Goal: Task Accomplishment & Management: Use online tool/utility

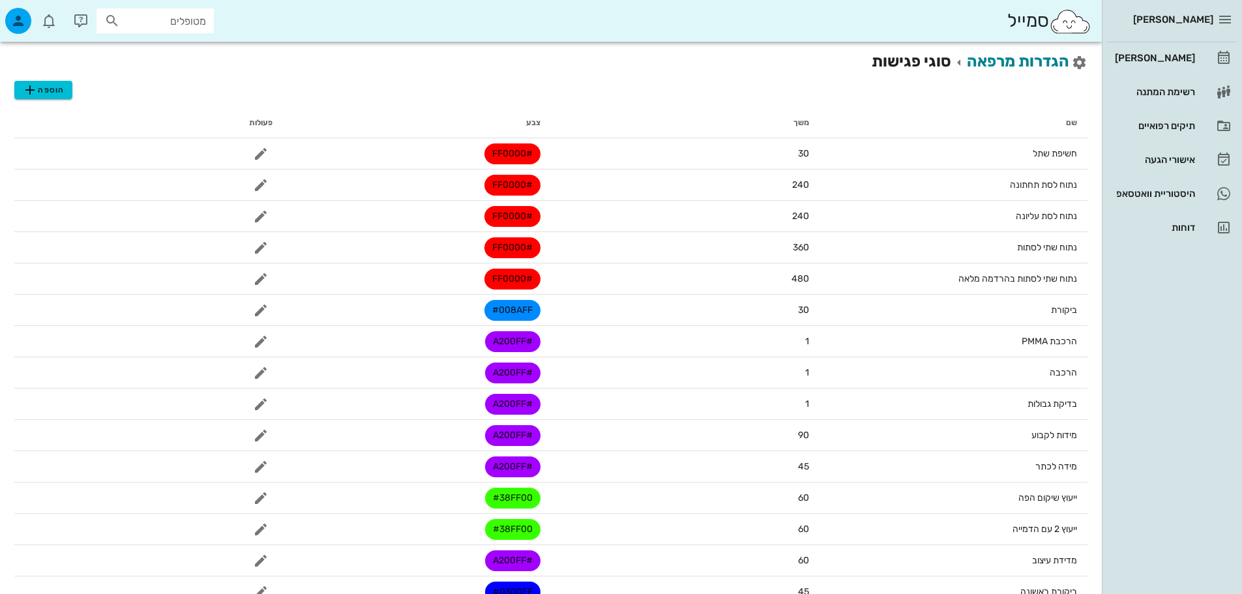
click at [990, 95] on div "הוספה" at bounding box center [550, 86] width 1073 height 26
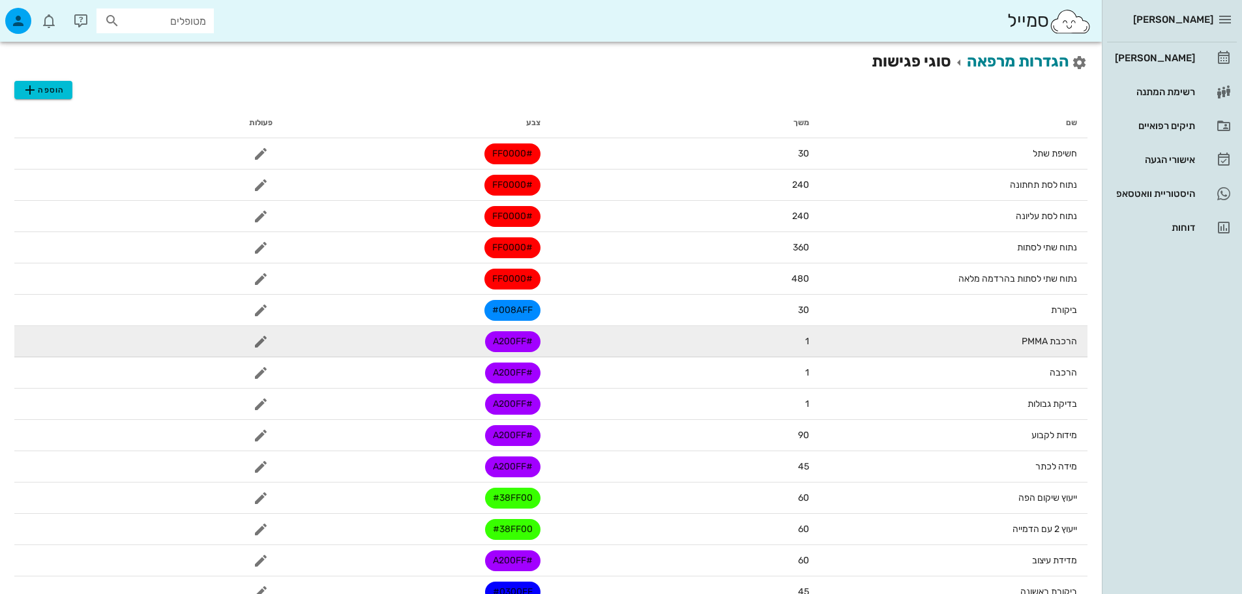
click at [1067, 343] on td "הרכבת PMMA" at bounding box center [954, 341] width 269 height 31
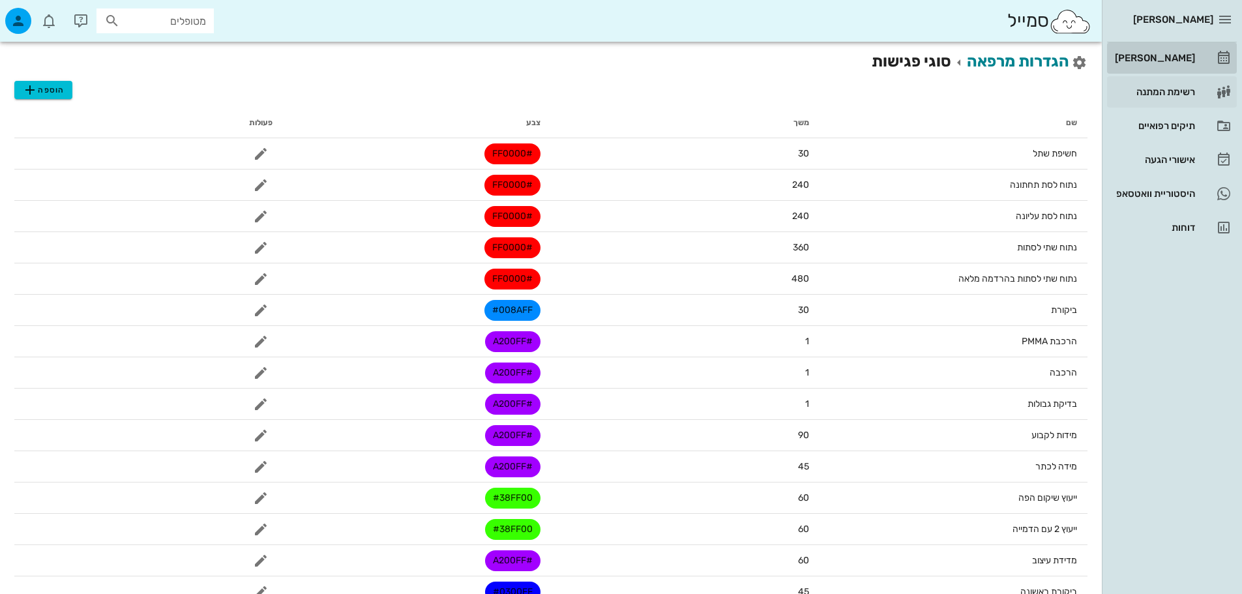
click at [1193, 50] on div "[PERSON_NAME]" at bounding box center [1153, 58] width 83 height 21
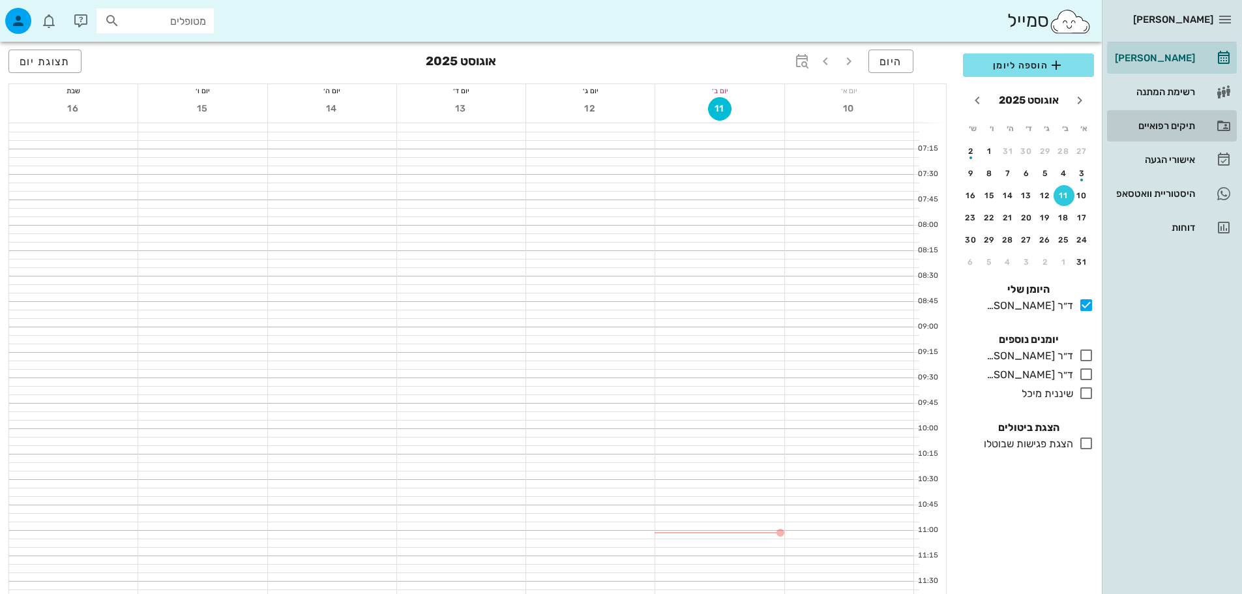
click at [1177, 127] on div "תיקים רפואיים" at bounding box center [1153, 126] width 83 height 10
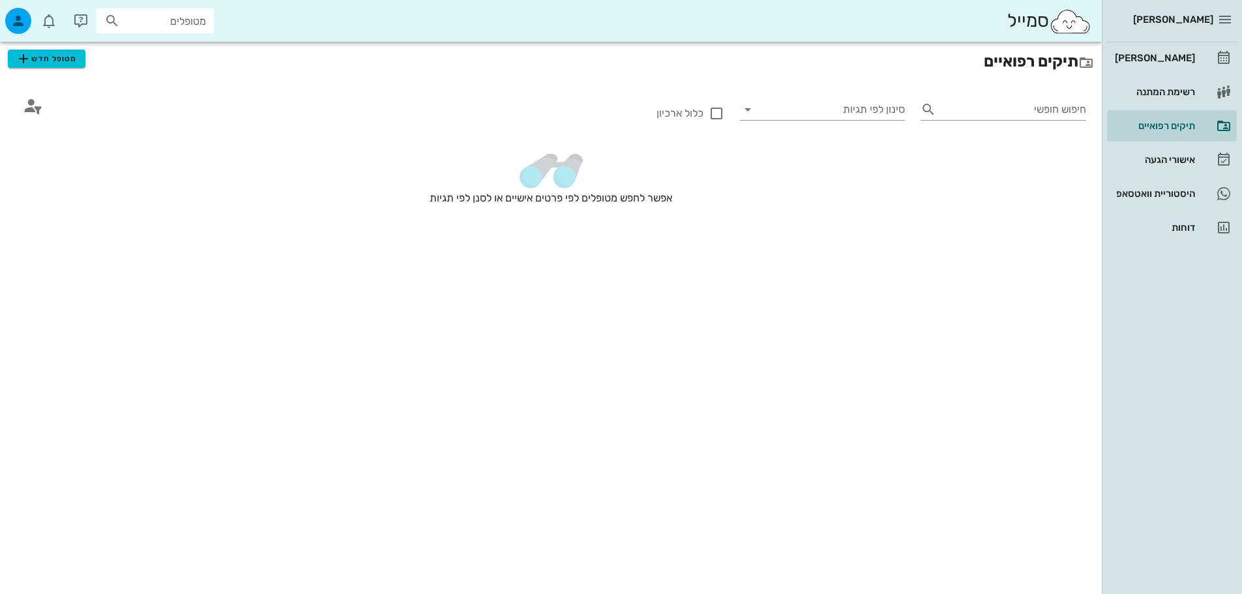
click at [1182, 76] on div "יומן מרפאה רשימת המתנה תיקים רפואיים אישורי הגעה היסטוריית וואטסאפ דוחות" at bounding box center [1172, 142] width 130 height 201
click at [1177, 53] on div "[PERSON_NAME]" at bounding box center [1153, 58] width 83 height 10
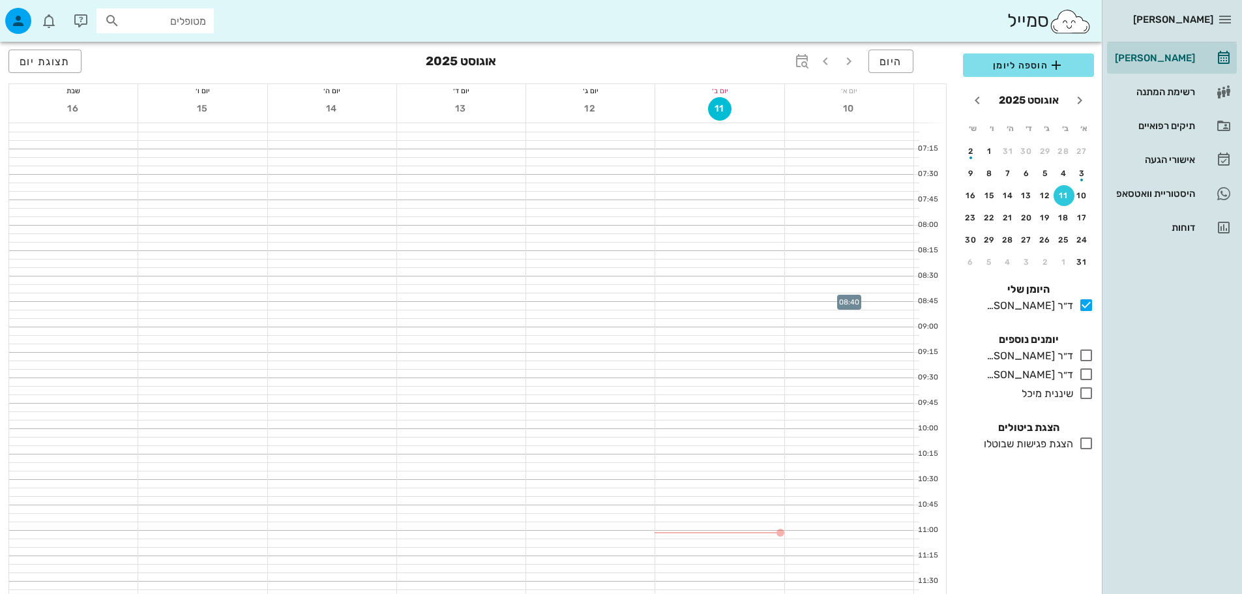
click at [816, 299] on div at bounding box center [849, 297] width 128 height 8
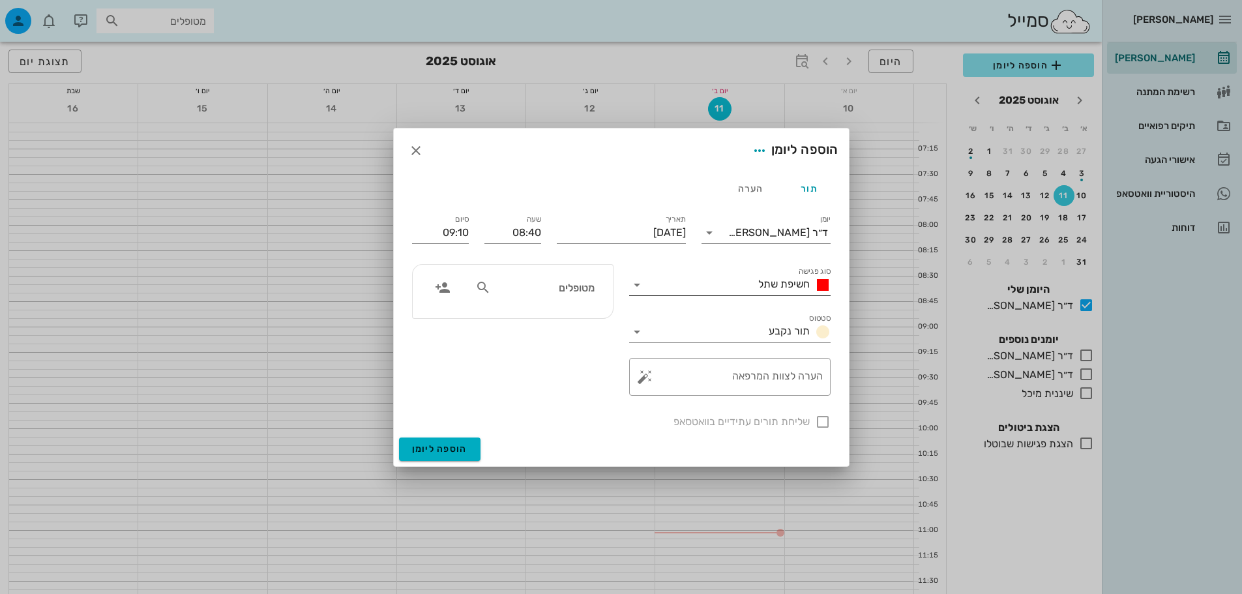
click at [783, 283] on span "חשיפת שתל" at bounding box center [784, 284] width 52 height 12
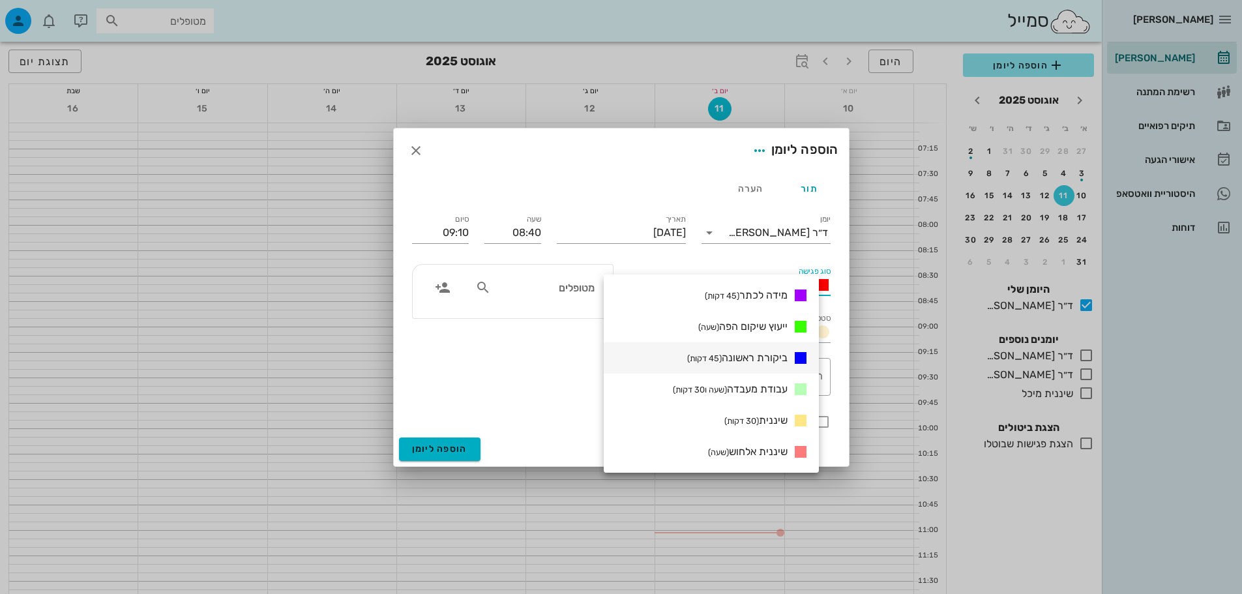
scroll to position [180, 0]
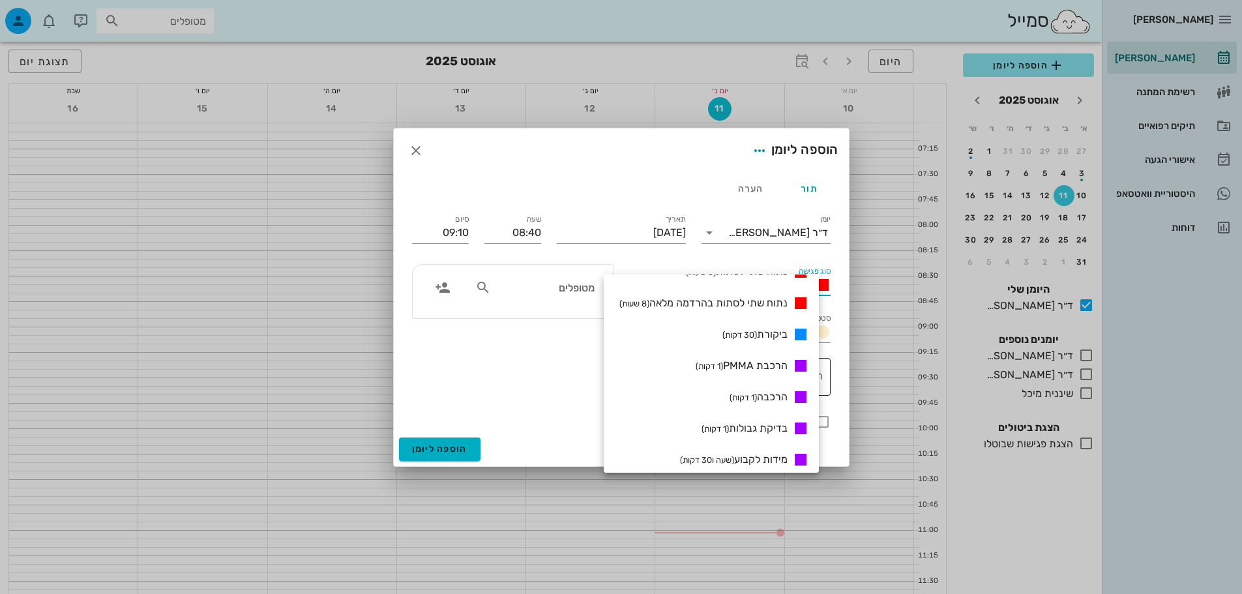
click at [783, 365] on span "הרכבת PMMA (1 דקות)" at bounding box center [742, 365] width 92 height 12
type input "08:41"
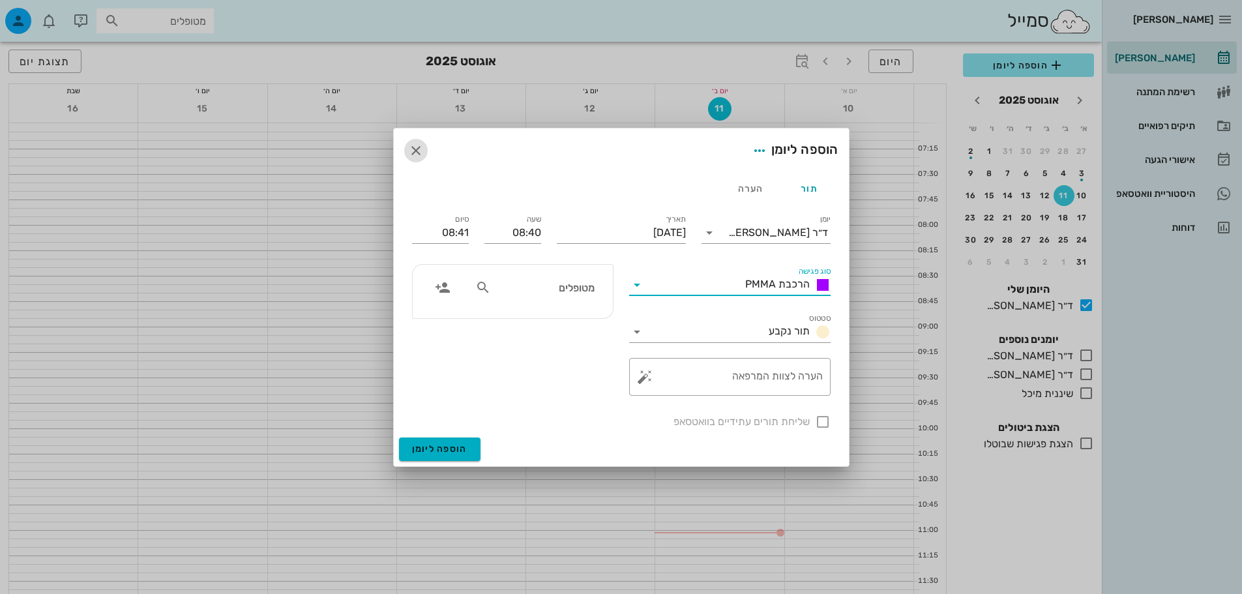
click at [422, 155] on icon "button" at bounding box center [416, 151] width 16 height 16
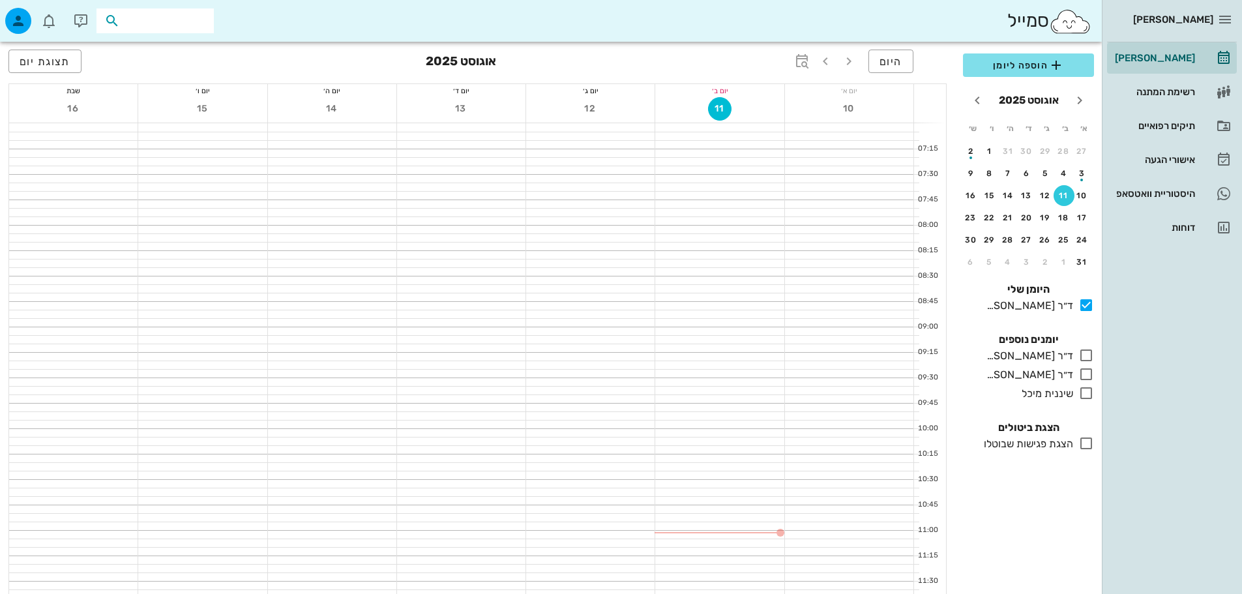
click at [185, 18] on input "text" at bounding box center [164, 20] width 83 height 17
type input "r"
type input "[PERSON_NAME]"
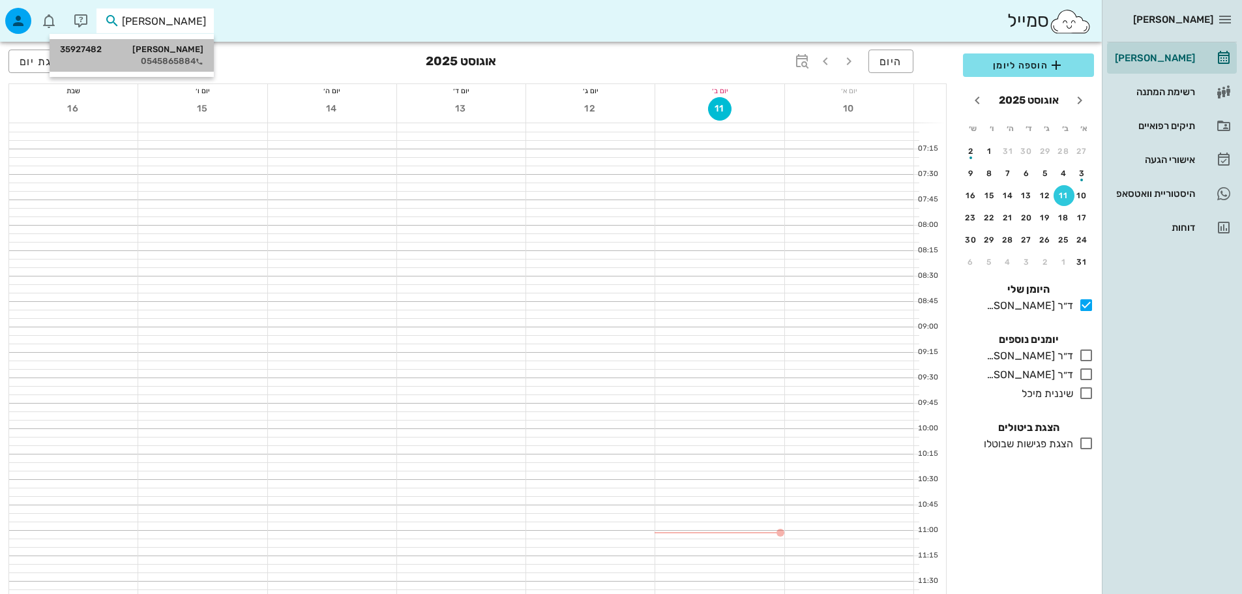
click at [176, 63] on div "0545865884" at bounding box center [131, 61] width 143 height 10
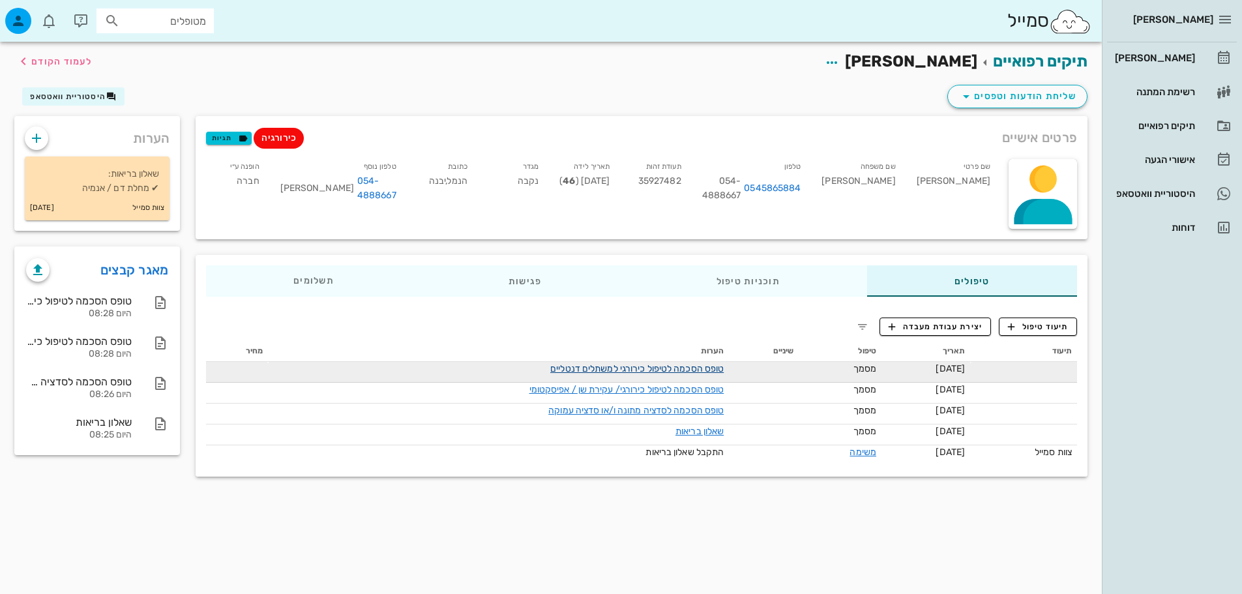
click at [616, 371] on link "טופס הסכמה לטיפול כירורגי למשתלים דנטליים" at bounding box center [636, 368] width 173 height 11
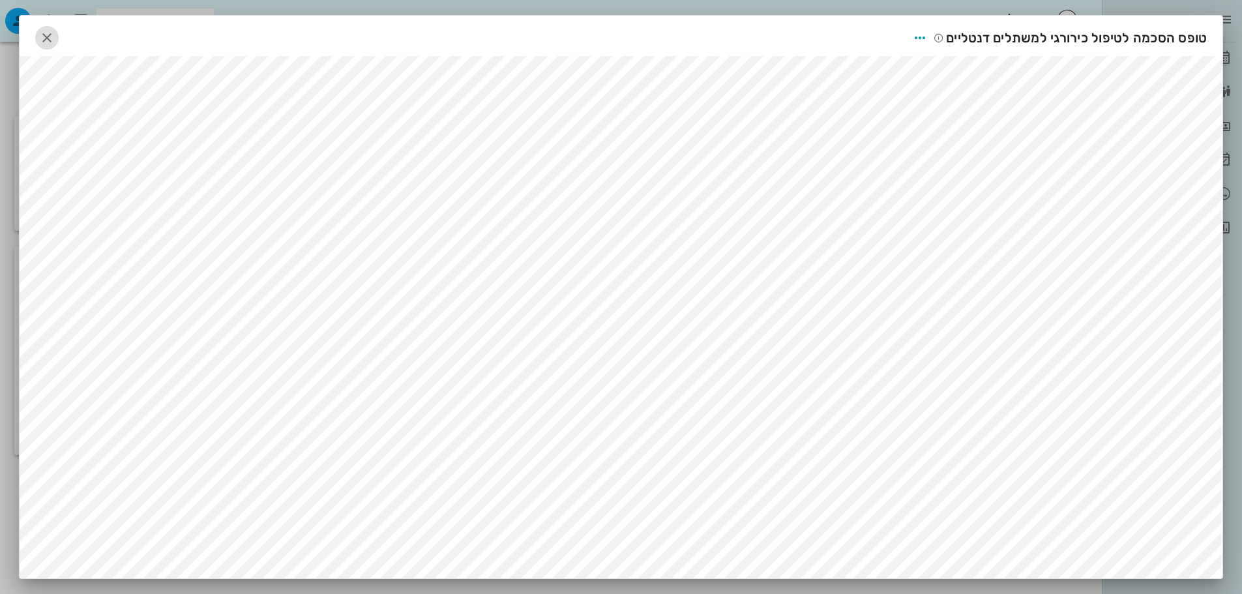
click at [54, 37] on icon "button" at bounding box center [47, 38] width 16 height 16
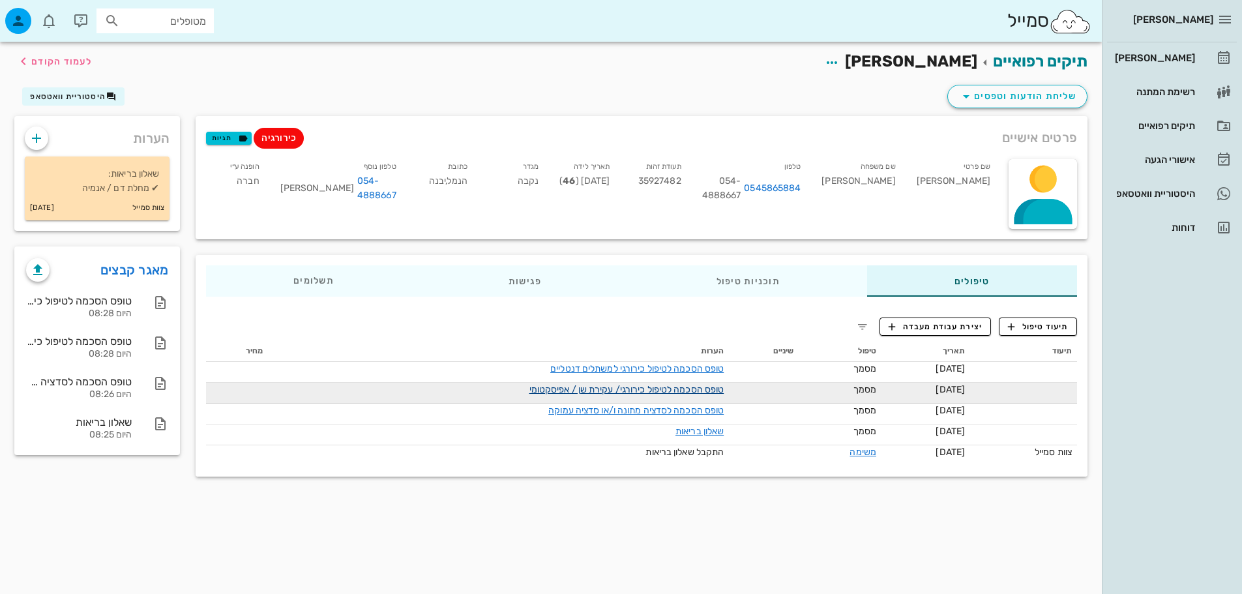
click at [664, 384] on link "טופס הסכמה לטיפול כירורגי/ עקירת שן / אפיסקטומי" at bounding box center [626, 389] width 195 height 11
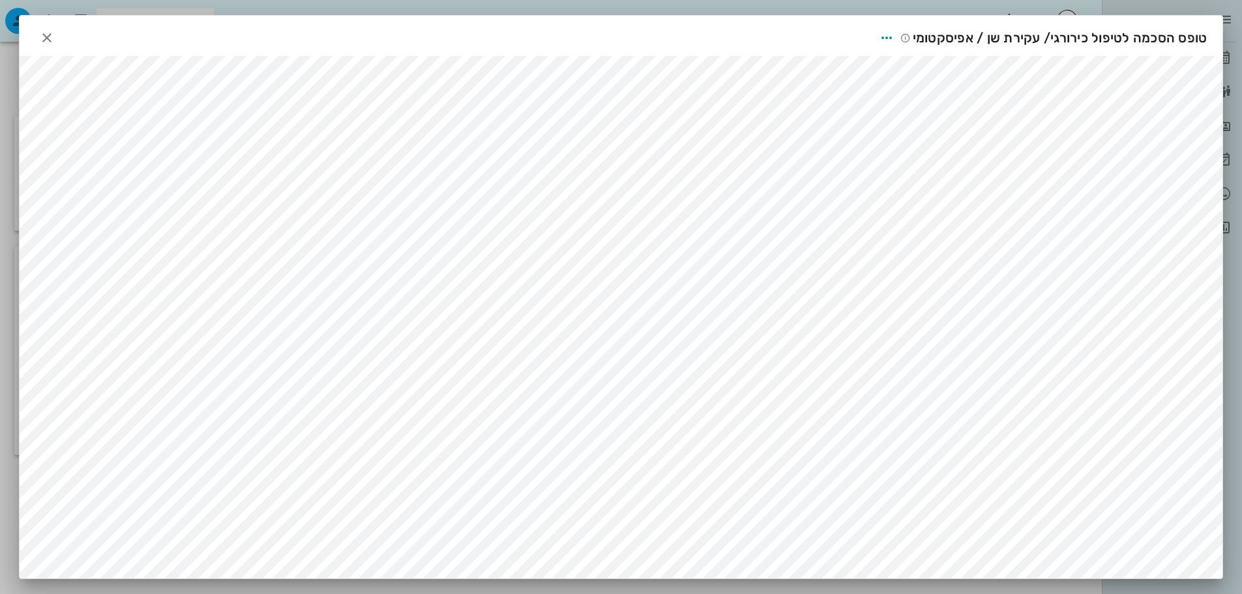
scroll to position [7, 0]
click at [55, 31] on icon "button" at bounding box center [47, 38] width 16 height 16
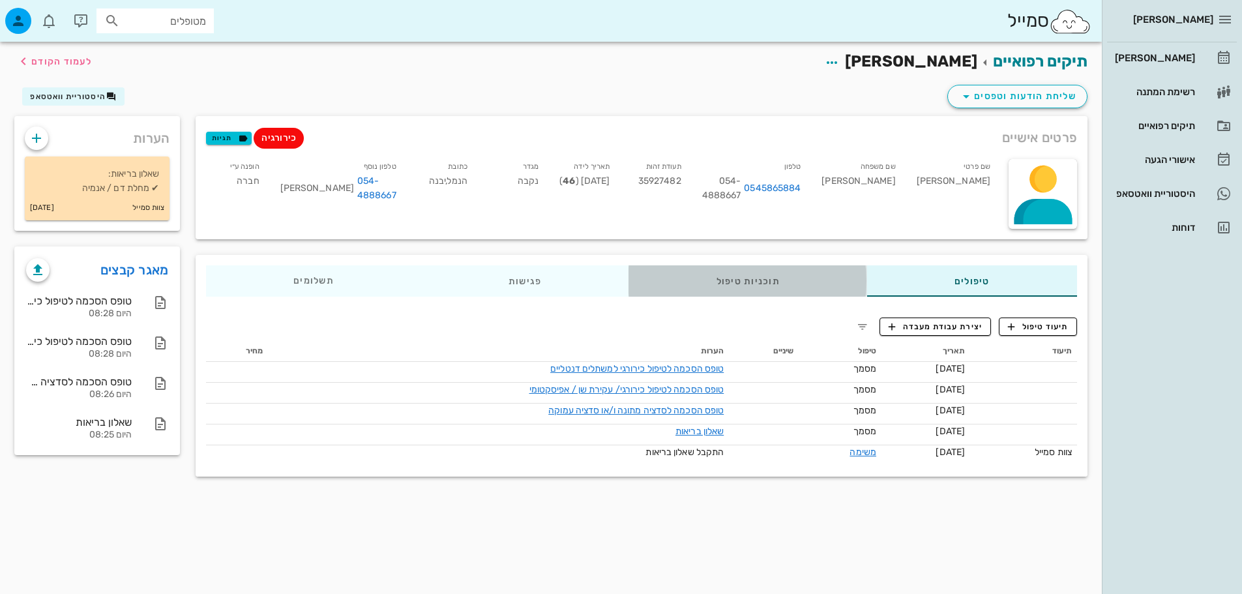
click at [761, 280] on div "תוכניות טיפול" at bounding box center [748, 280] width 238 height 31
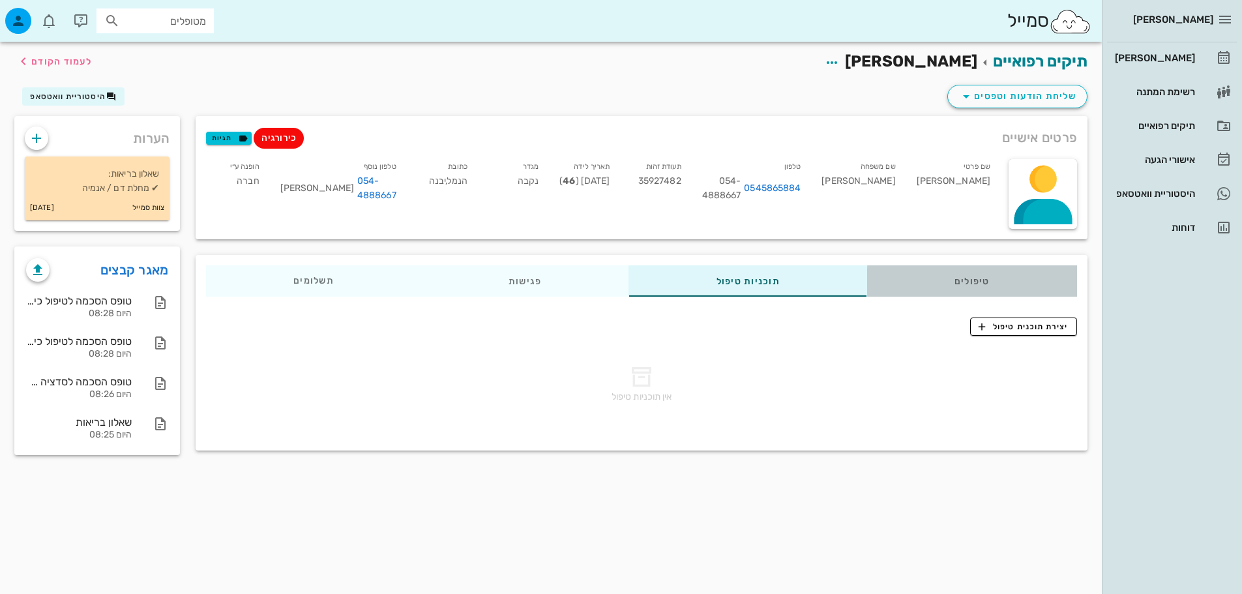
click at [988, 286] on div "טיפולים" at bounding box center [972, 280] width 210 height 31
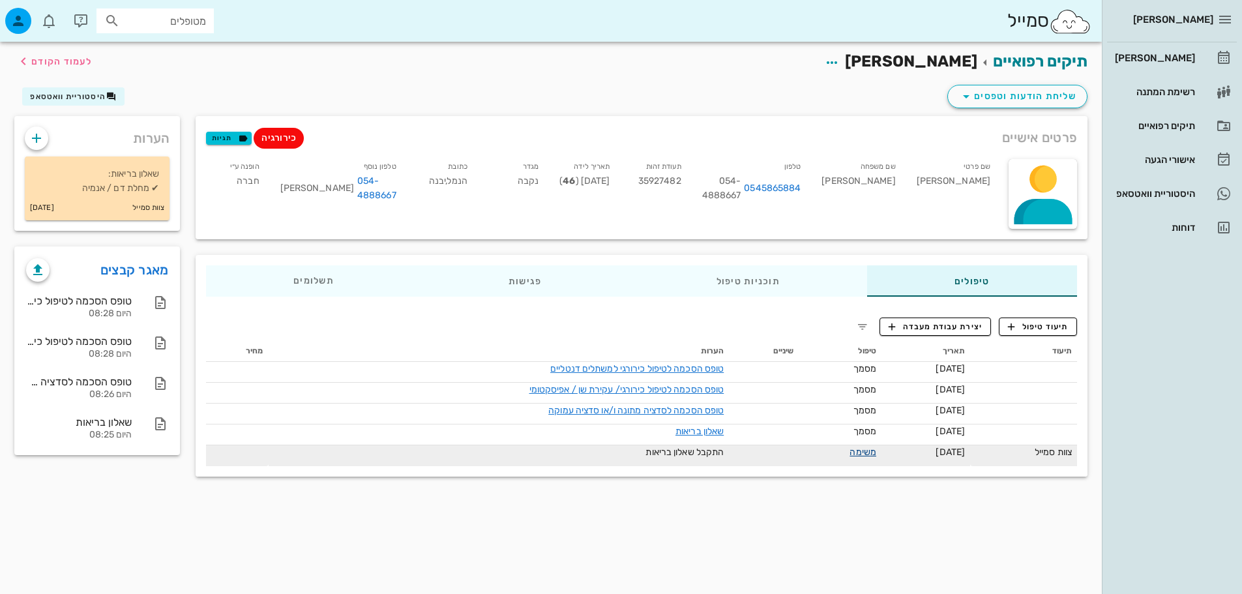
click at [850, 452] on link "משימה" at bounding box center [863, 452] width 27 height 11
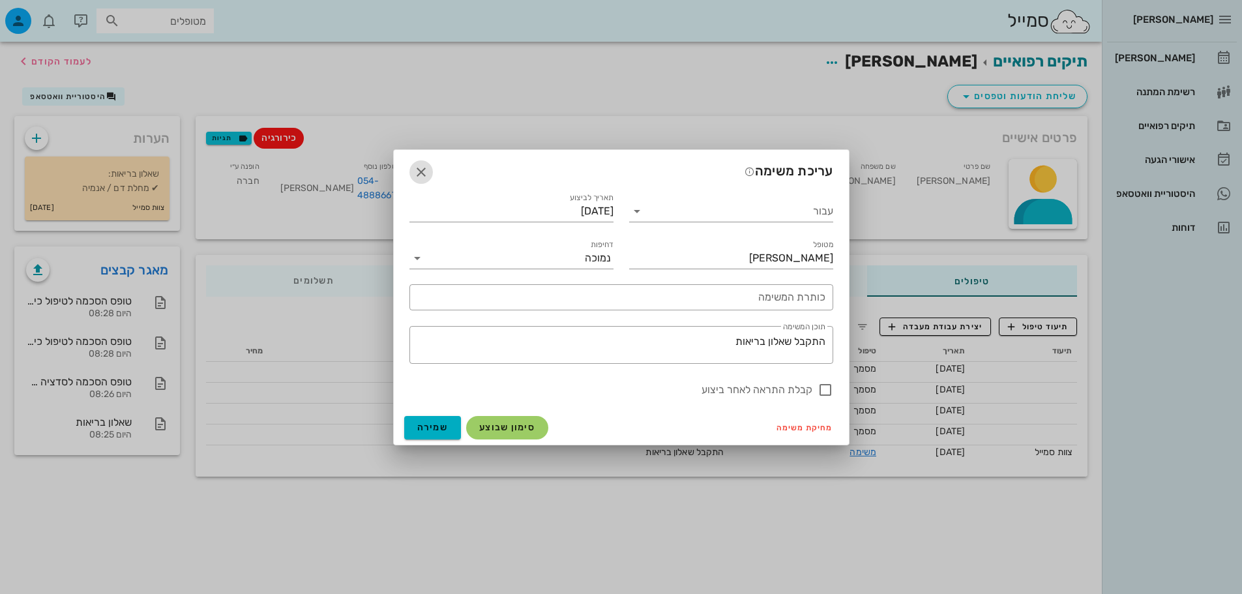
click at [413, 169] on icon "button" at bounding box center [421, 172] width 16 height 16
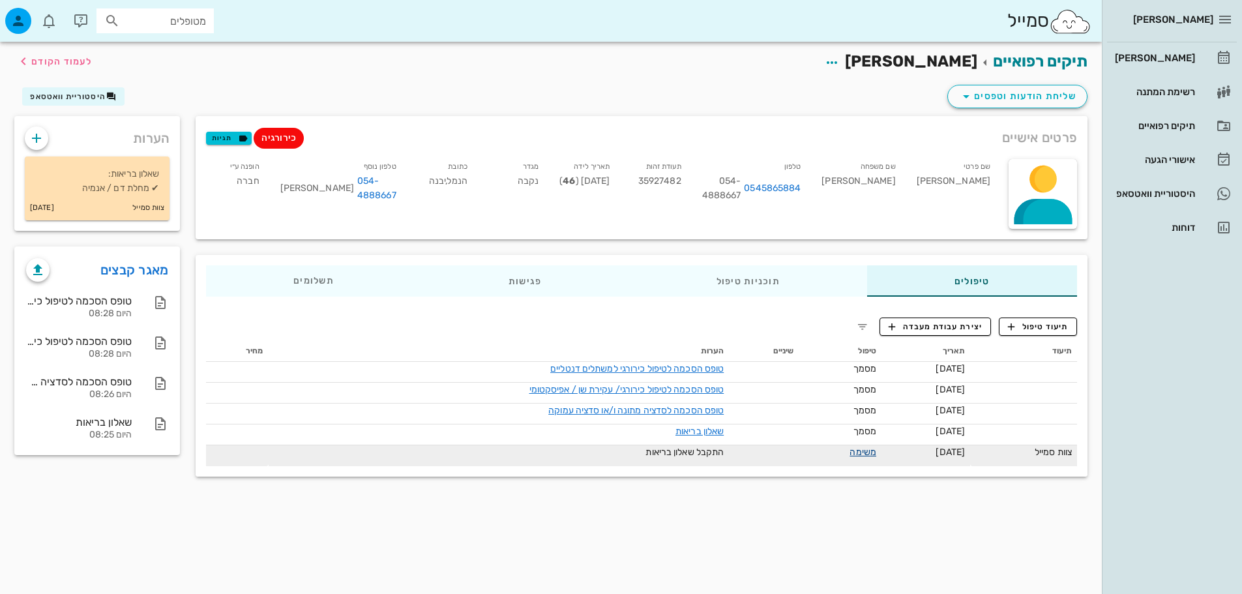
click at [850, 452] on link "משימה" at bounding box center [863, 452] width 27 height 11
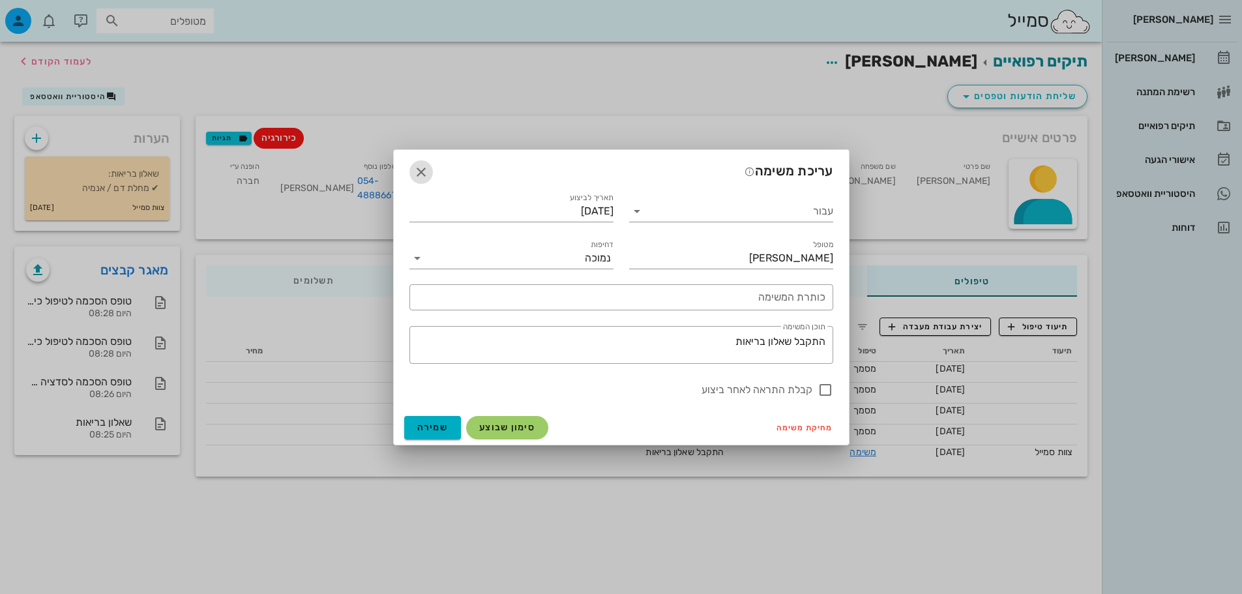
click at [425, 173] on icon "button" at bounding box center [421, 172] width 16 height 16
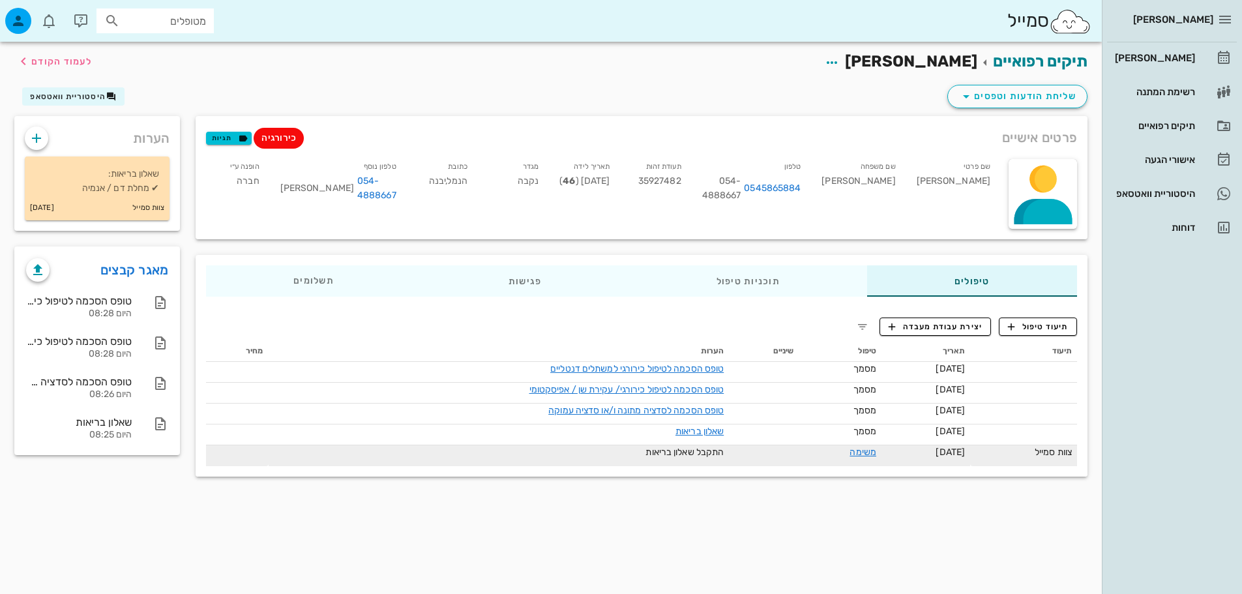
click at [1052, 449] on div "צוות סמייל" at bounding box center [1023, 452] width 96 height 14
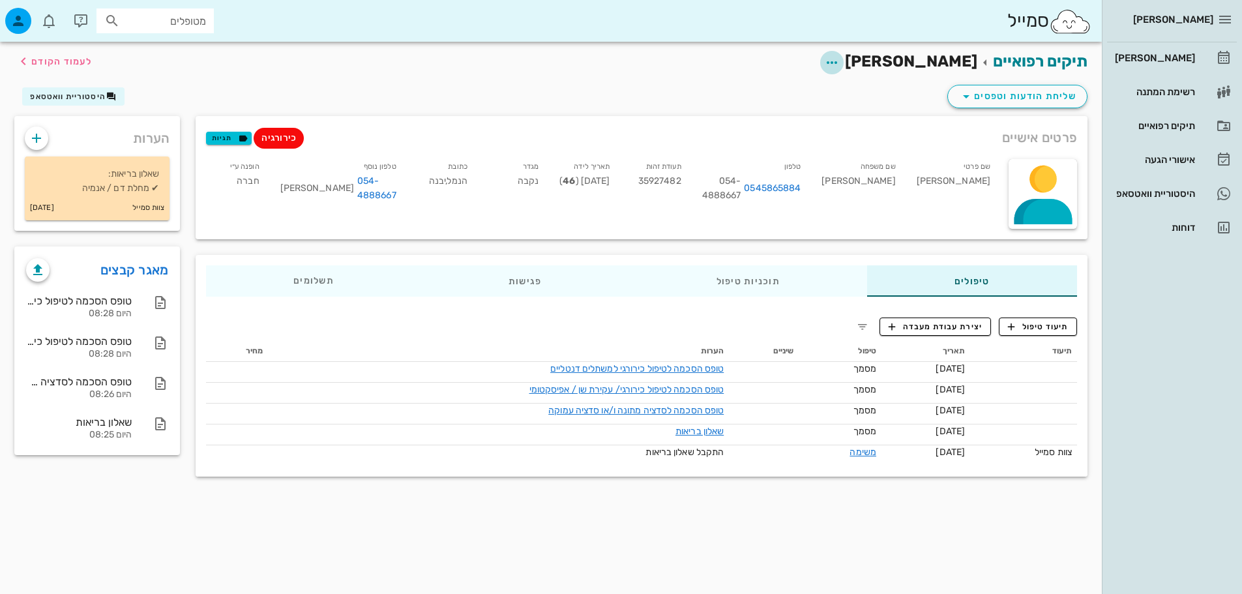
click at [840, 59] on icon "button" at bounding box center [832, 63] width 16 height 16
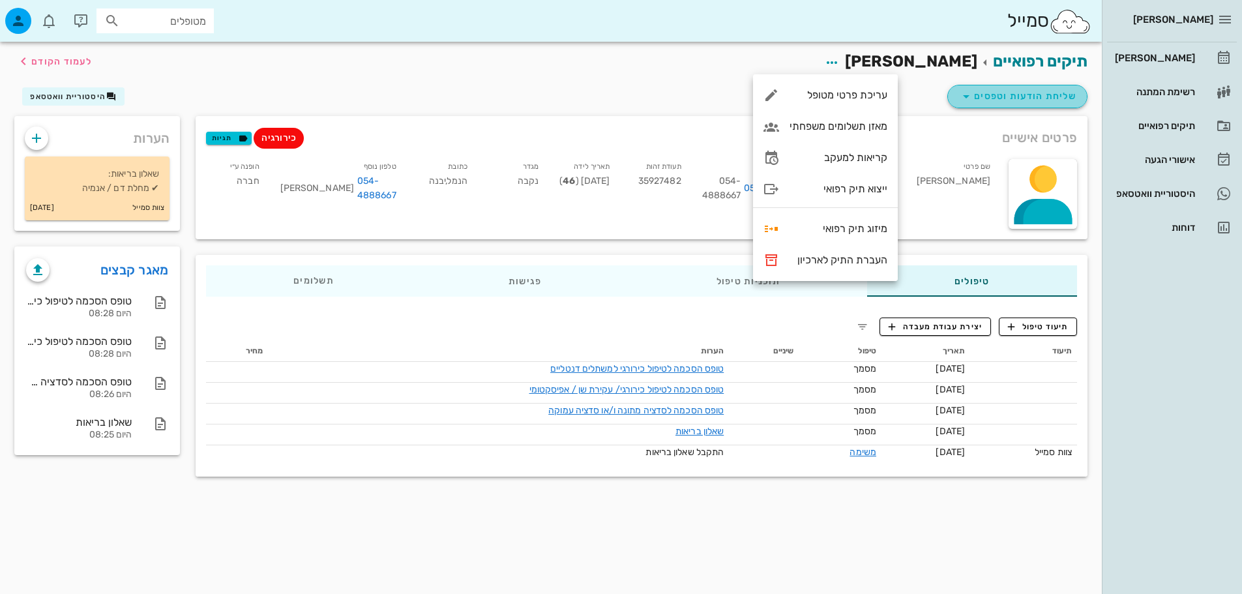
click at [975, 100] on span "שליחת הודעות וטפסים" at bounding box center [1017, 97] width 118 height 16
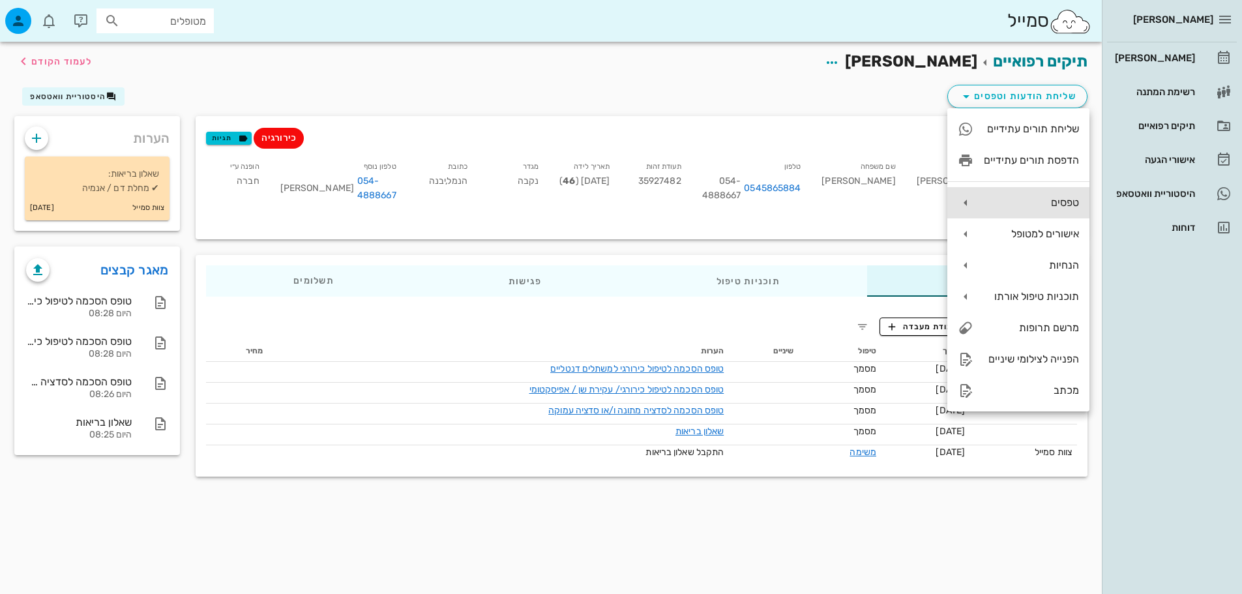
click at [975, 196] on div "טפסים" at bounding box center [1018, 202] width 142 height 31
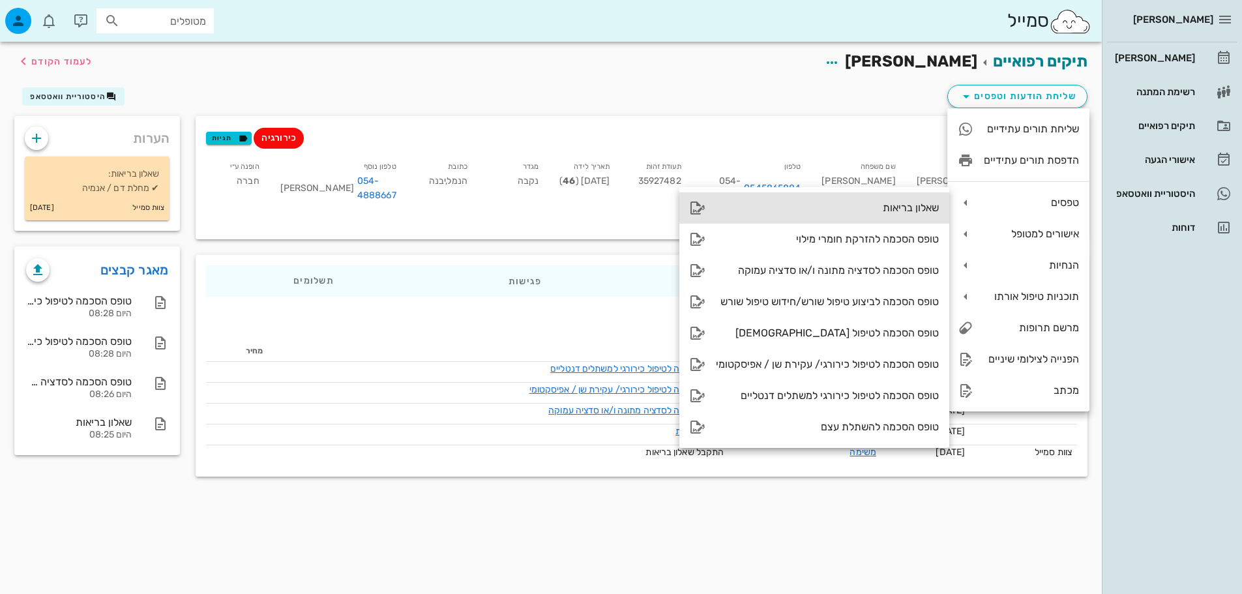
click at [910, 201] on div "שאלון בריאות" at bounding box center [827, 207] width 223 height 12
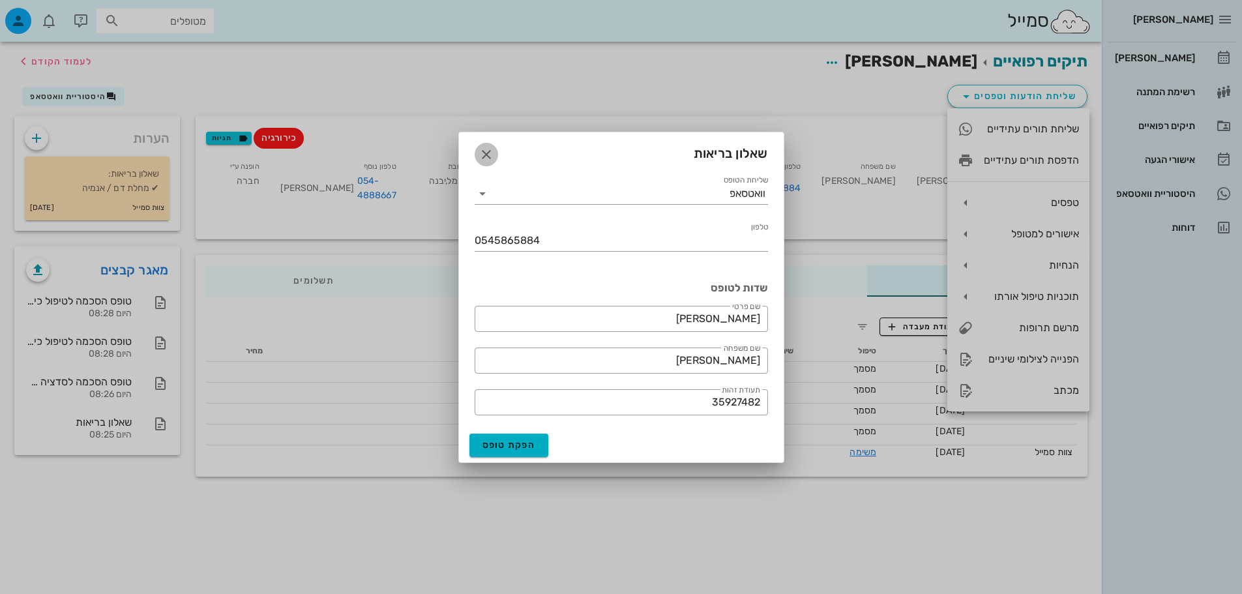
click at [484, 154] on icon "button" at bounding box center [487, 155] width 16 height 16
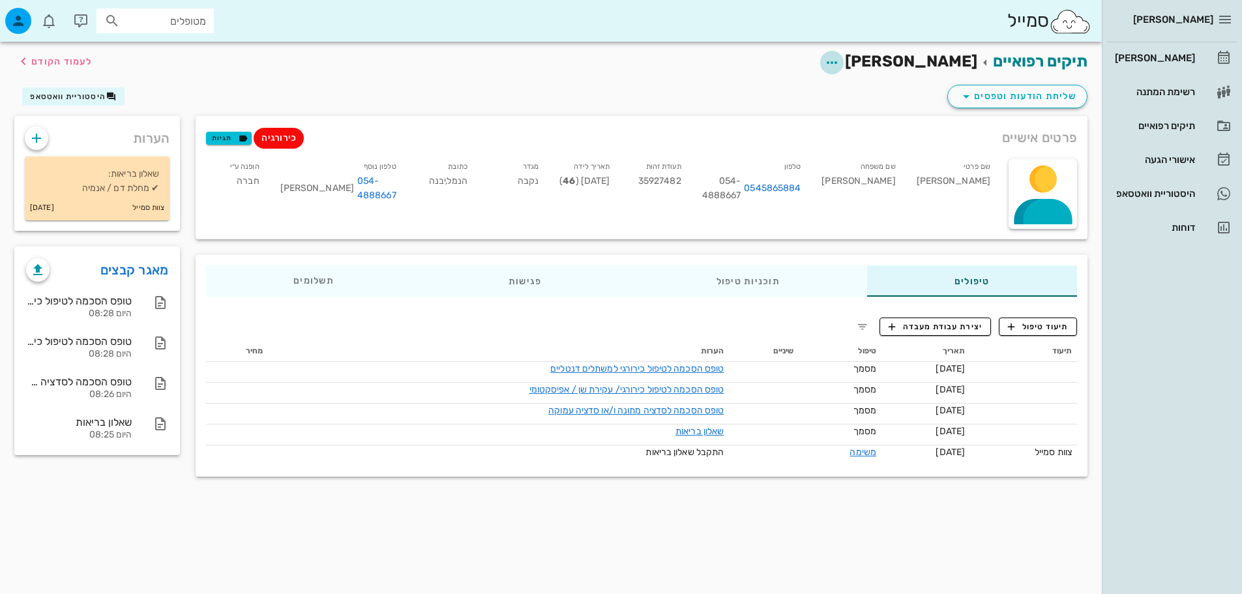
click at [844, 53] on button "button" at bounding box center [831, 62] width 23 height 23
click at [692, 276] on div "תוכניות טיפול" at bounding box center [748, 280] width 238 height 31
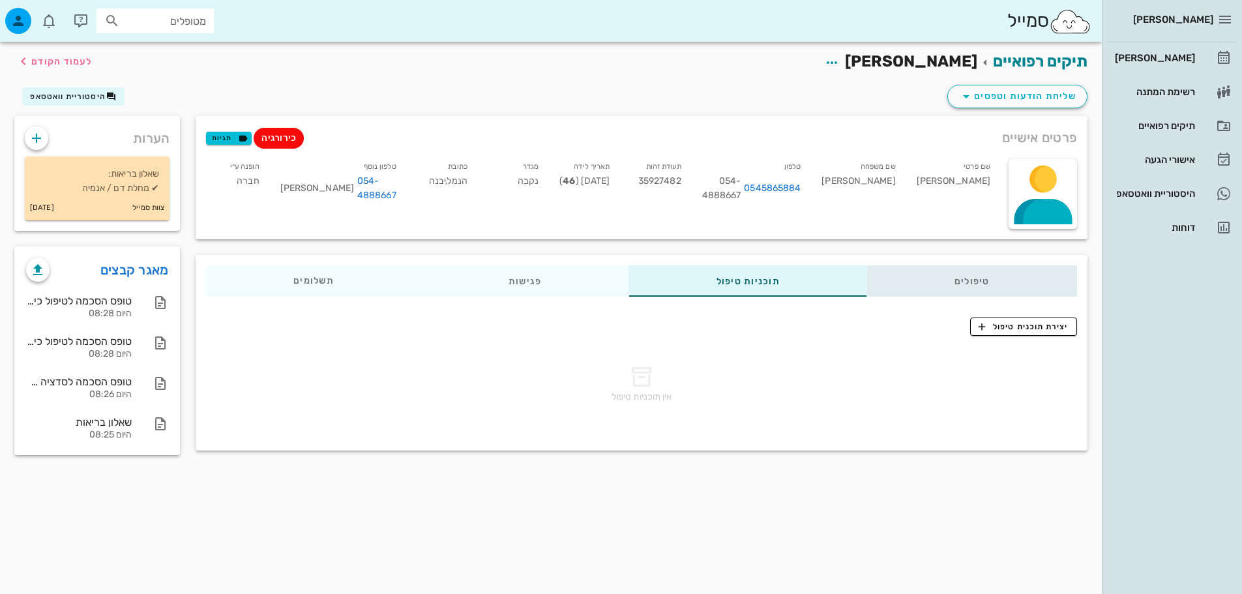
click at [919, 291] on div "טיפולים" at bounding box center [972, 280] width 210 height 31
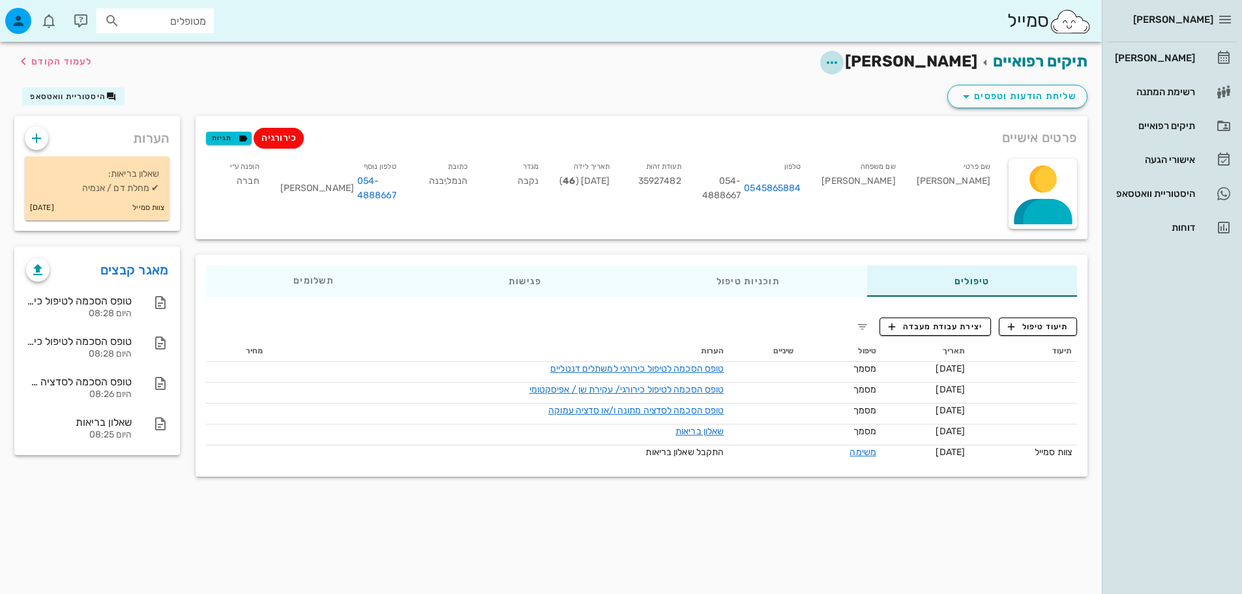
click at [844, 63] on span "button" at bounding box center [831, 63] width 23 height 16
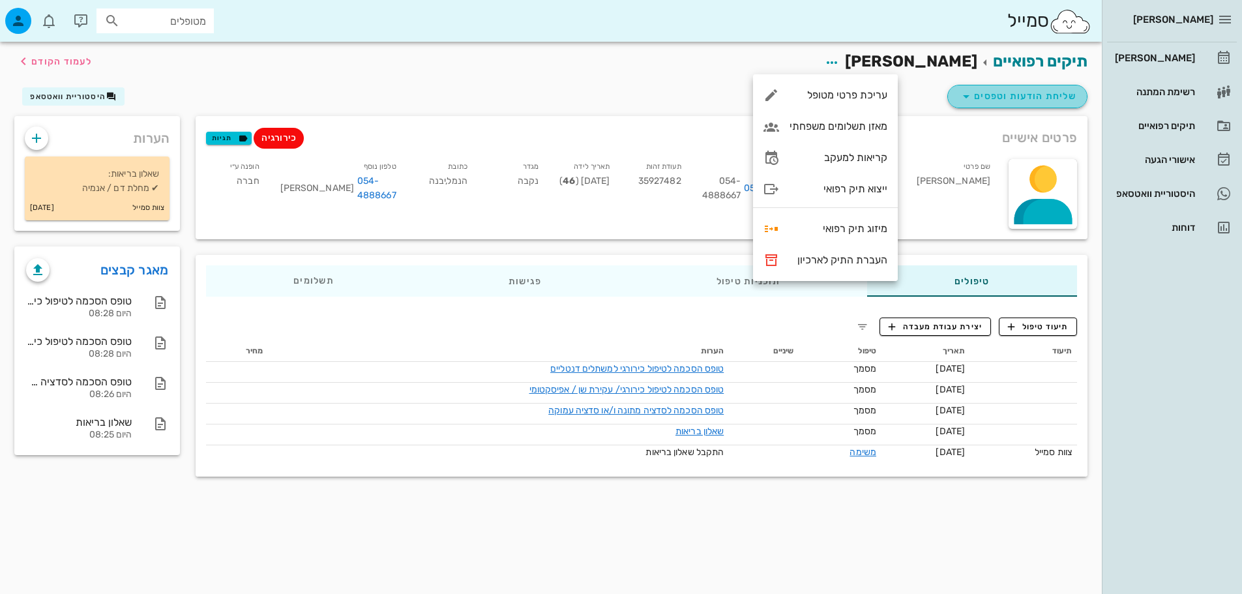
click at [968, 95] on icon "button" at bounding box center [966, 97] width 16 height 16
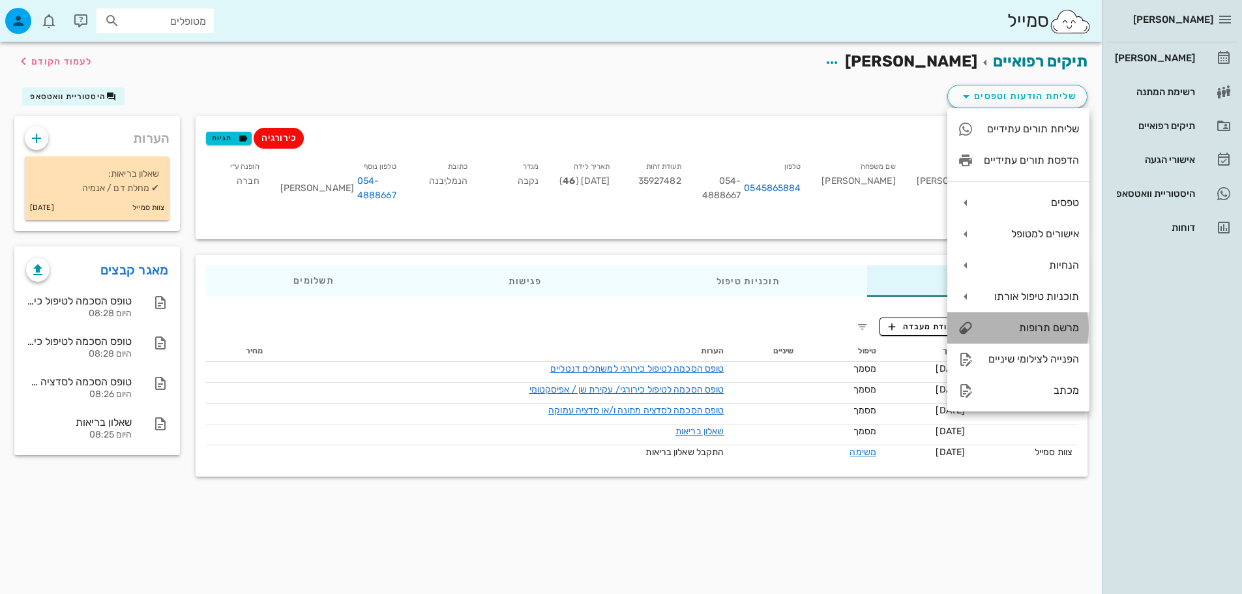
click at [1045, 331] on div "מרשם תרופות" at bounding box center [1031, 327] width 95 height 12
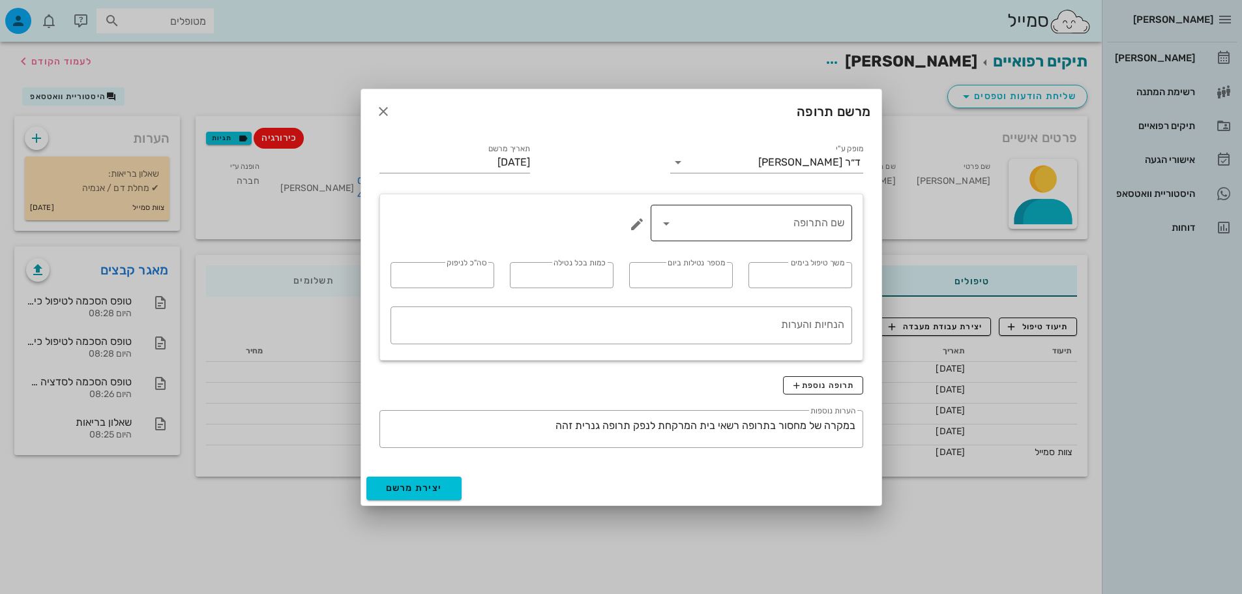
click at [792, 234] on div "שם התרופה" at bounding box center [752, 223] width 186 height 37
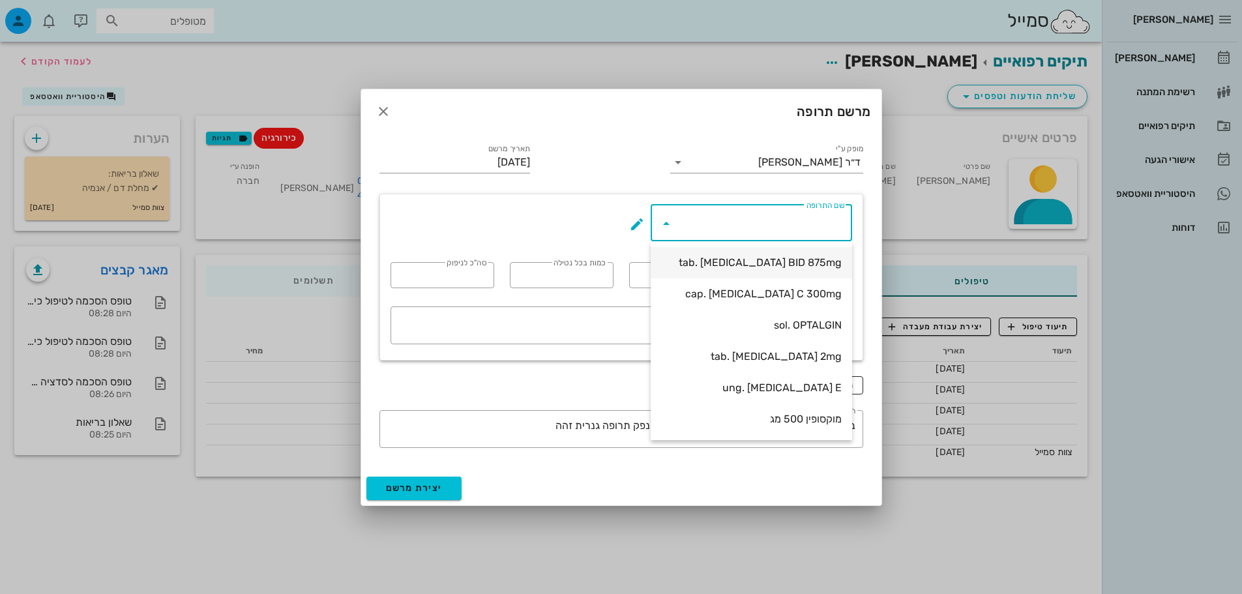
click at [762, 264] on div "tab. [MEDICAL_DATA] BID 875mg" at bounding box center [751, 262] width 181 height 12
type input "tab. [MEDICAL_DATA] BID 875mg"
type input "7"
type input "2"
type input "1"
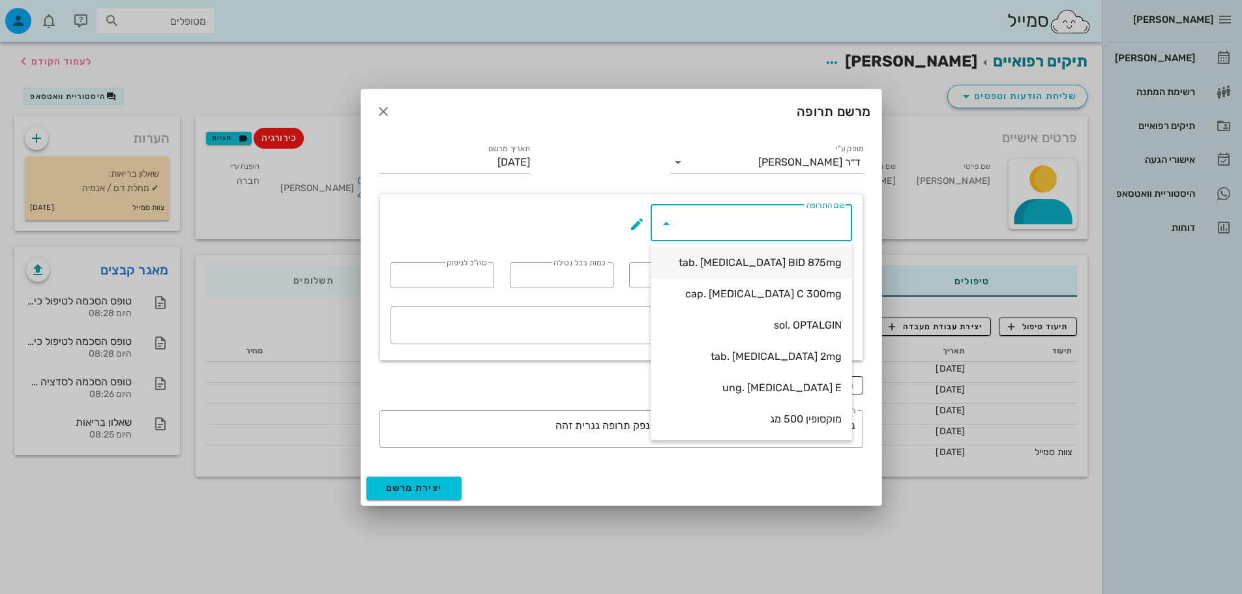
type input "14"
type textarea "טבליה אחת כל 12 שעות במשך 7 ימים"
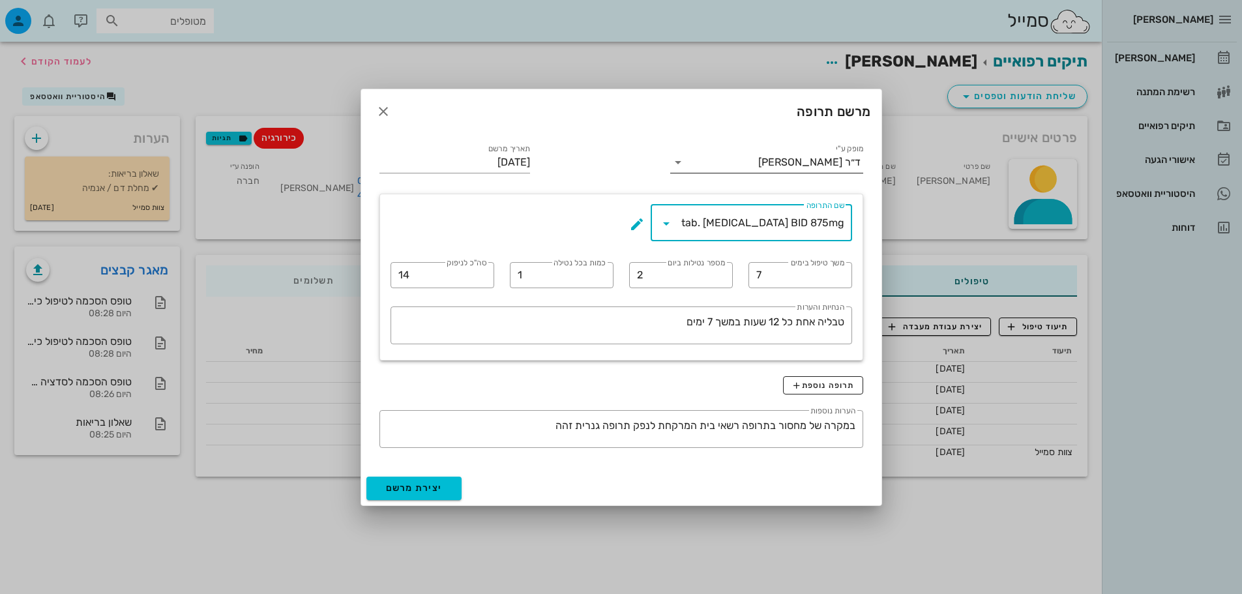
click at [859, 169] on div "ד״ר [PERSON_NAME]" at bounding box center [775, 162] width 174 height 21
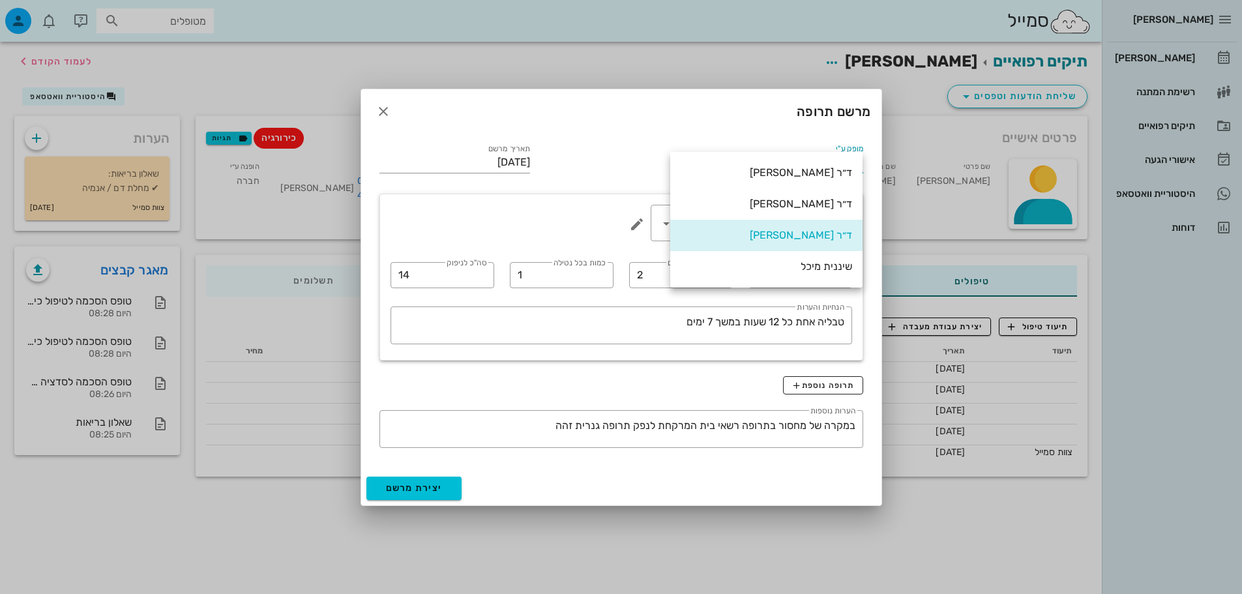
click at [650, 141] on div "מופק ע"י ד״ר [PERSON_NAME] תאריך מרשם [DATE] ​ שם התרופה tab. [MEDICAL_DATA] BI…" at bounding box center [621, 297] width 499 height 327
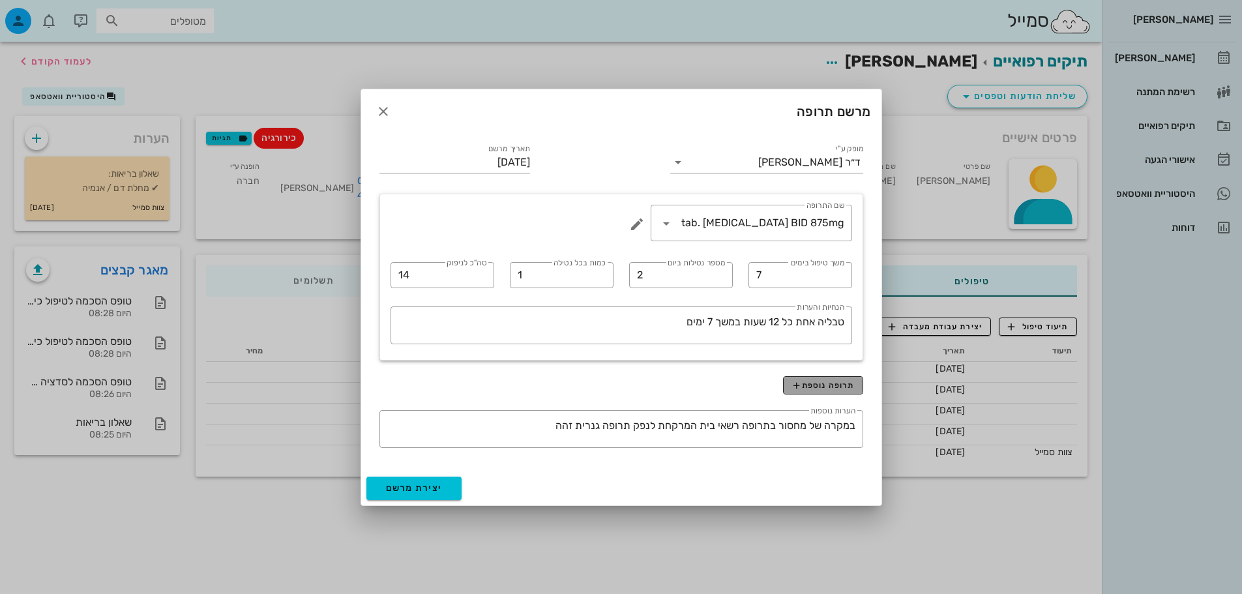
click at [853, 386] on span "תרופה נוספת" at bounding box center [823, 385] width 63 height 10
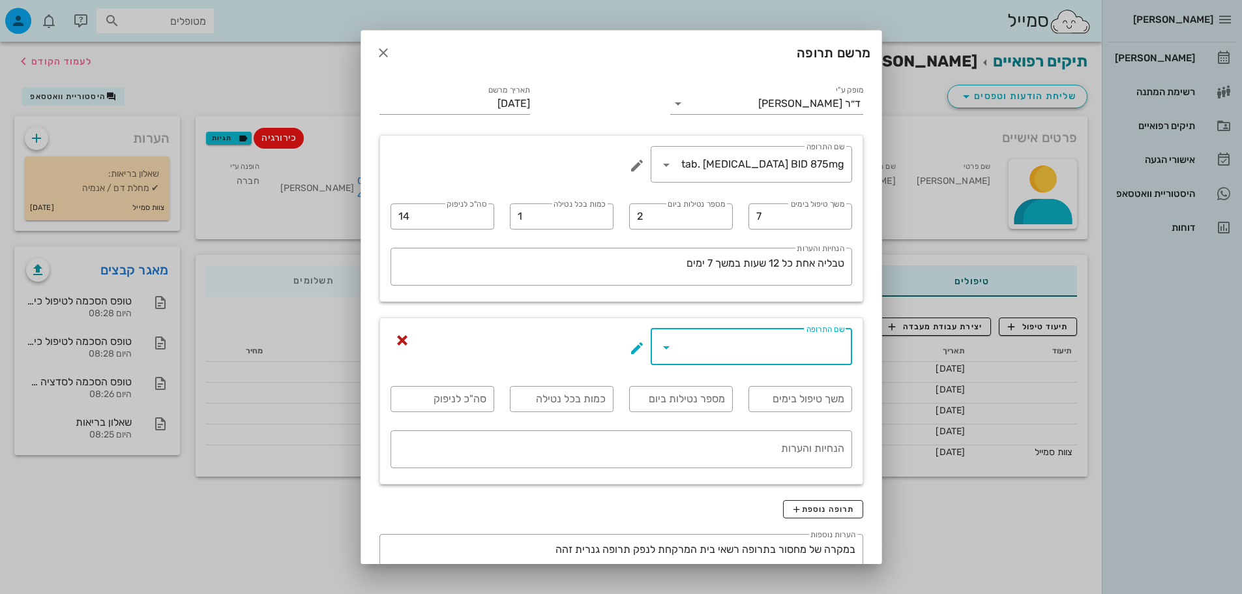
click at [805, 338] on input "שם התרופה" at bounding box center [761, 346] width 168 height 21
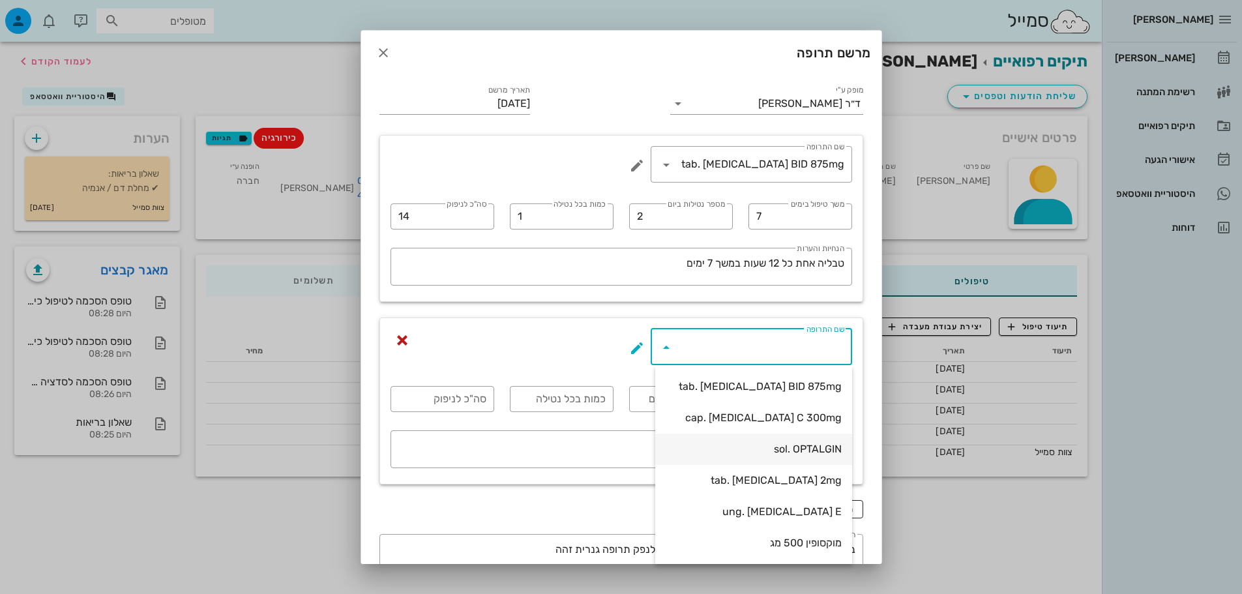
click at [801, 447] on div "sol. OPTALGIN" at bounding box center [754, 449] width 176 height 12
type input "sol. OPTALGIN"
type input "4"
type input "20 טיפות"
type input "1"
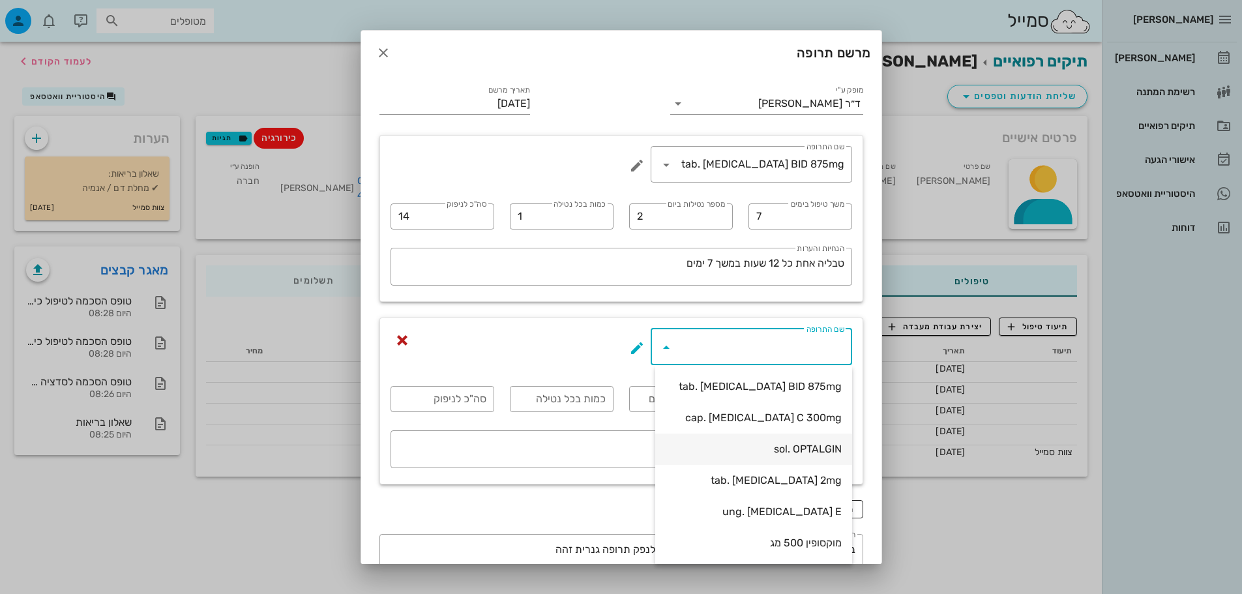
type textarea "בשתיה"
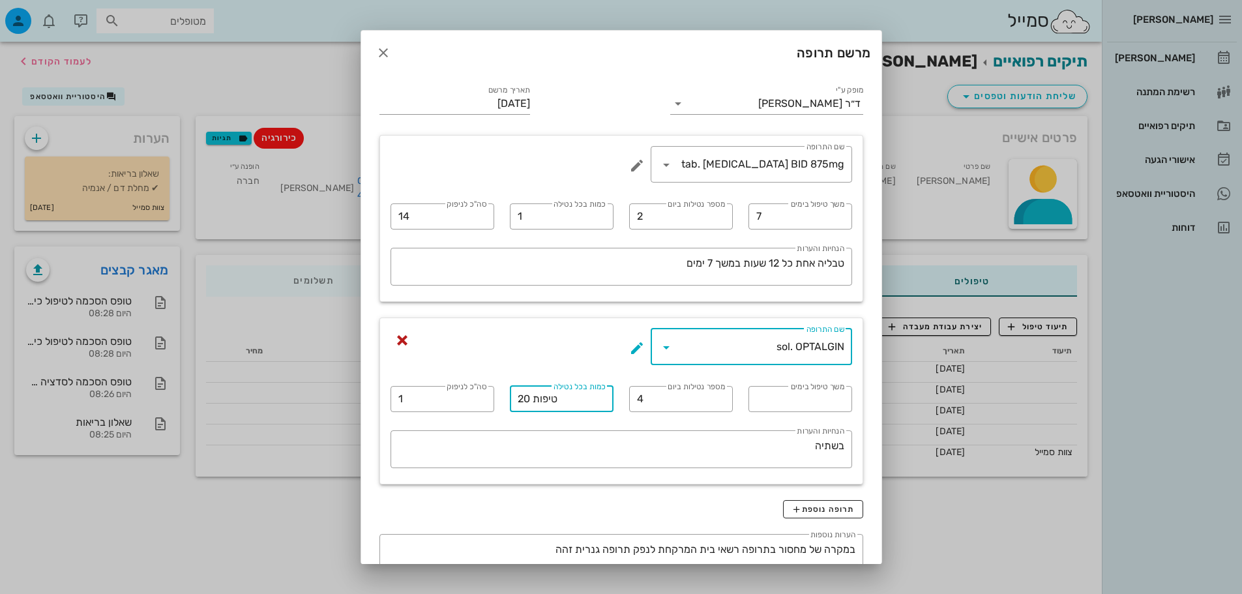
drag, startPoint x: 535, startPoint y: 398, endPoint x: 519, endPoint y: 398, distance: 15.6
click at [519, 398] on div "​ כמות בכל נטילה 20 טיפות" at bounding box center [562, 399] width 104 height 26
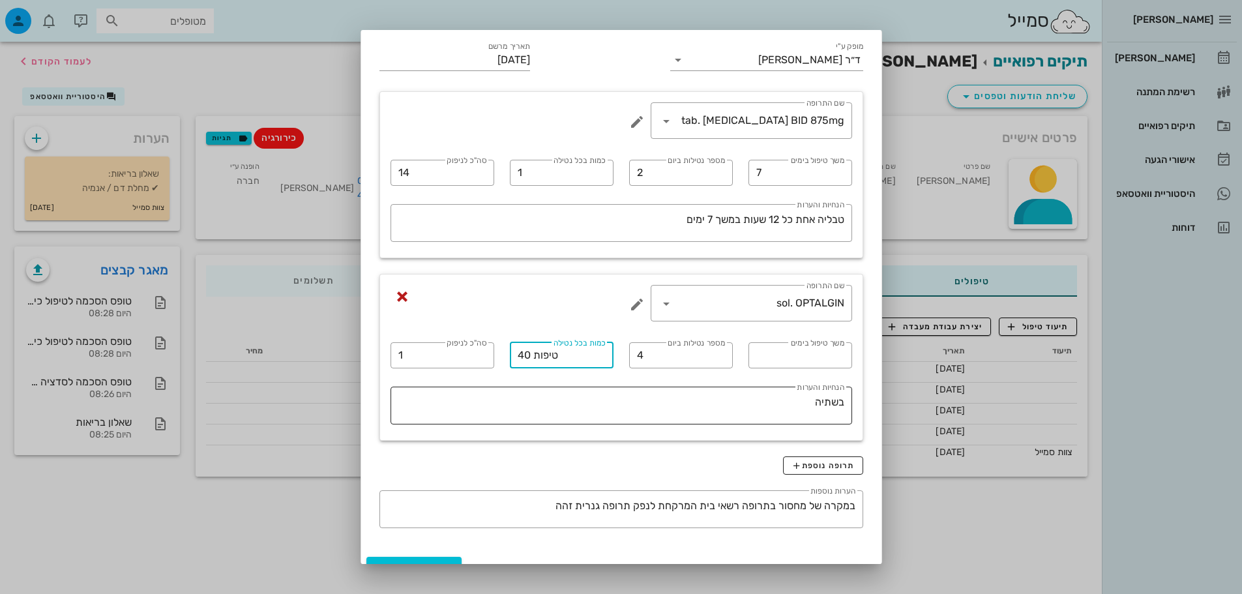
scroll to position [65, 0]
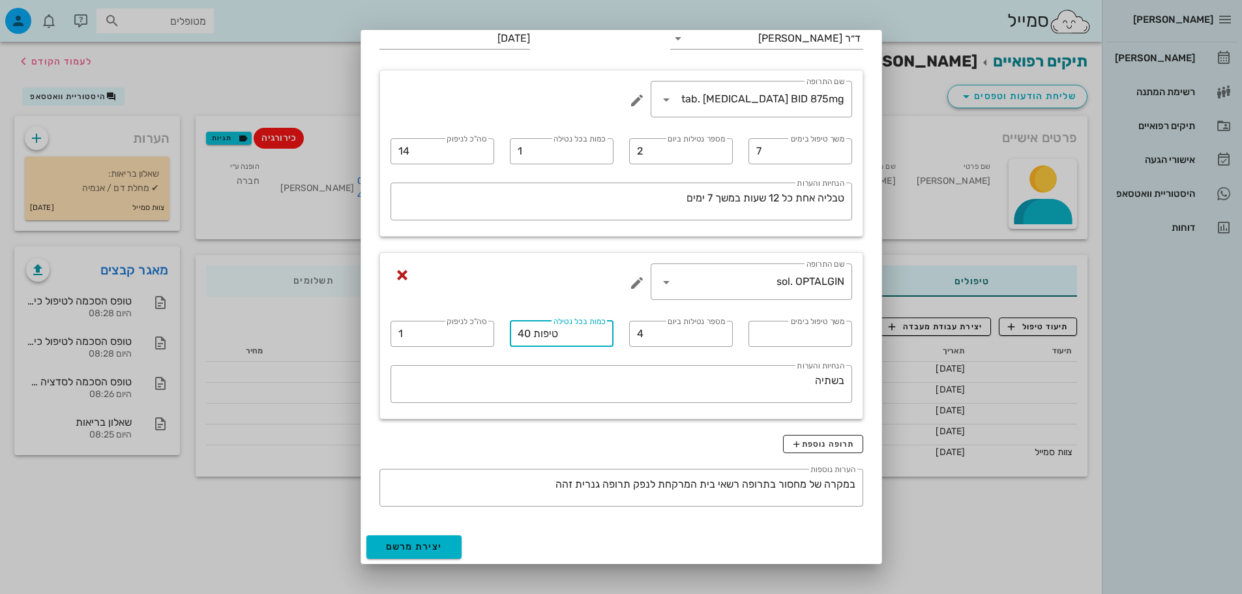
type input "40 טיפות"
click at [441, 545] on span "יצירת מרשם" at bounding box center [414, 546] width 57 height 11
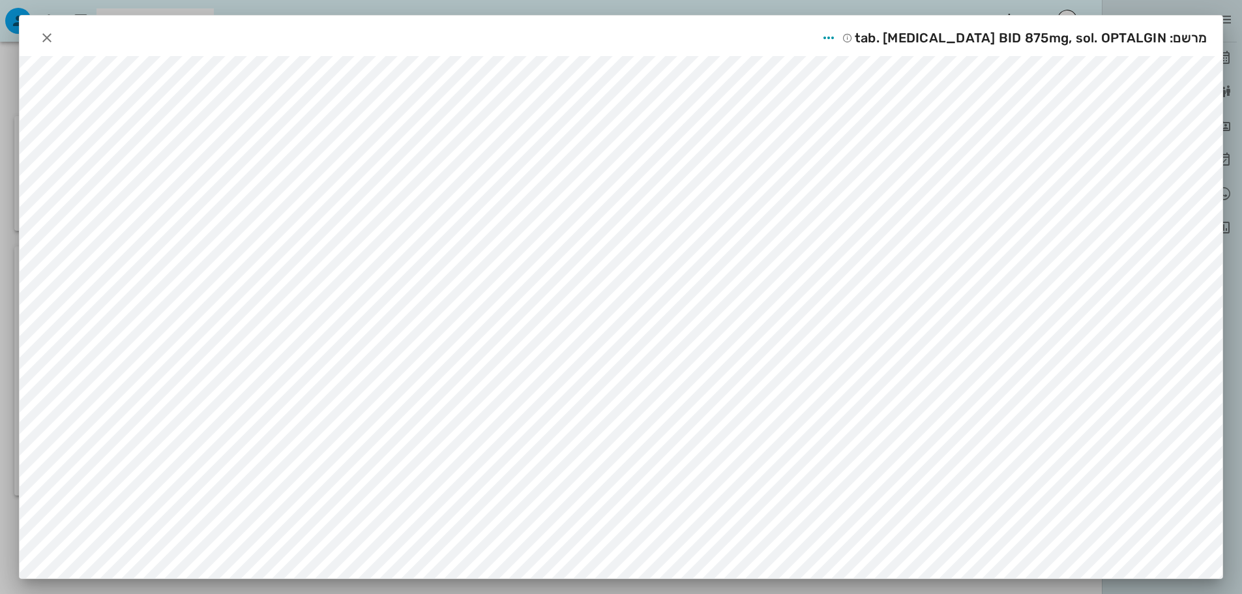
scroll to position [7, 0]
click at [54, 36] on icon "button" at bounding box center [47, 38] width 16 height 16
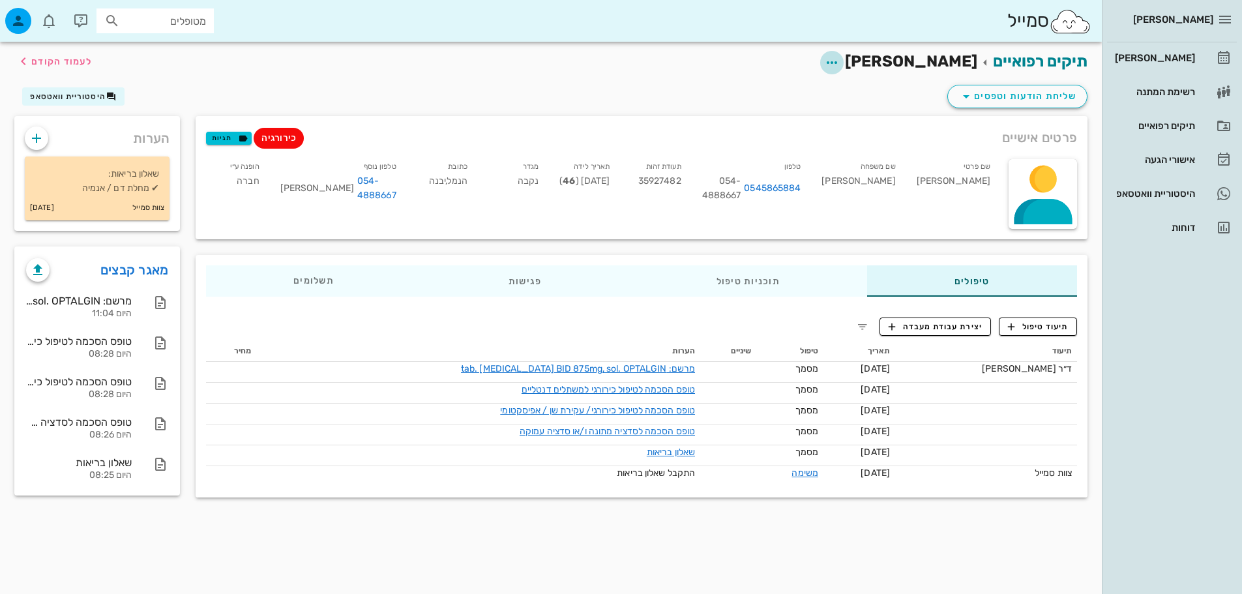
click at [840, 64] on icon "button" at bounding box center [832, 63] width 16 height 16
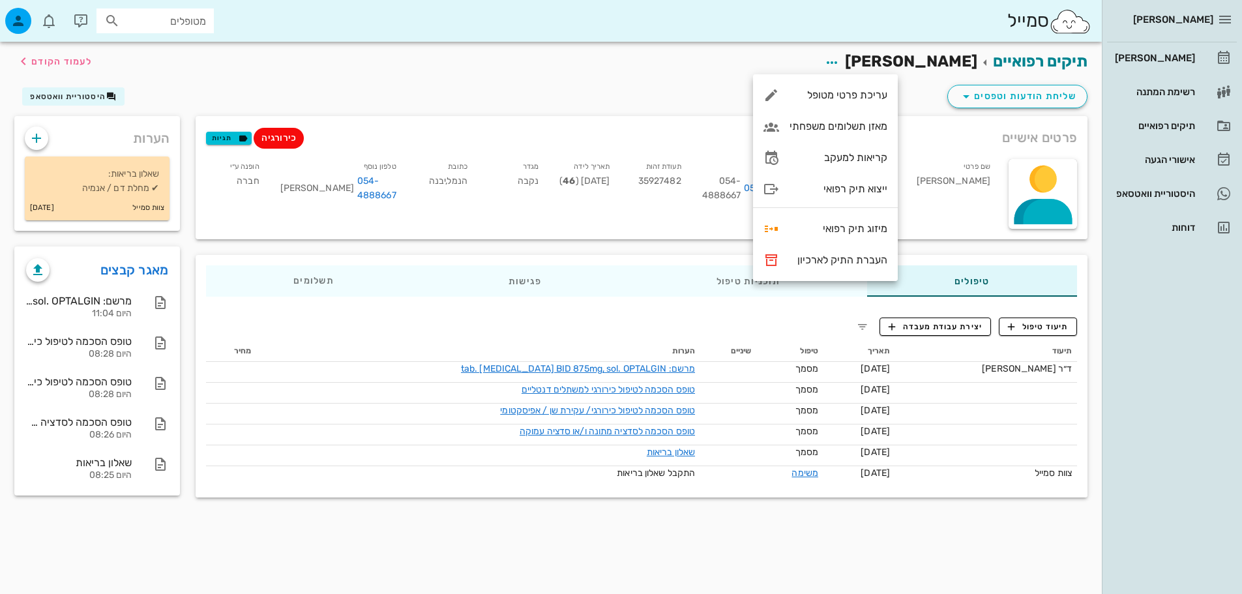
click at [934, 95] on div "שליחת הודעות וטפסים היסטוריית וואטסאפ" at bounding box center [551, 99] width 1089 height 34
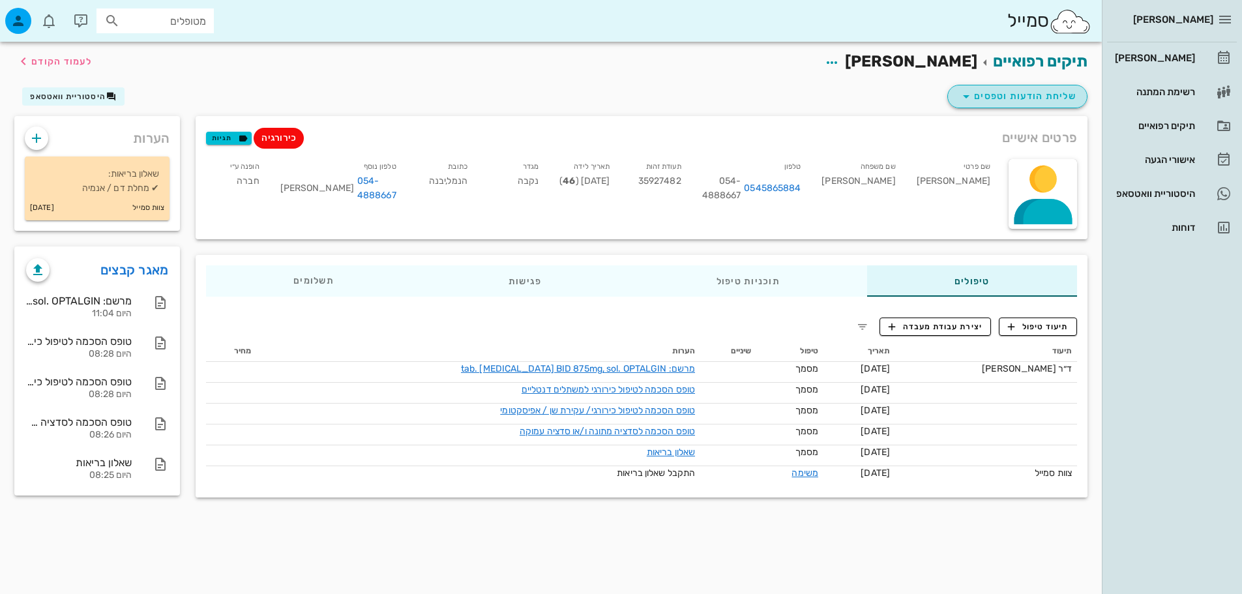
click at [953, 93] on button "שליחת הודעות וטפסים" at bounding box center [1017, 96] width 140 height 23
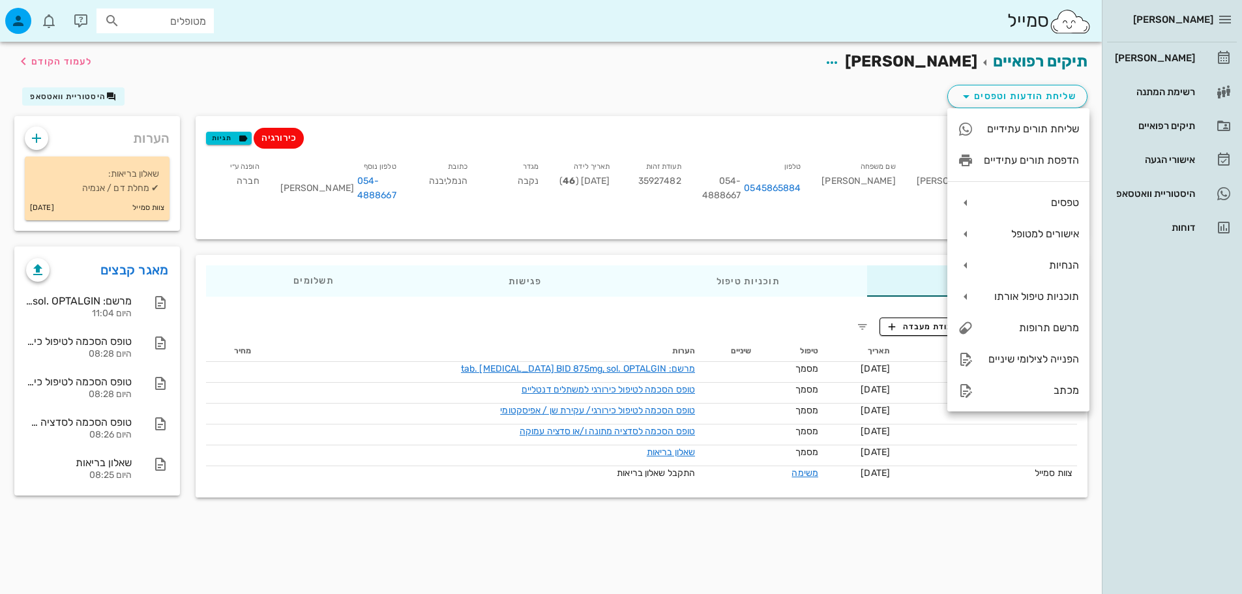
click at [589, 333] on div "תיעוד תאריך טיפול שיניים הערות מחיר ד״ר [PERSON_NAME] [DATE] מסמך מרשם: tab. [M…" at bounding box center [641, 414] width 887 height 162
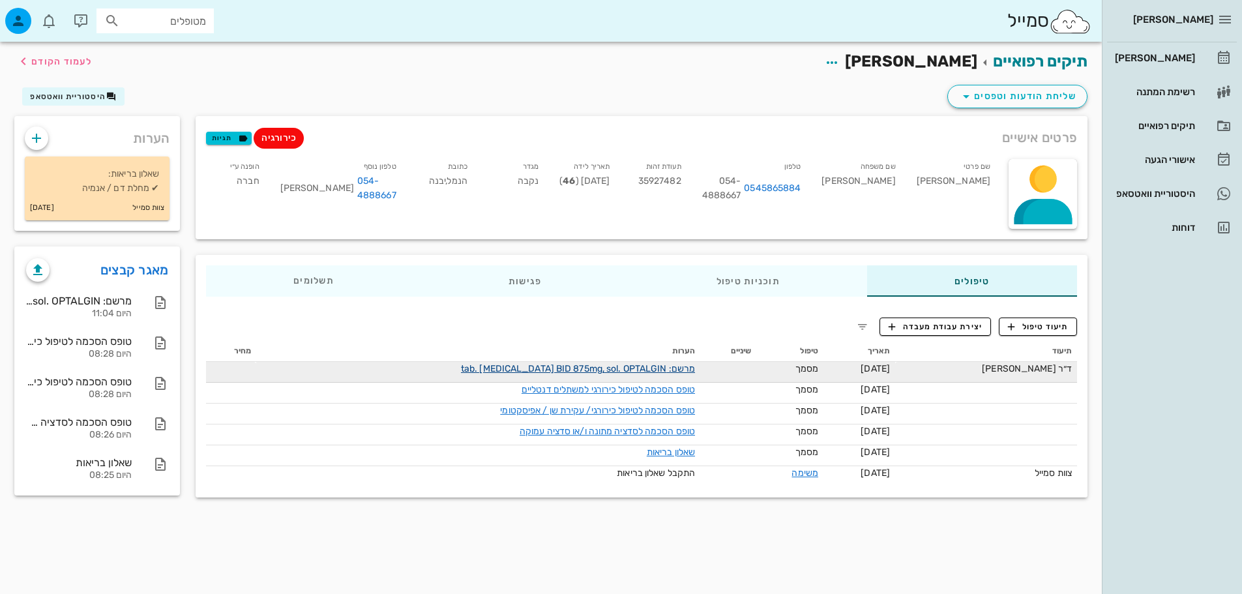
drag, startPoint x: 641, startPoint y: 370, endPoint x: 633, endPoint y: 368, distance: 8.1
click at [633, 368] on link "מרשם: tab. [MEDICAL_DATA] BID 875mg, sol. OPTALGIN" at bounding box center [578, 368] width 234 height 11
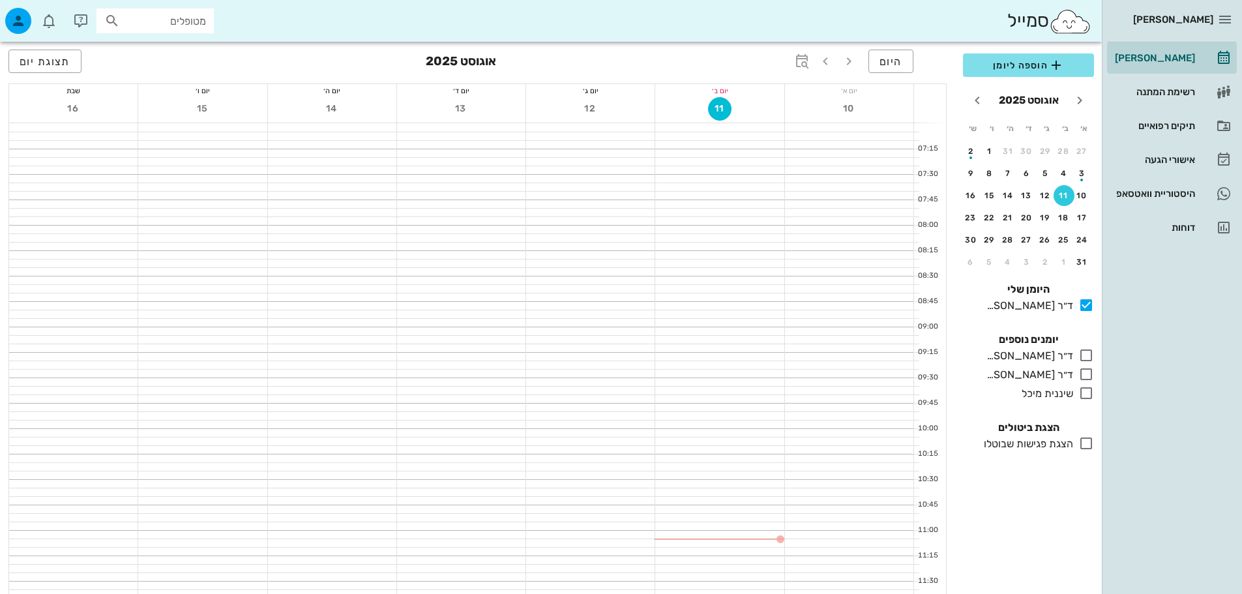
click at [168, 31] on div "מטופלים" at bounding box center [154, 20] width 117 height 25
type input "[PERSON_NAME]"
click at [161, 46] on div "[PERSON_NAME] 35927482" at bounding box center [131, 49] width 143 height 10
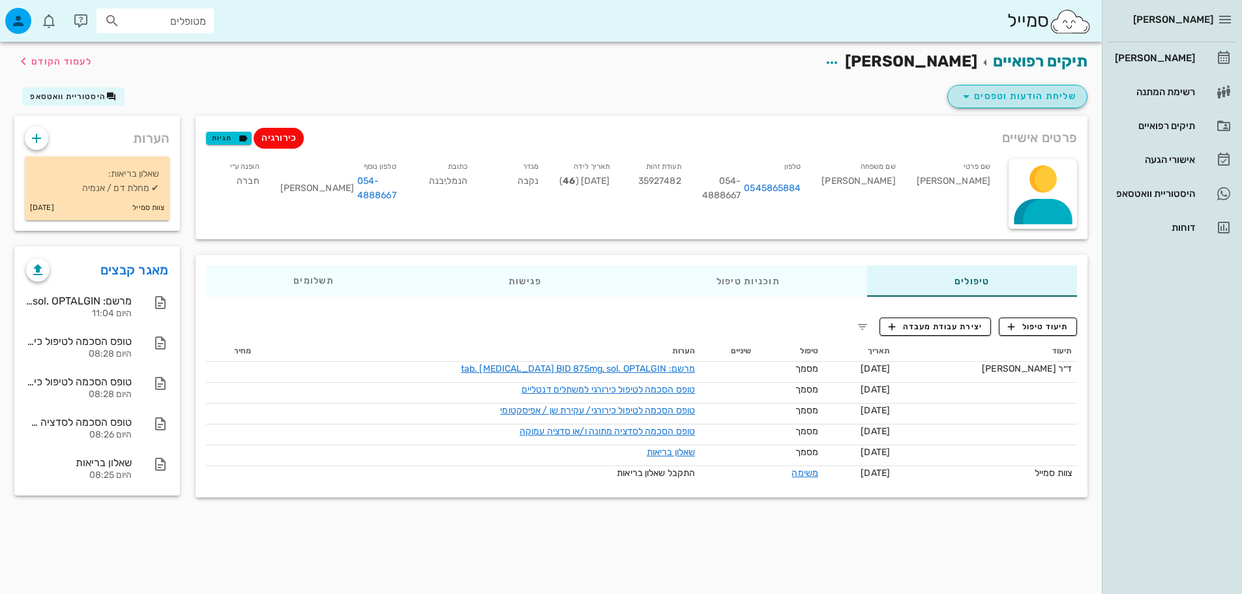
click at [961, 91] on icon "button" at bounding box center [966, 97] width 16 height 16
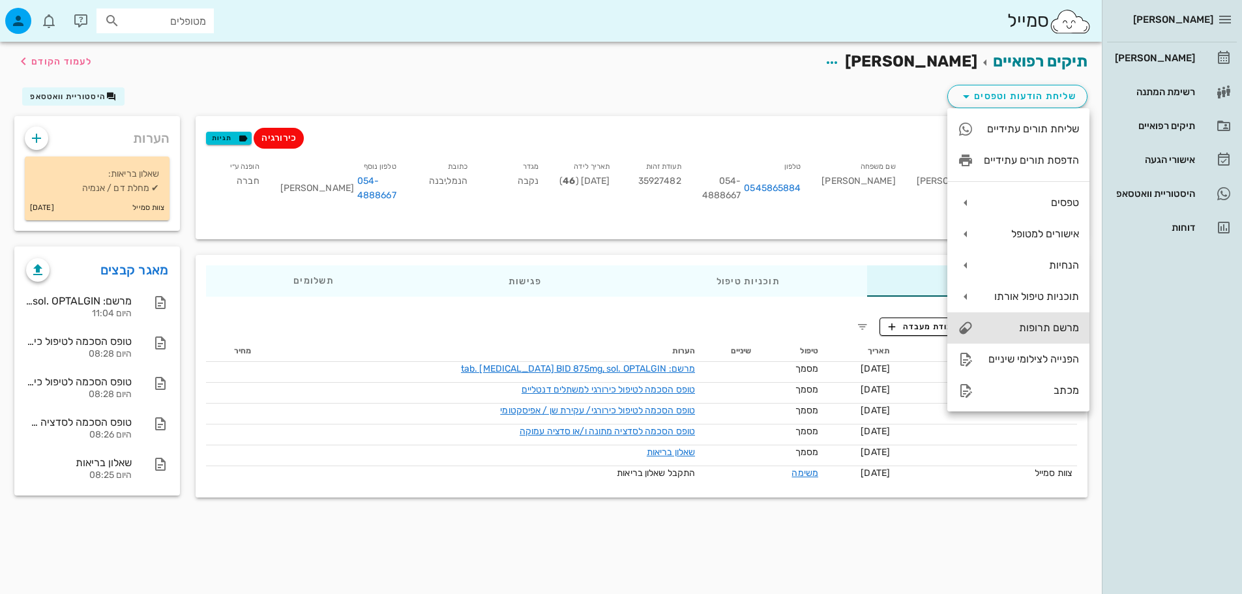
click at [1005, 319] on div "מרשם תרופות" at bounding box center [1018, 327] width 142 height 31
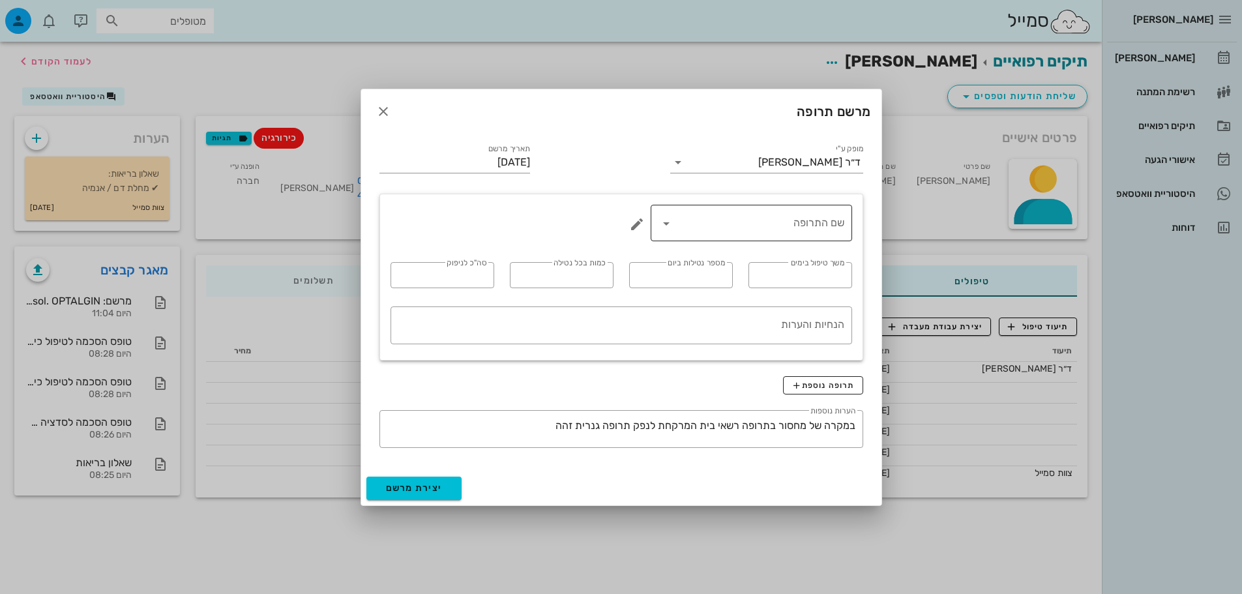
click at [815, 229] on input "שם התרופה" at bounding box center [761, 223] width 168 height 21
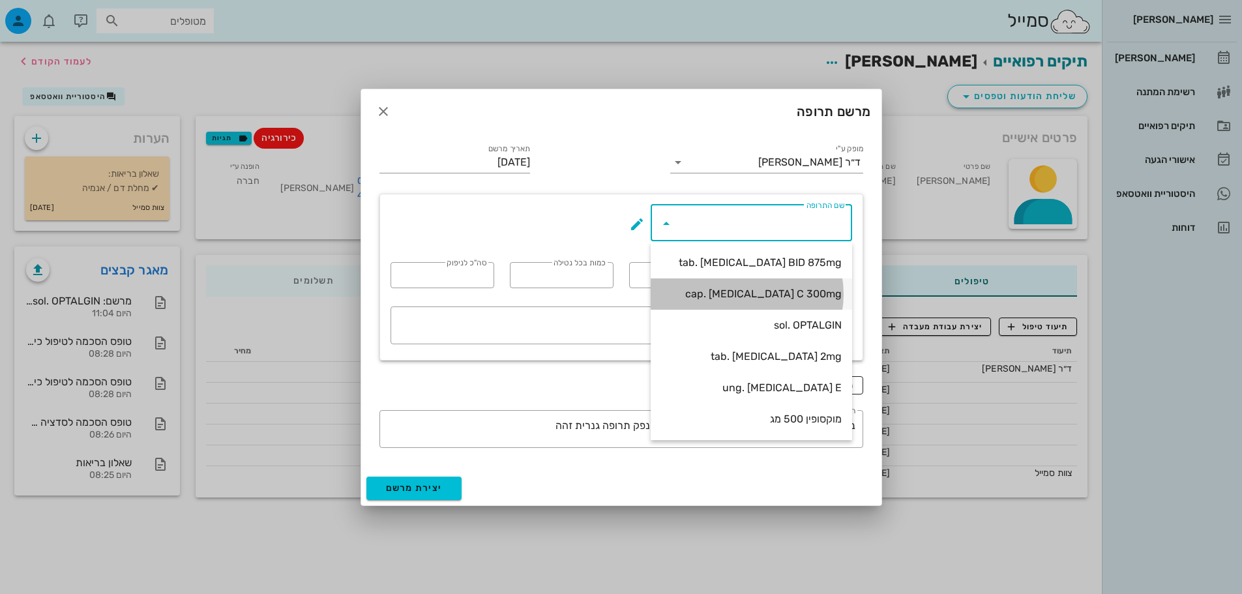
click at [796, 294] on div "cap. [MEDICAL_DATA] C 300mg" at bounding box center [751, 294] width 181 height 12
type input "cap. [MEDICAL_DATA] C 300mg"
type input "7"
type input "3"
type input "1"
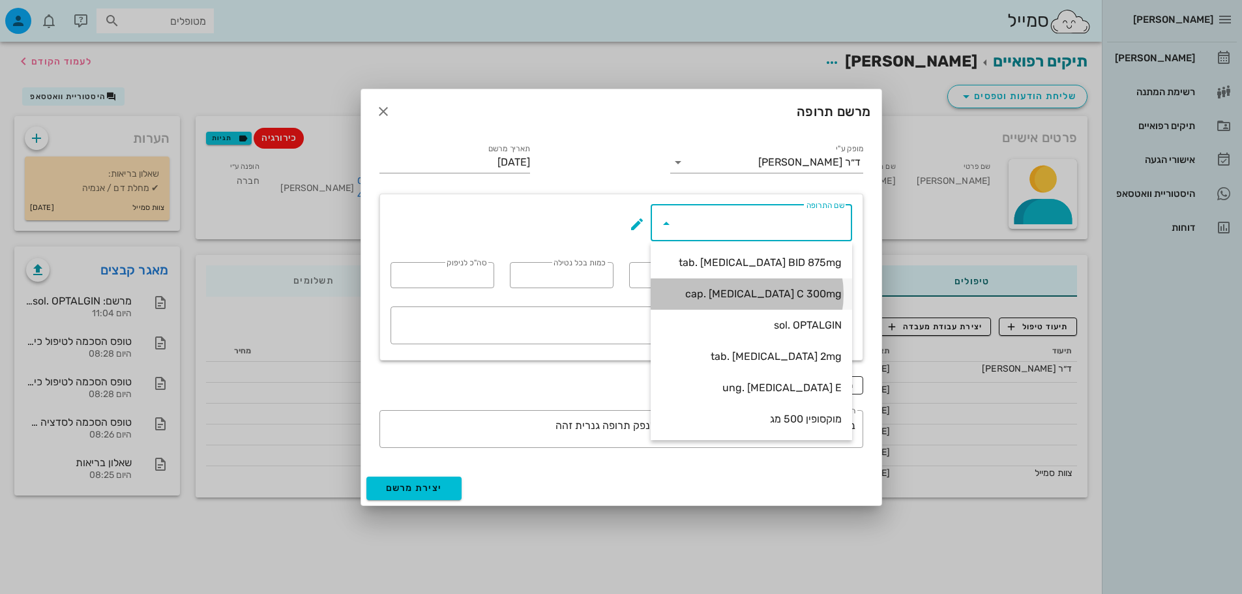
type input "20"
type textarea "קפסולה אחת כל 8 שעות במשך 7 ימים"
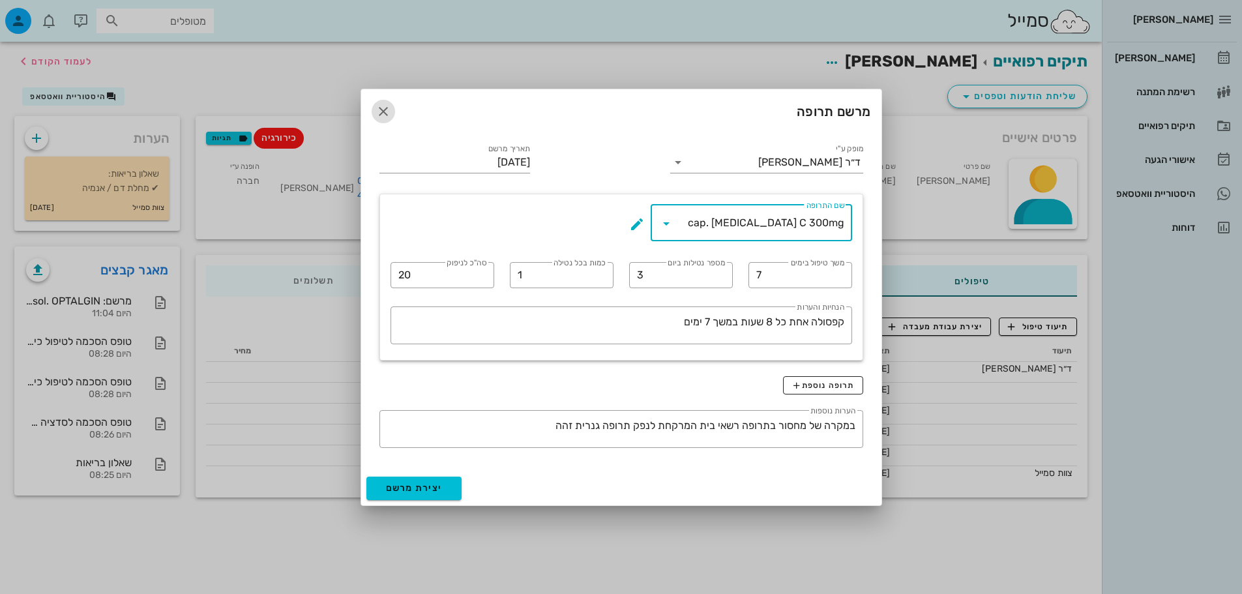
click at [386, 111] on icon "button" at bounding box center [384, 112] width 16 height 16
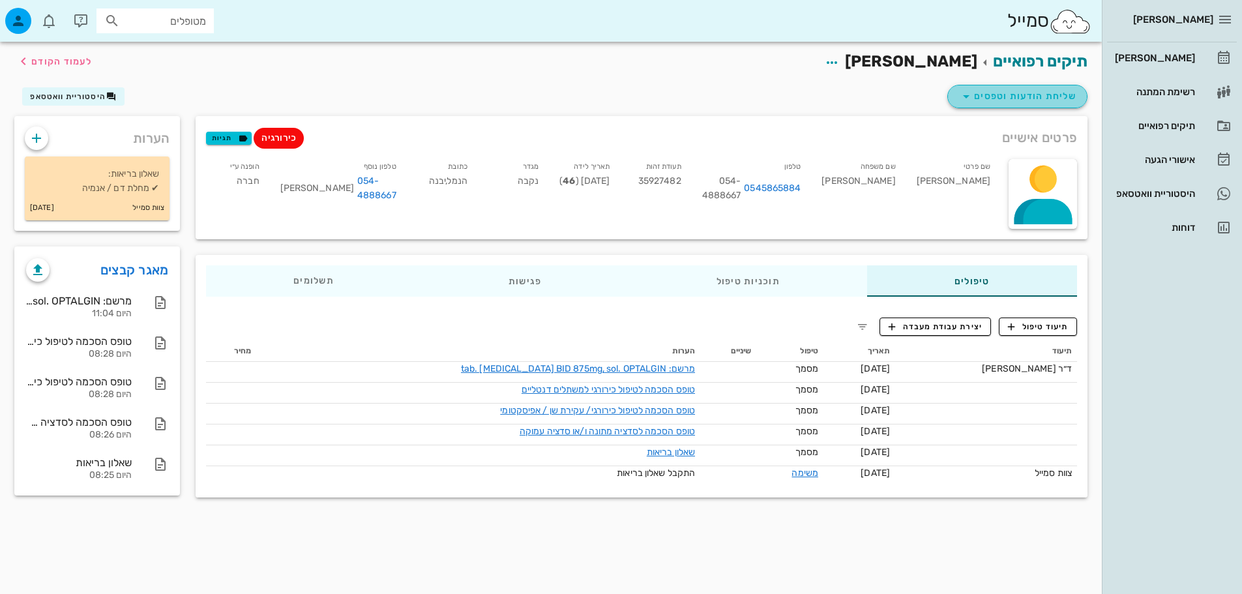
click at [968, 102] on icon "button" at bounding box center [966, 97] width 16 height 16
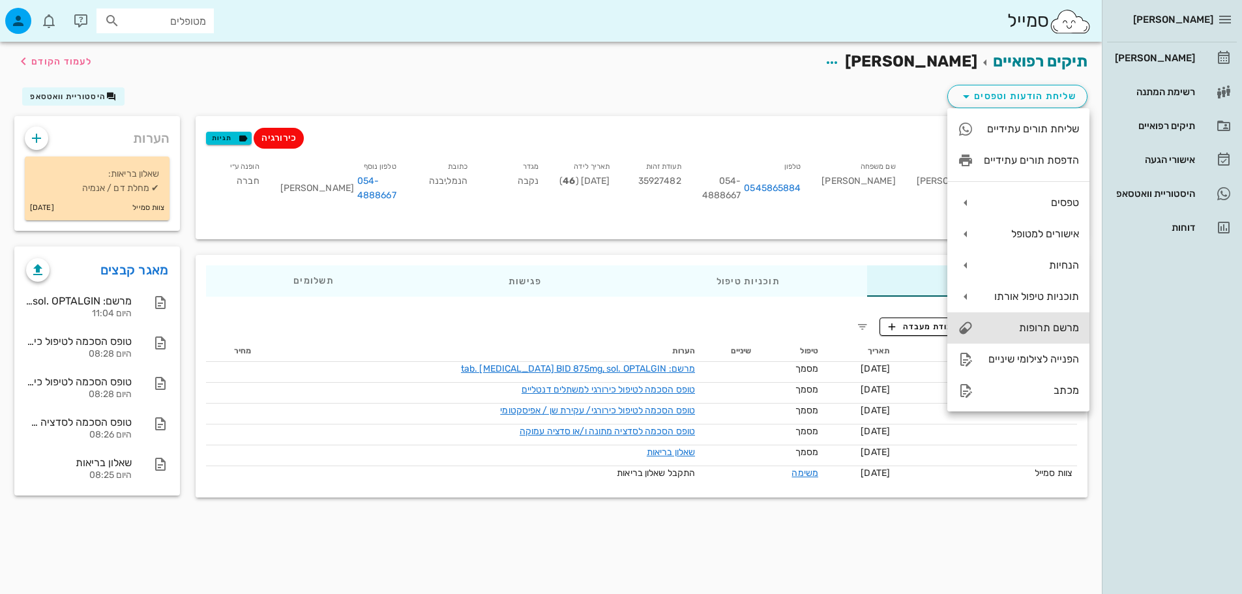
click at [1059, 330] on div "מרשם תרופות" at bounding box center [1031, 327] width 95 height 12
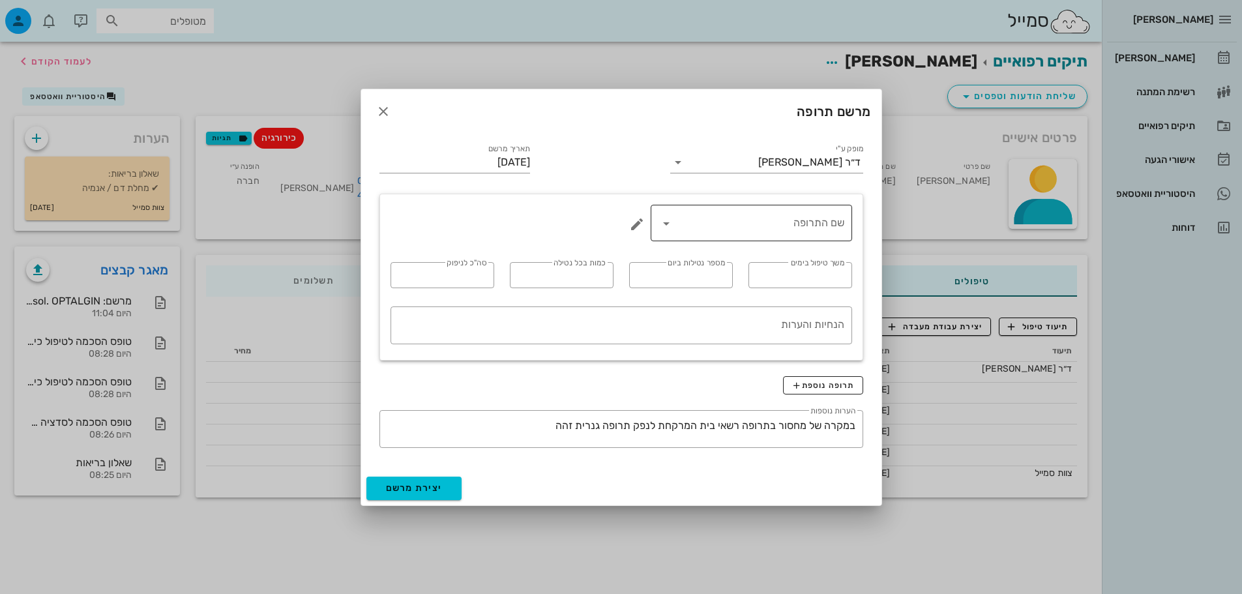
click at [760, 217] on input "שם התרופה" at bounding box center [761, 223] width 168 height 21
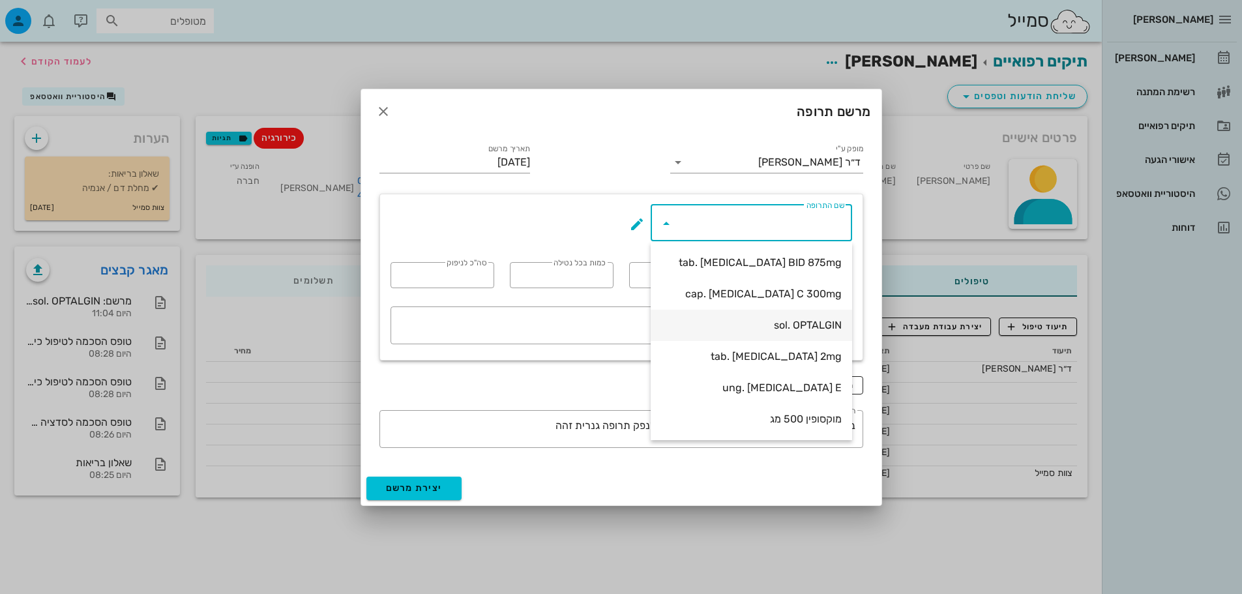
click at [814, 328] on div "sol. OPTALGIN" at bounding box center [751, 325] width 181 height 12
type input "sol. OPTALGIN"
type input "4"
type input "20 טיפות"
type input "1"
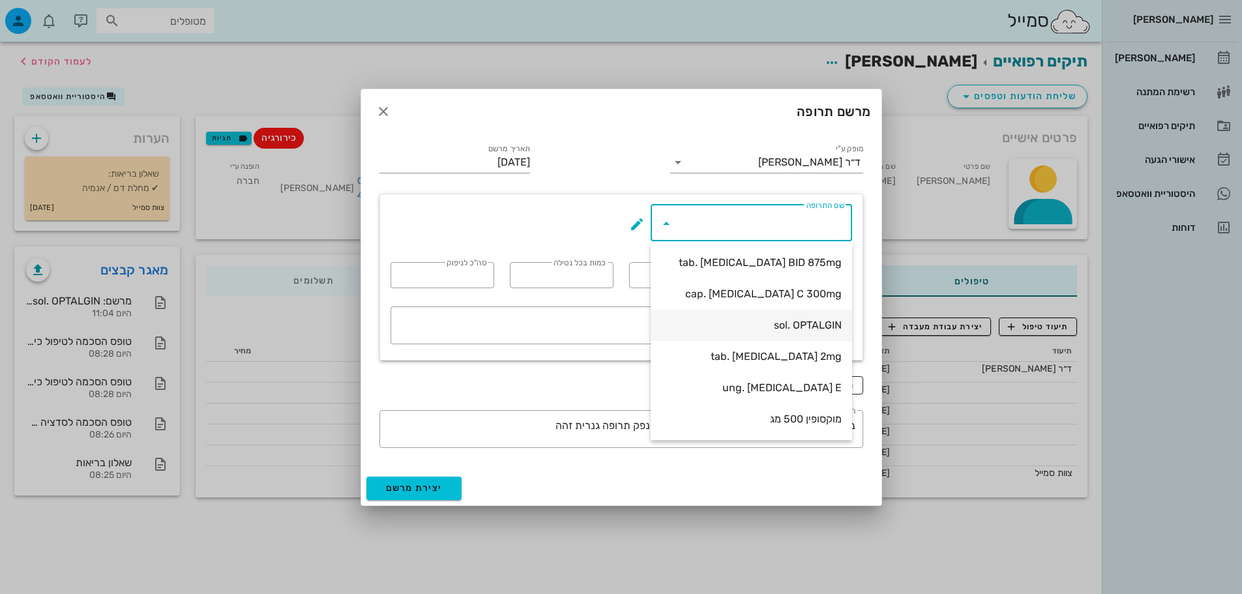
type textarea "בשתיה"
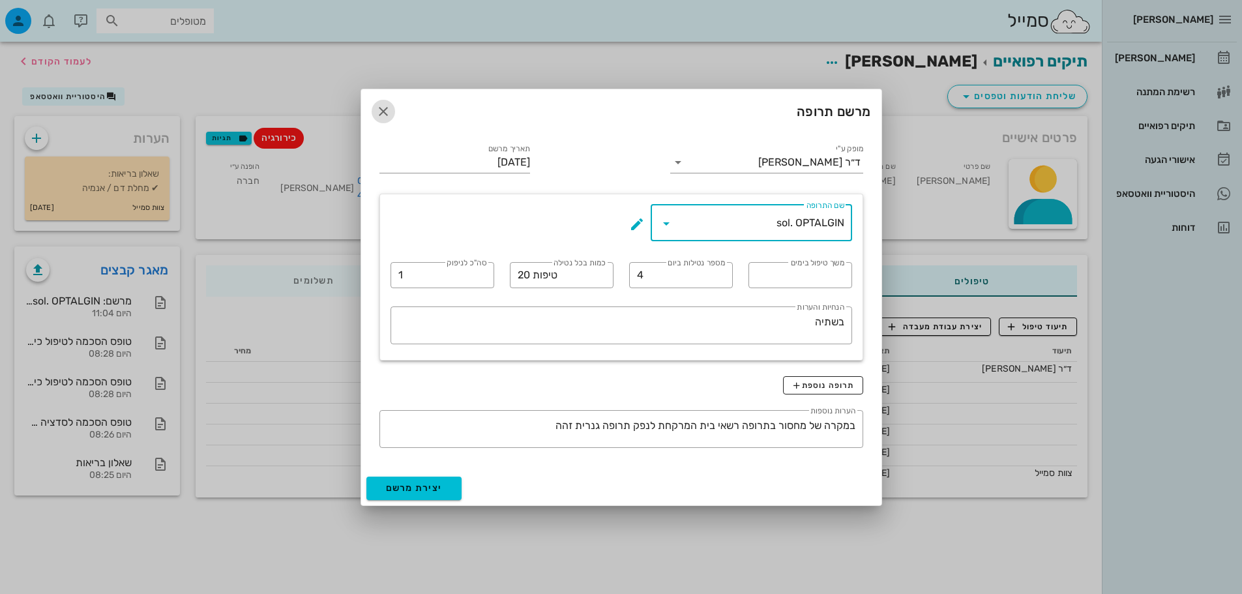
click at [379, 107] on icon "button" at bounding box center [384, 112] width 16 height 16
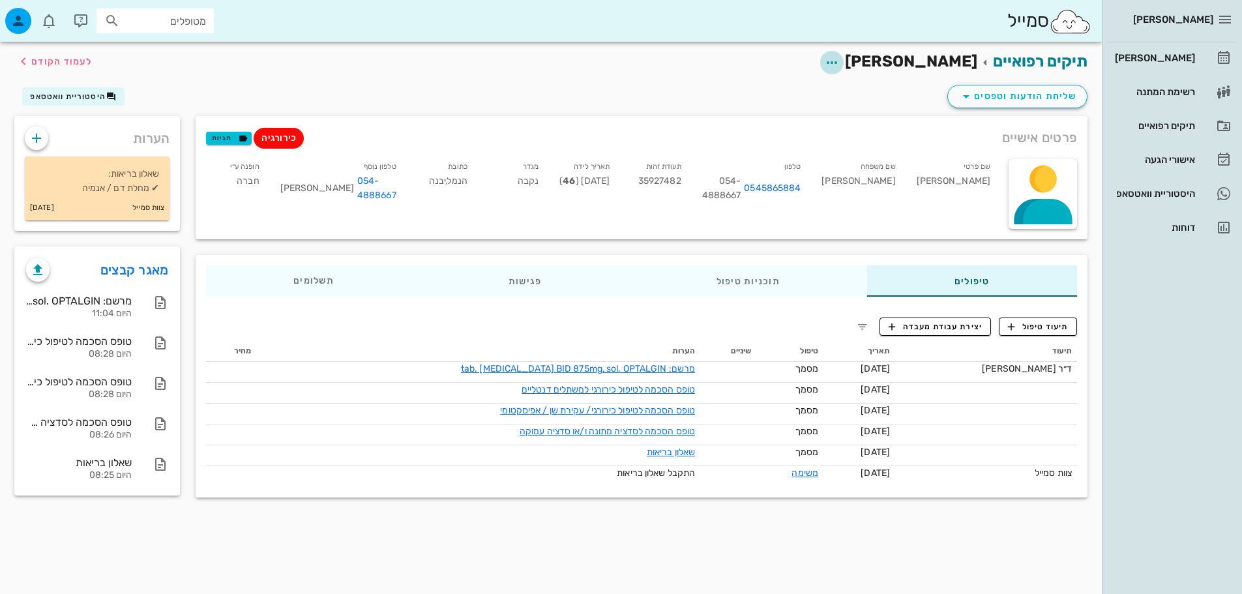
click at [840, 69] on icon "button" at bounding box center [832, 63] width 16 height 16
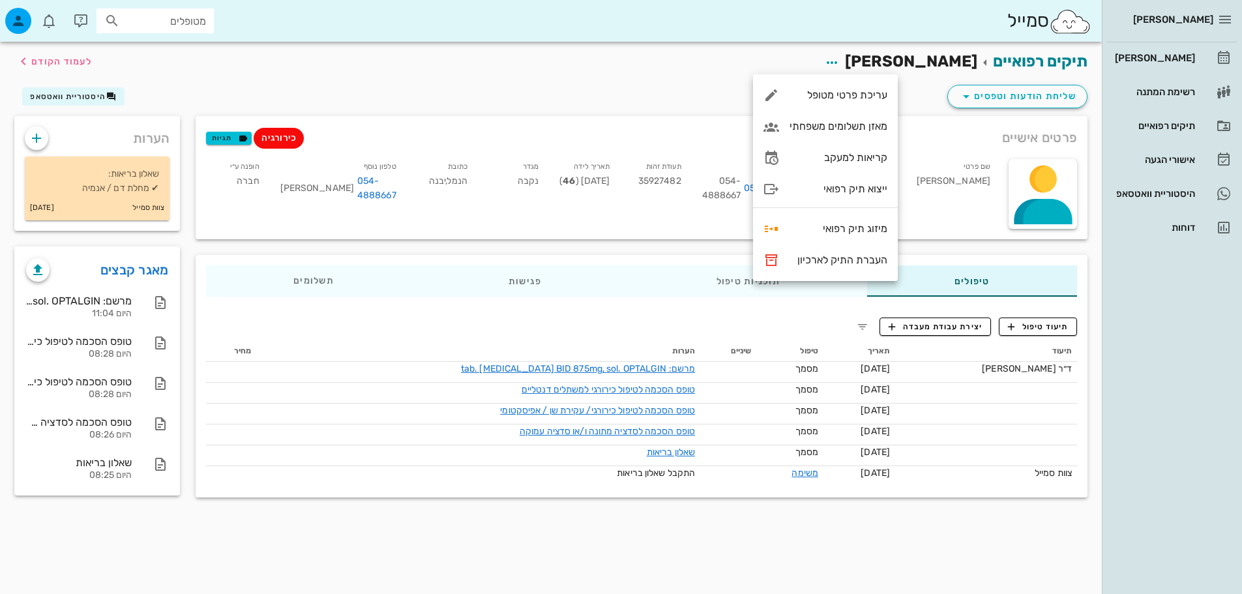
click at [921, 119] on div "פרטים אישיים כירורגיה תגיות" at bounding box center [642, 137] width 892 height 43
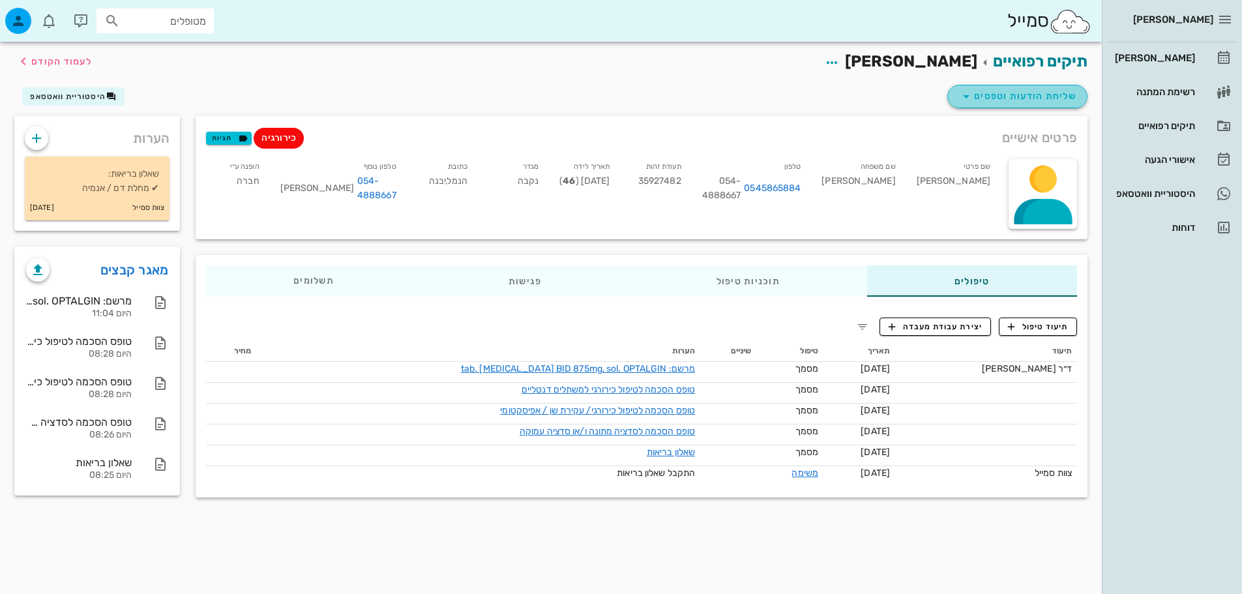
click at [956, 93] on button "שליחת הודעות וטפסים" at bounding box center [1017, 96] width 140 height 23
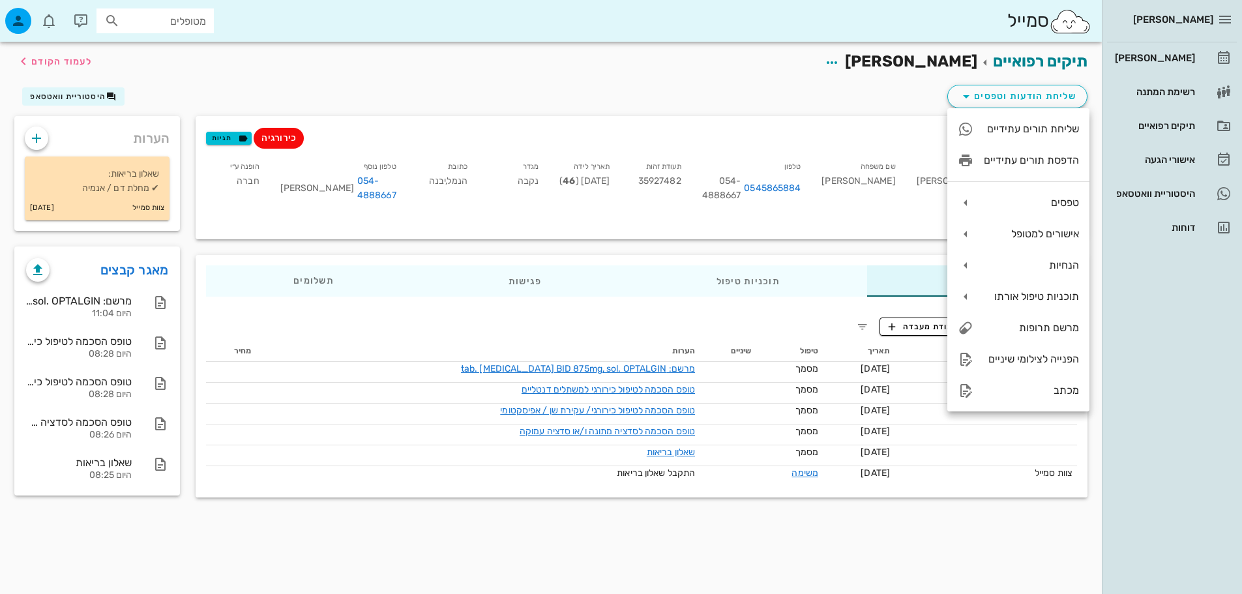
click at [871, 220] on div "שם פרטי [PERSON_NAME] שם משפחה [PERSON_NAME] 0545865884 054-4888667 תעודת זהות …" at bounding box center [599, 193] width 803 height 85
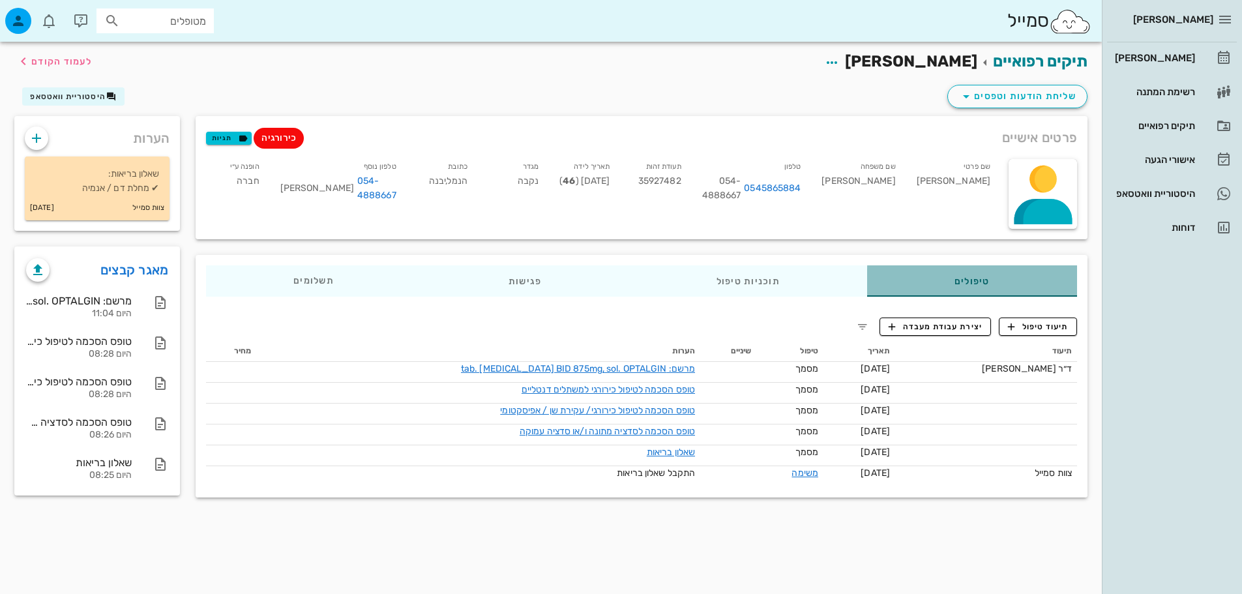
click at [955, 274] on div "טיפולים" at bounding box center [972, 280] width 210 height 31
click at [1052, 286] on div "טיפולים" at bounding box center [972, 280] width 210 height 31
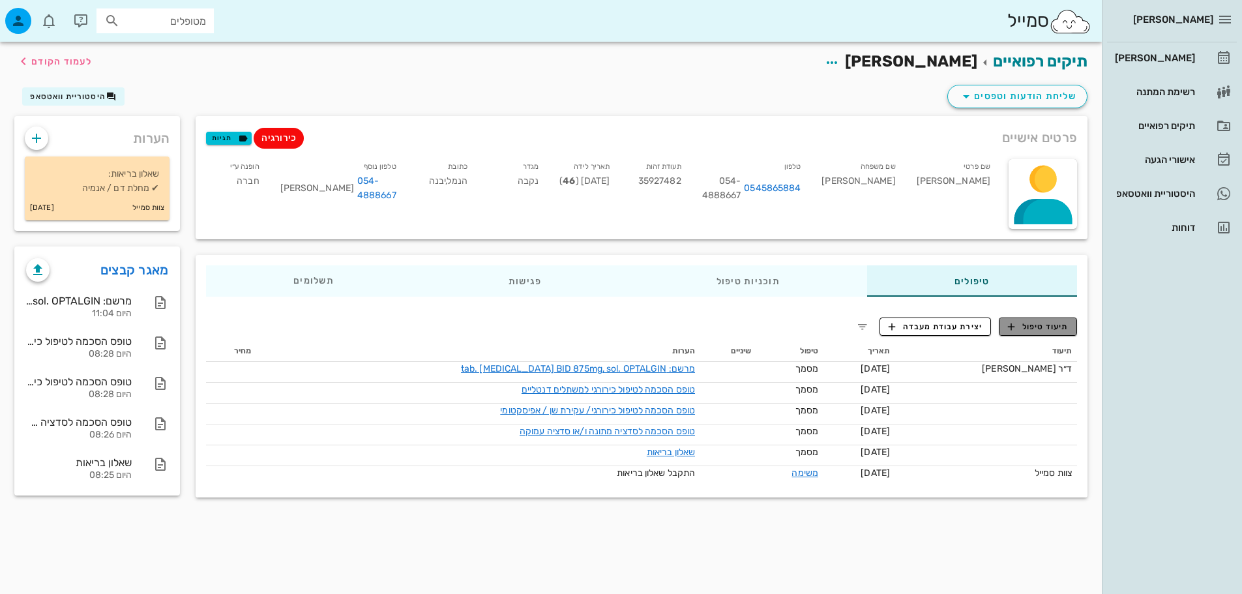
click at [1037, 330] on span "תיעוד טיפול" at bounding box center [1038, 327] width 61 height 12
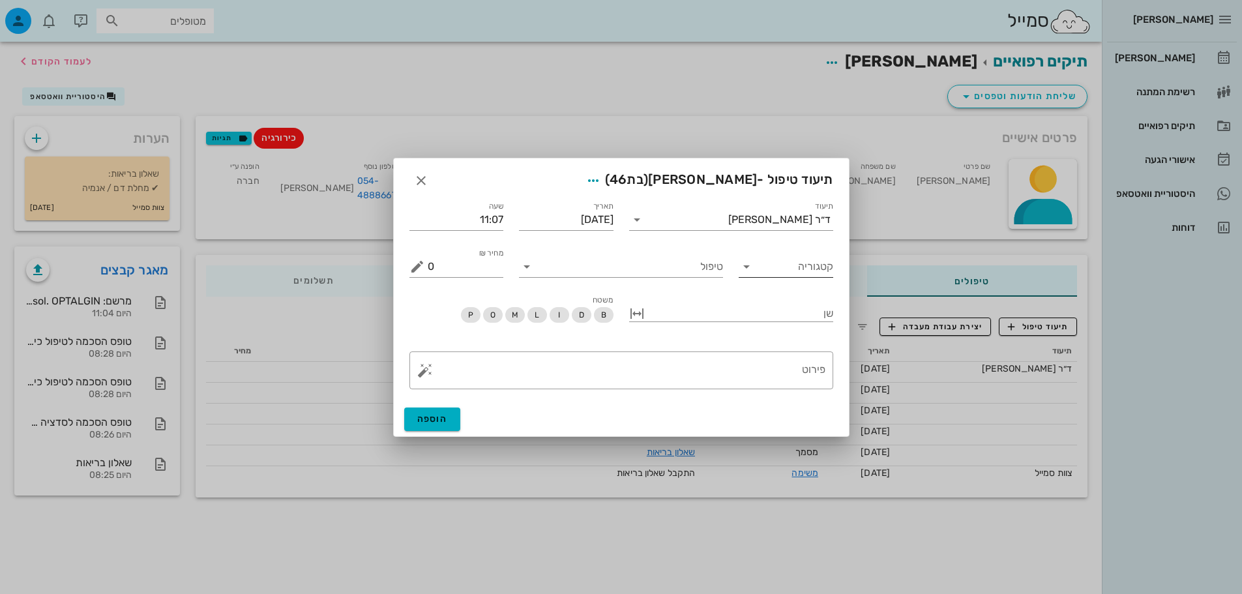
click at [792, 257] on input "קטגוריה" at bounding box center [797, 266] width 74 height 21
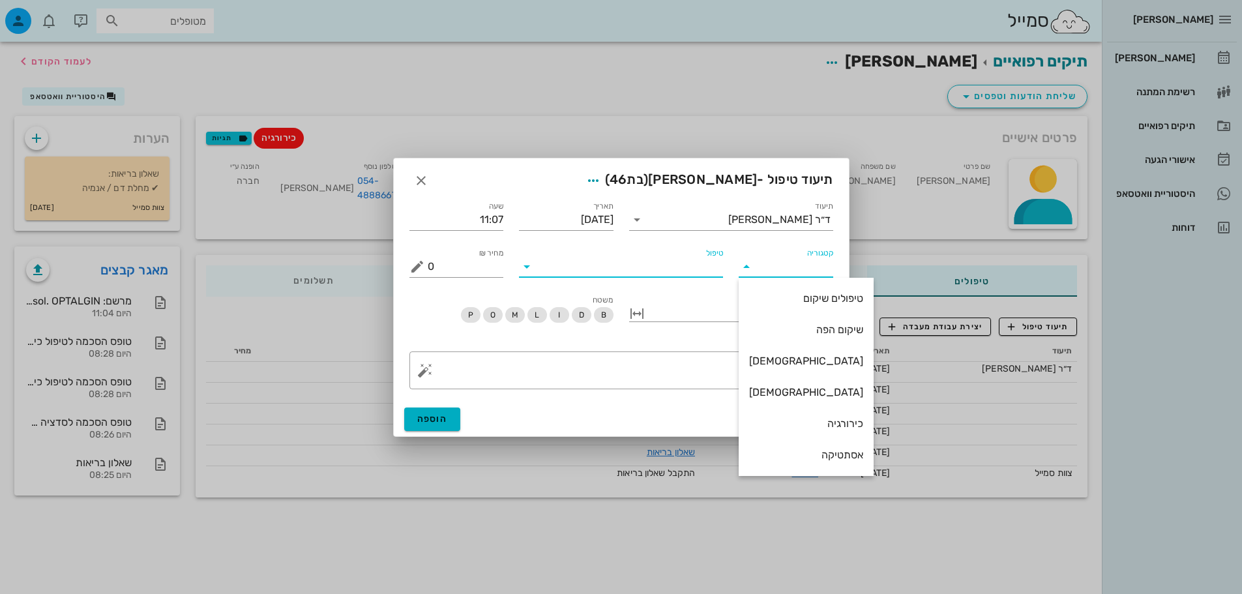
click at [697, 269] on input "טיפול" at bounding box center [630, 266] width 186 height 21
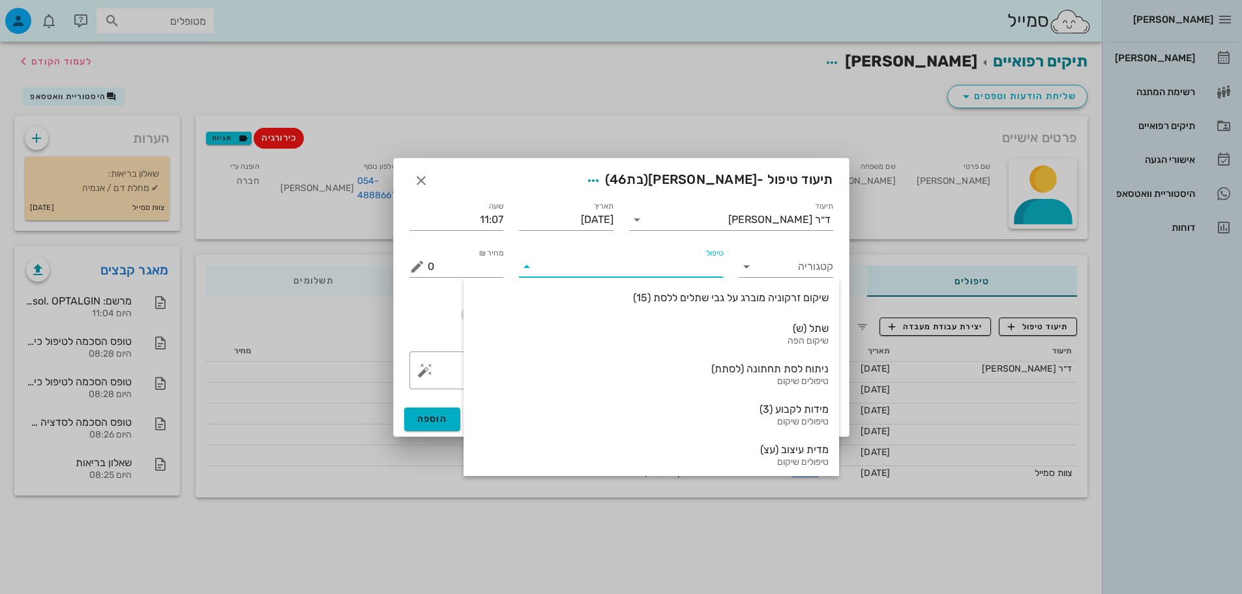
click at [739, 246] on div "קטגוריה" at bounding box center [786, 261] width 110 height 47
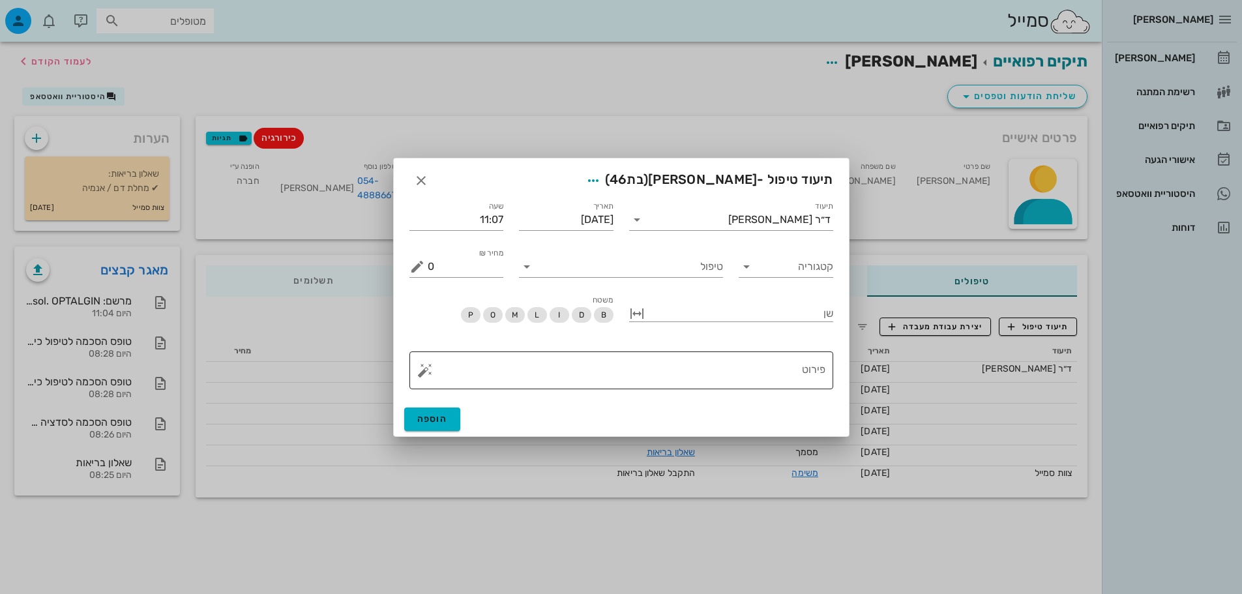
click at [422, 365] on button "button" at bounding box center [425, 371] width 16 height 16
click at [447, 265] on div "ג.אלחוש" at bounding box center [447, 266] width 61 height 26
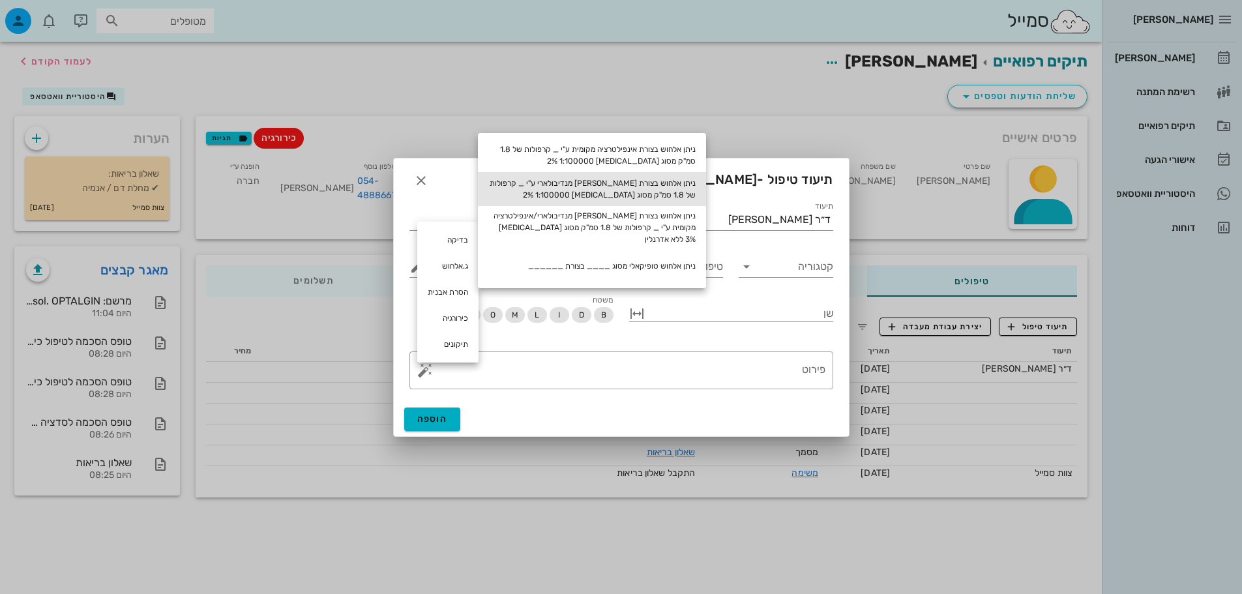
click at [520, 185] on div "ניתן אלחוש בצורת [PERSON_NAME] מנדיבולארי ע"י _ קרפולות של 1.8 סמ"ק מסוג [MEDIC…" at bounding box center [592, 189] width 228 height 34
type textarea "ניתן אלחוש בצורת [PERSON_NAME] מנדיבולארי ע"י _ קרפולות של 1.8 סמ"ק מסוג [MEDIC…"
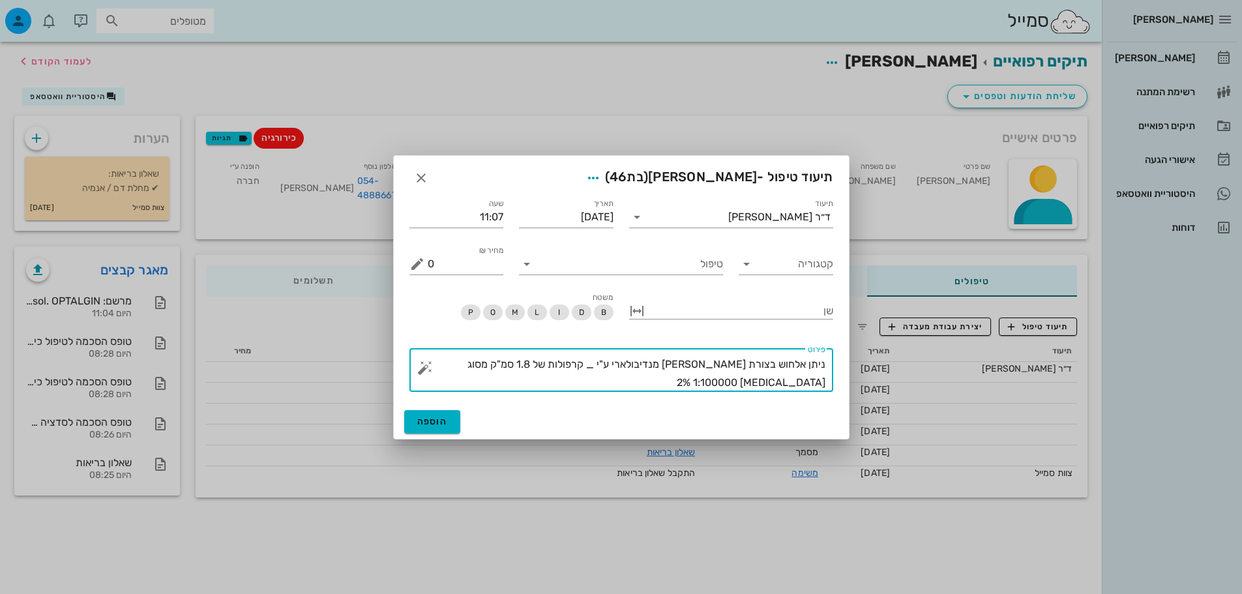
drag, startPoint x: 739, startPoint y: 374, endPoint x: 941, endPoint y: 338, distance: 204.5
click at [941, 338] on div "[PERSON_NAME] רשימת המתנה תיקים רפואיים אישורי הגעה היסטוריית וואטסאפ דוחות סמי…" at bounding box center [621, 297] width 1242 height 594
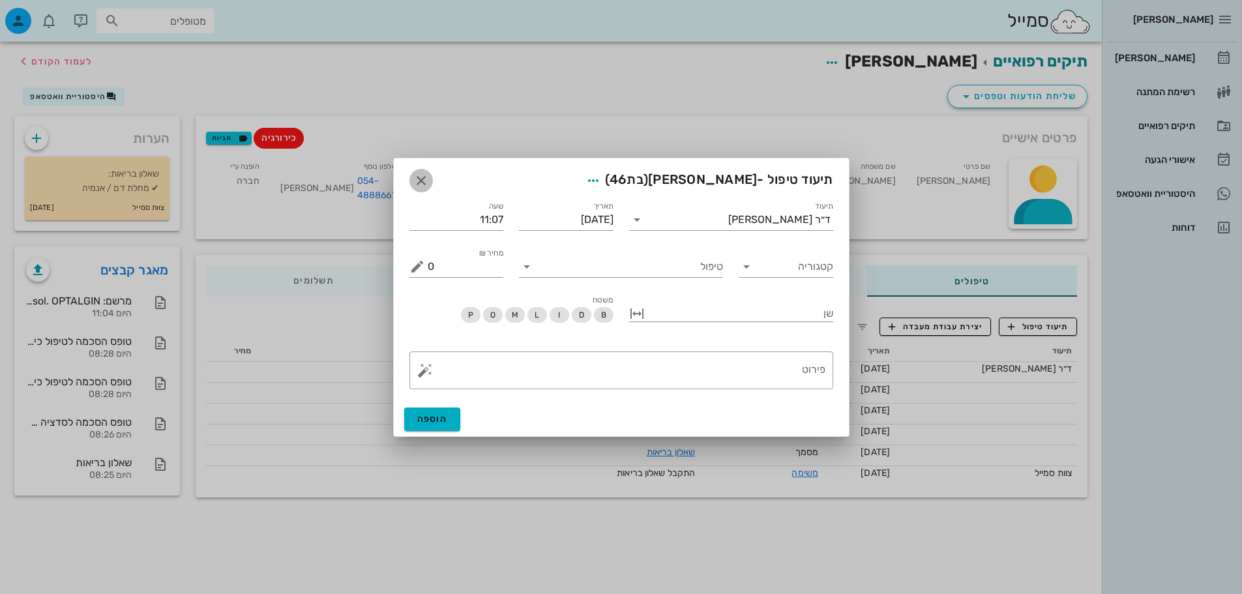
click at [429, 176] on span "button" at bounding box center [420, 181] width 23 height 16
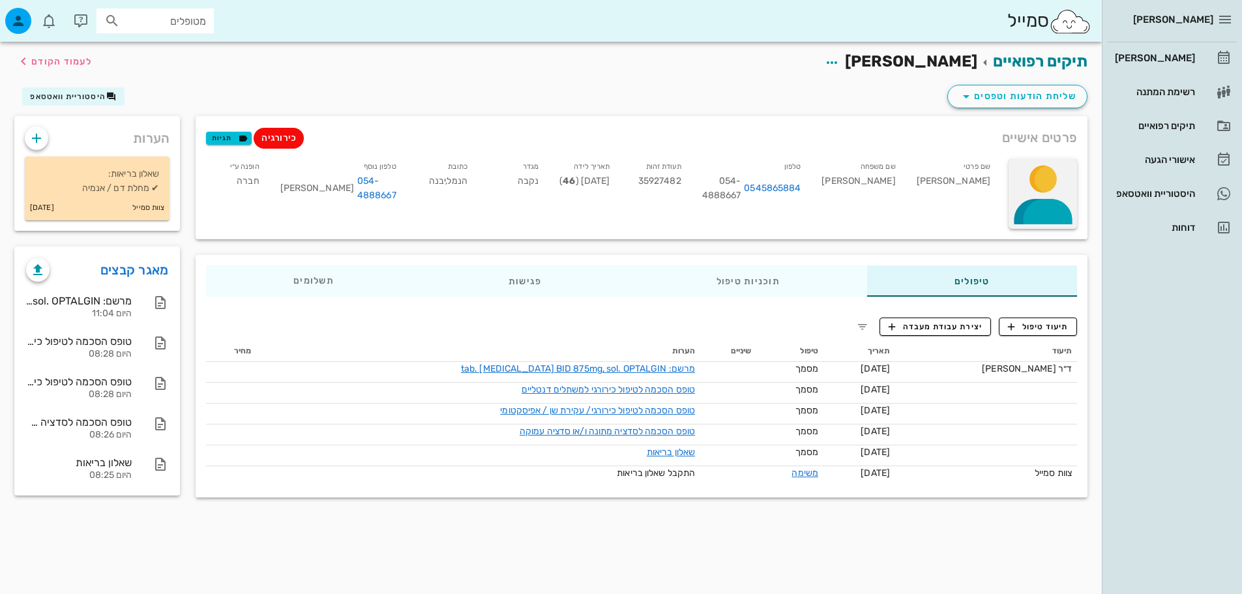
click at [1064, 166] on div at bounding box center [1043, 194] width 68 height 70
click at [906, 177] on div "שם משפחה [PERSON_NAME]" at bounding box center [858, 183] width 95 height 54
click at [158, 21] on input "מטופלים" at bounding box center [164, 20] width 83 height 17
type input "חמ"
click at [143, 44] on div "[PERSON_NAME] 308523893" at bounding box center [131, 49] width 143 height 10
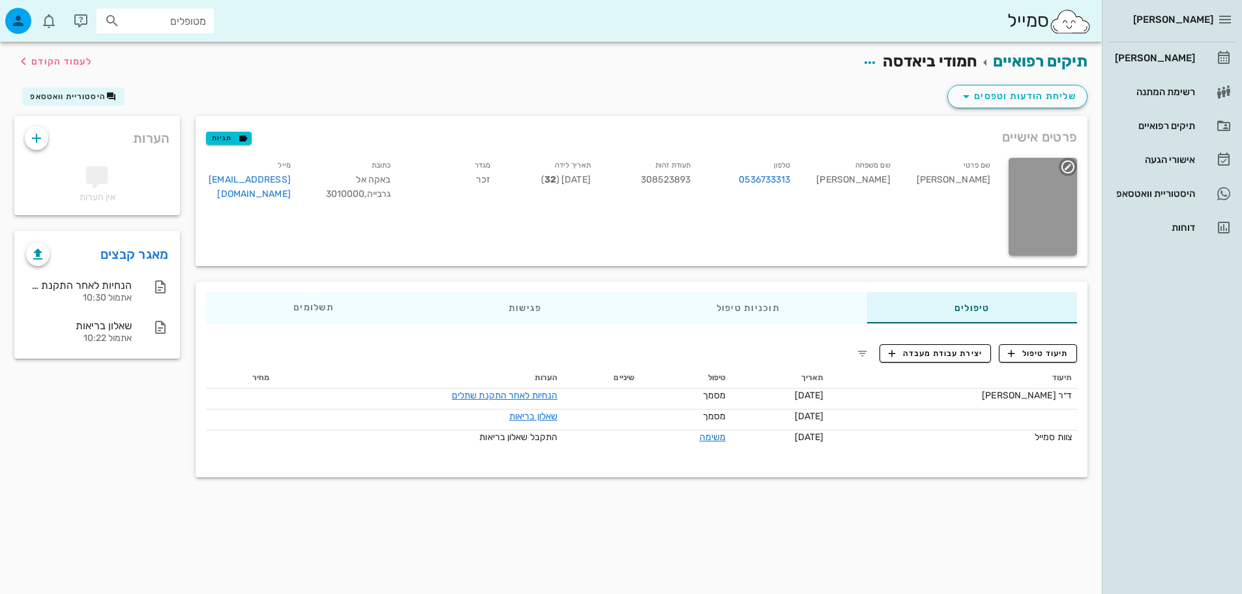
click at [1044, 209] on div at bounding box center [1043, 207] width 68 height 98
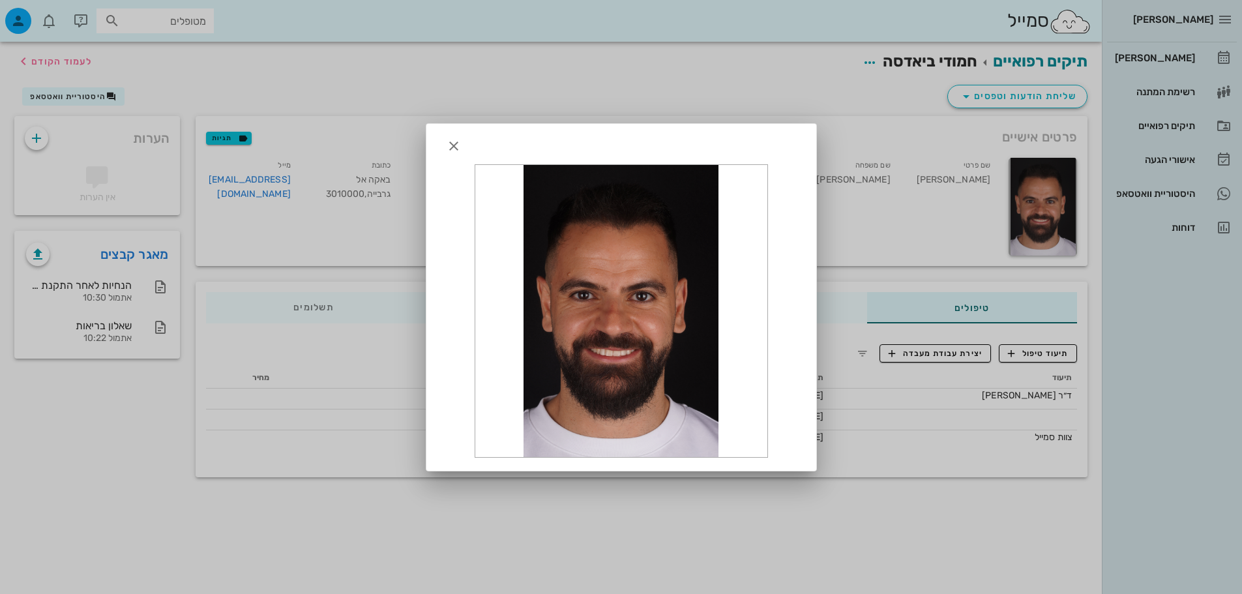
click at [606, 374] on div at bounding box center [621, 311] width 292 height 292
click at [459, 148] on icon "button" at bounding box center [454, 146] width 16 height 16
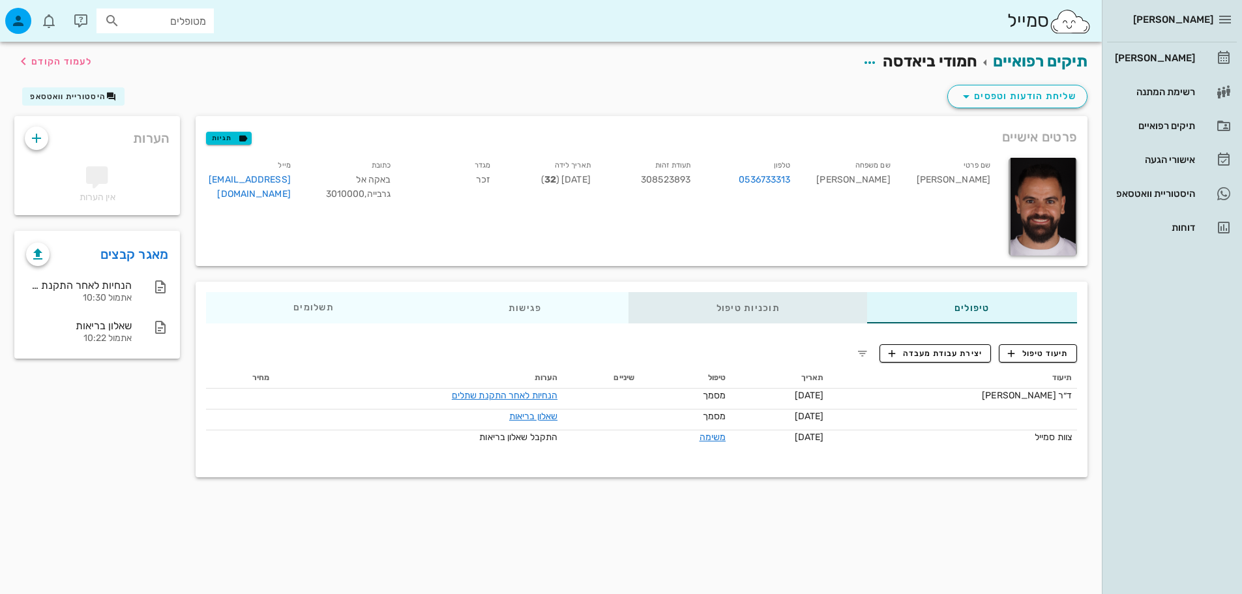
click at [788, 306] on div "תוכניות טיפול" at bounding box center [748, 307] width 238 height 31
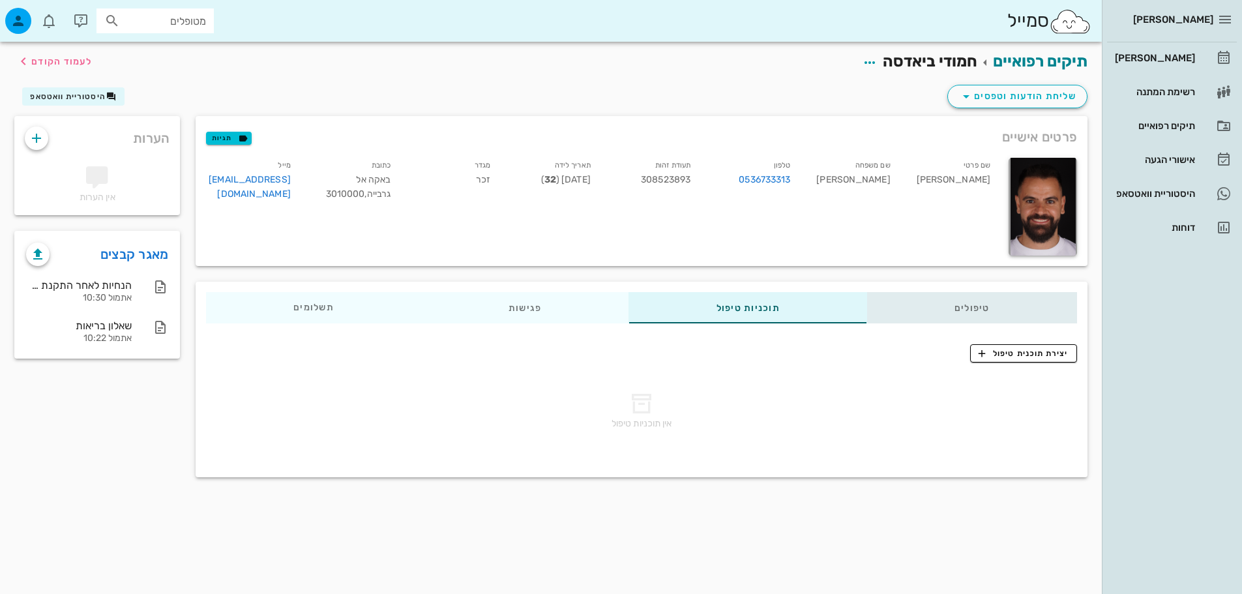
click at [924, 309] on div "טיפולים" at bounding box center [972, 307] width 210 height 31
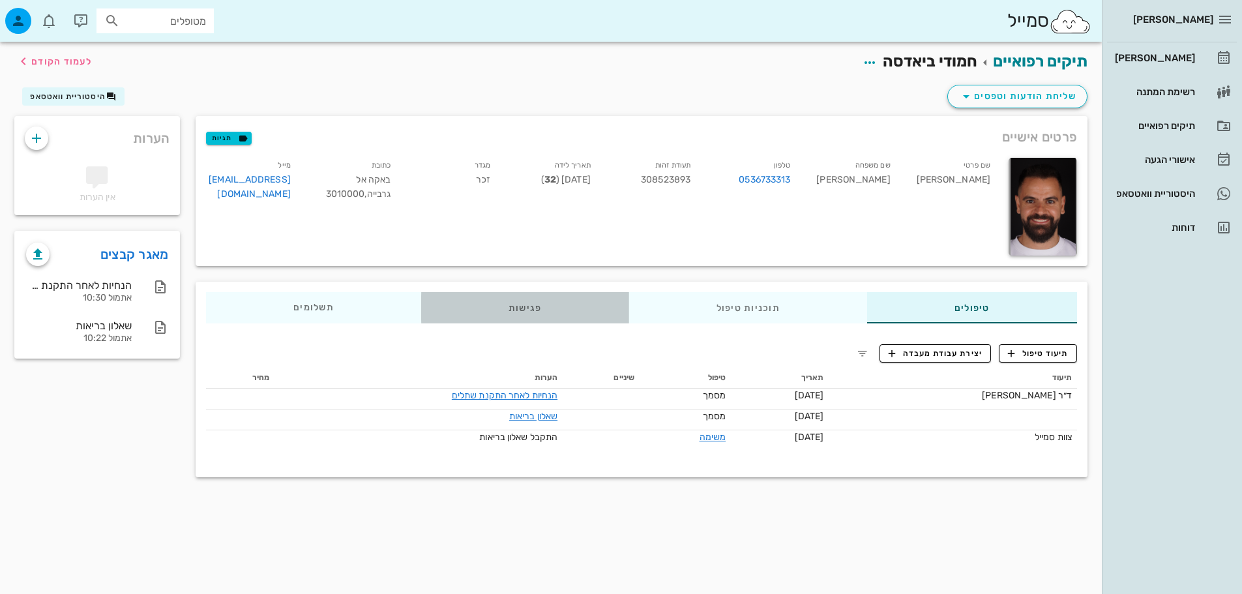
click at [528, 304] on div "פגישות" at bounding box center [525, 307] width 208 height 31
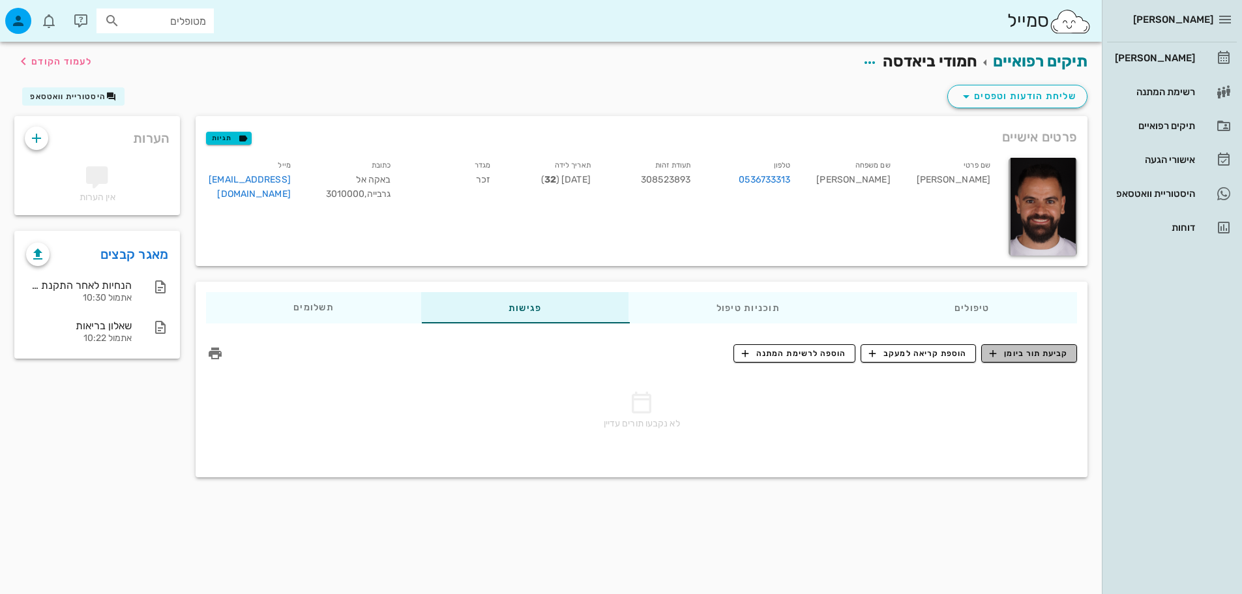
click at [1048, 352] on span "קביעת תור ביומן" at bounding box center [1029, 354] width 78 height 12
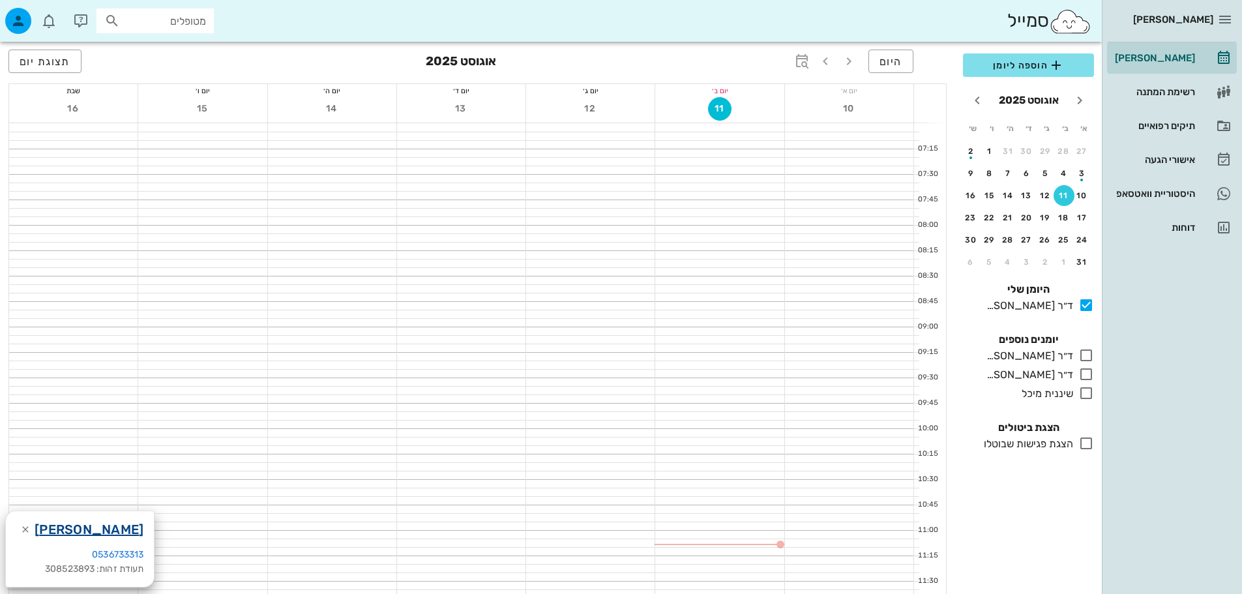
click at [96, 523] on link "[PERSON_NAME]" at bounding box center [89, 529] width 109 height 21
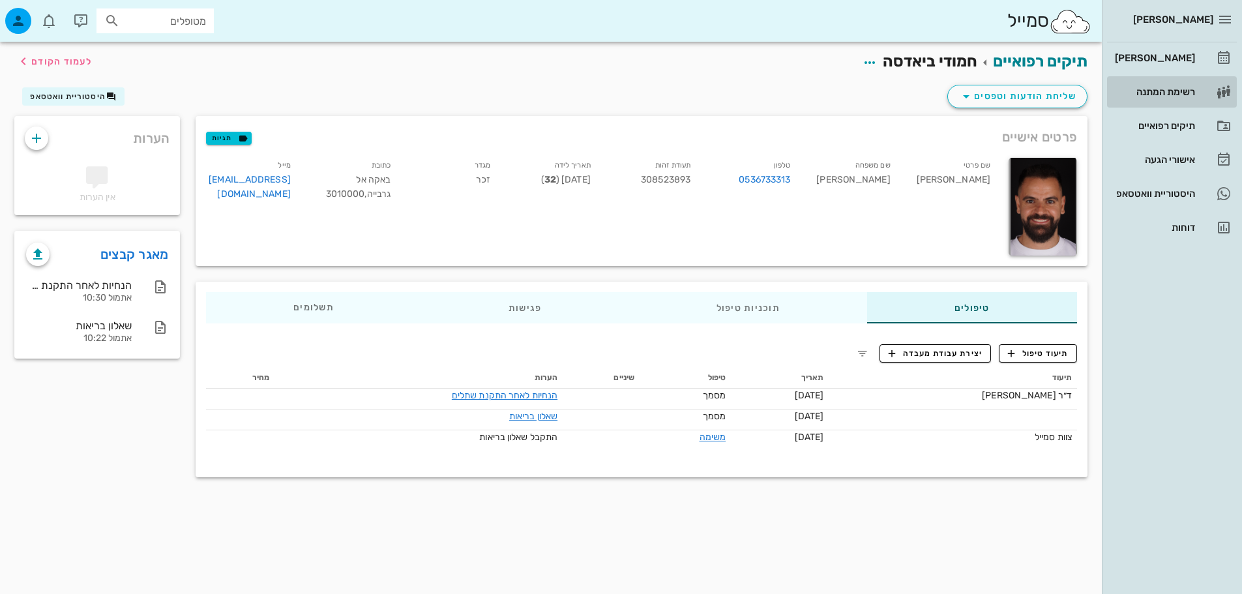
click at [1187, 93] on div "רשימת המתנה" at bounding box center [1153, 92] width 83 height 10
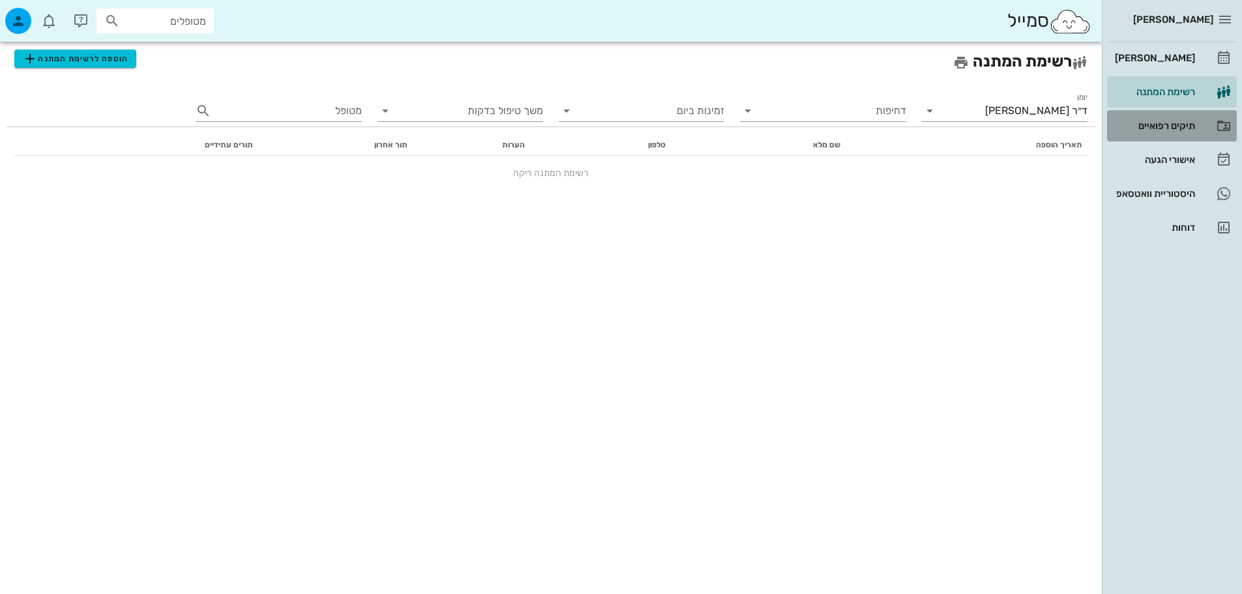
click at [1169, 123] on div "תיקים רפואיים" at bounding box center [1153, 126] width 83 height 10
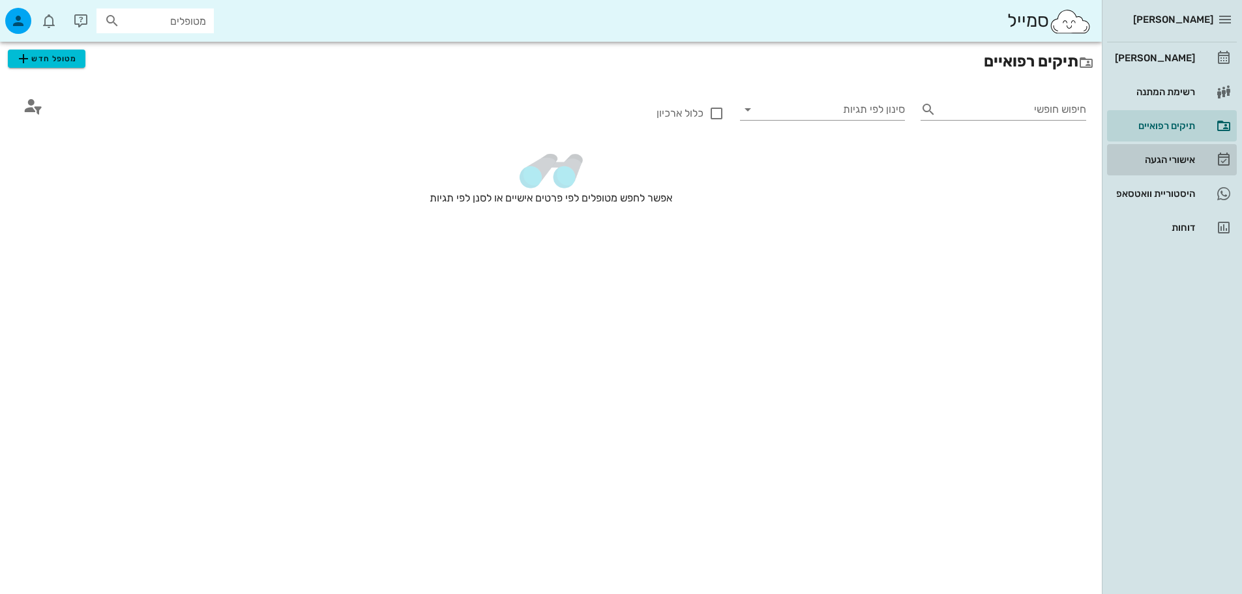
click at [1134, 160] on div "אישורי הגעה" at bounding box center [1153, 160] width 83 height 10
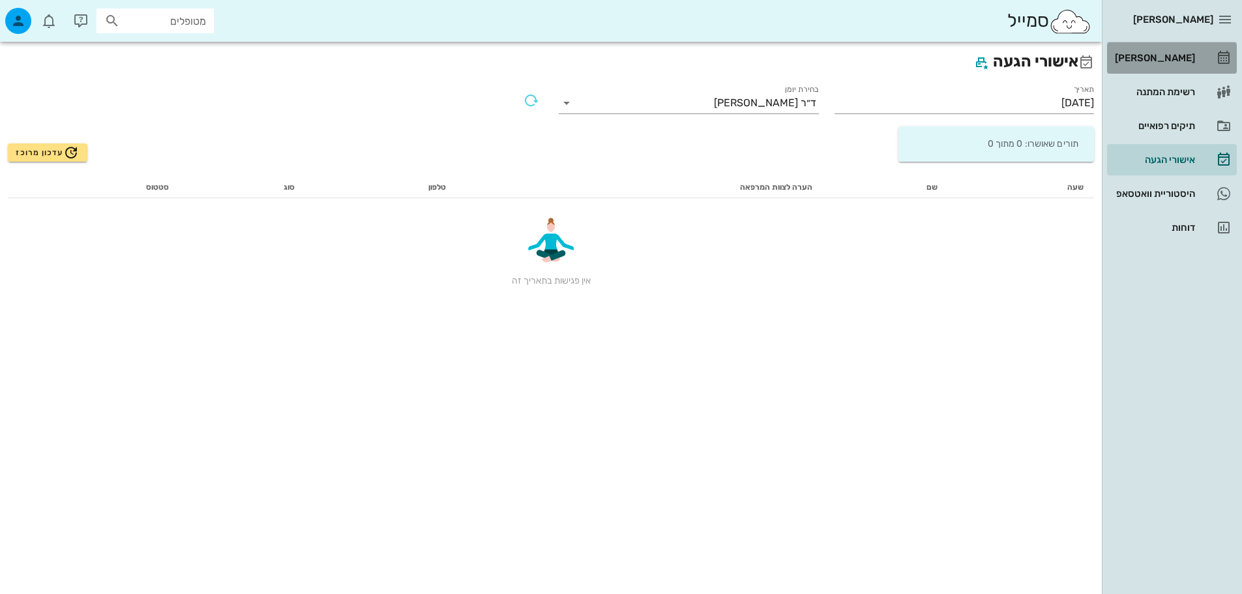
click at [1180, 60] on div "[PERSON_NAME]" at bounding box center [1153, 58] width 83 height 10
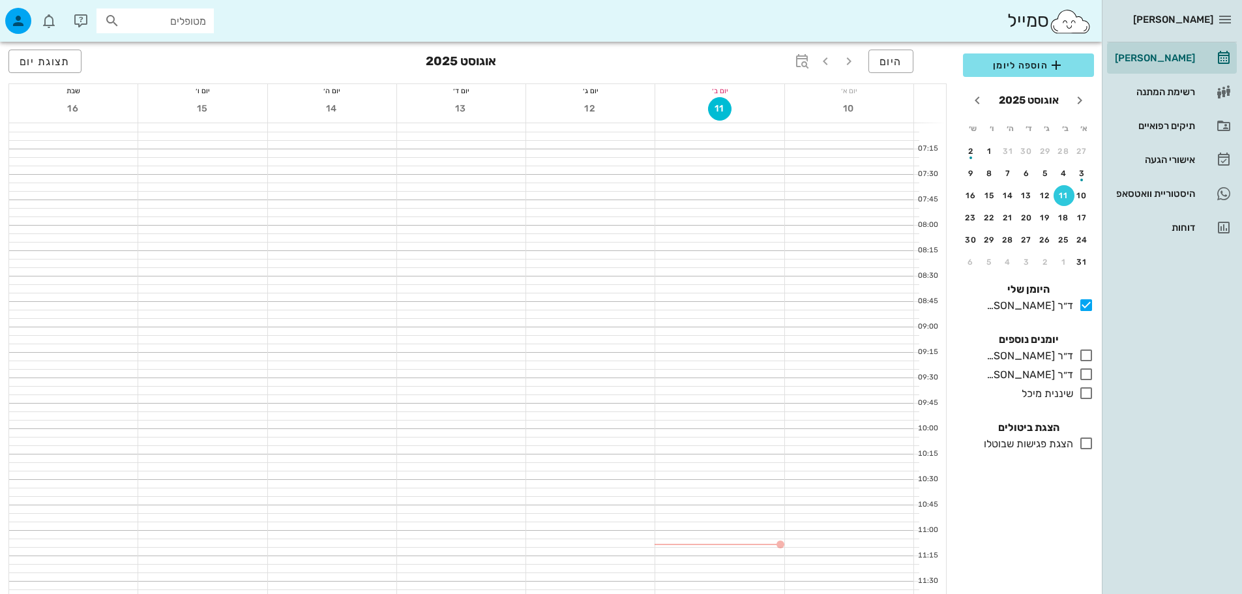
click at [750, 262] on div at bounding box center [719, 263] width 128 height 8
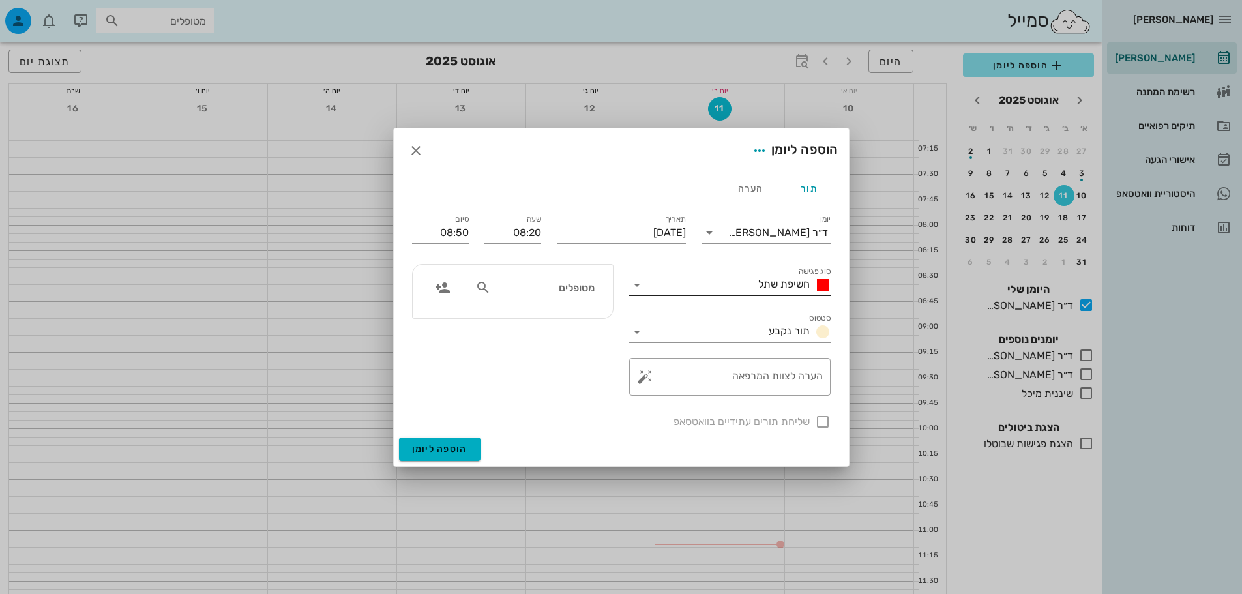
click at [765, 288] on span "חשיפת שתל" at bounding box center [784, 284] width 52 height 12
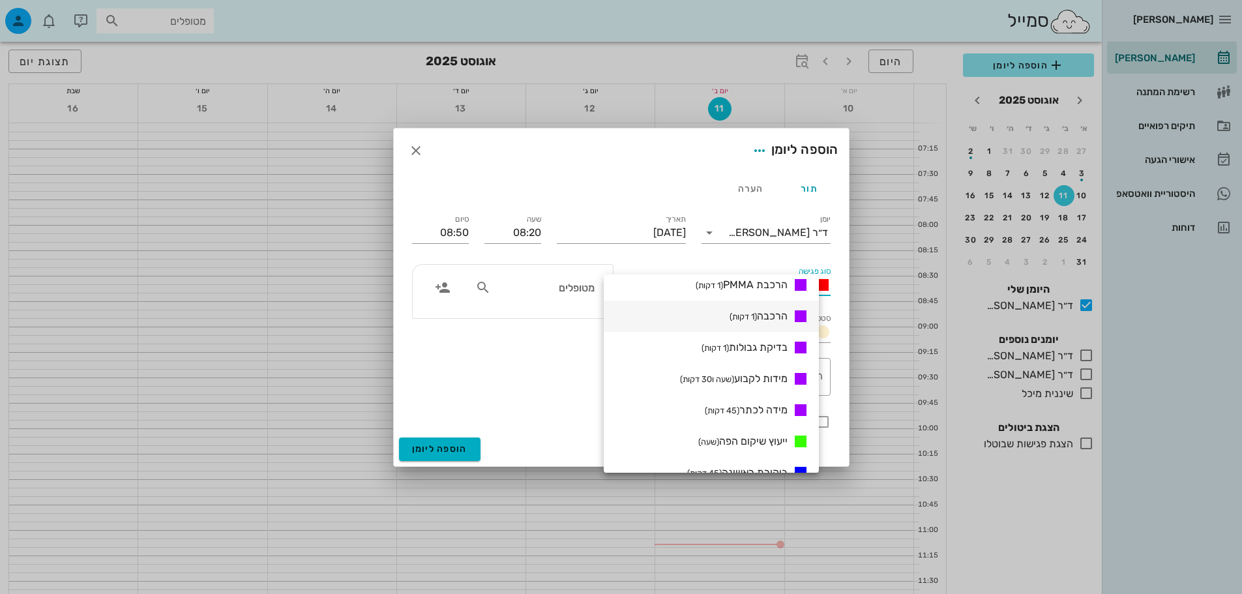
scroll to position [376, 0]
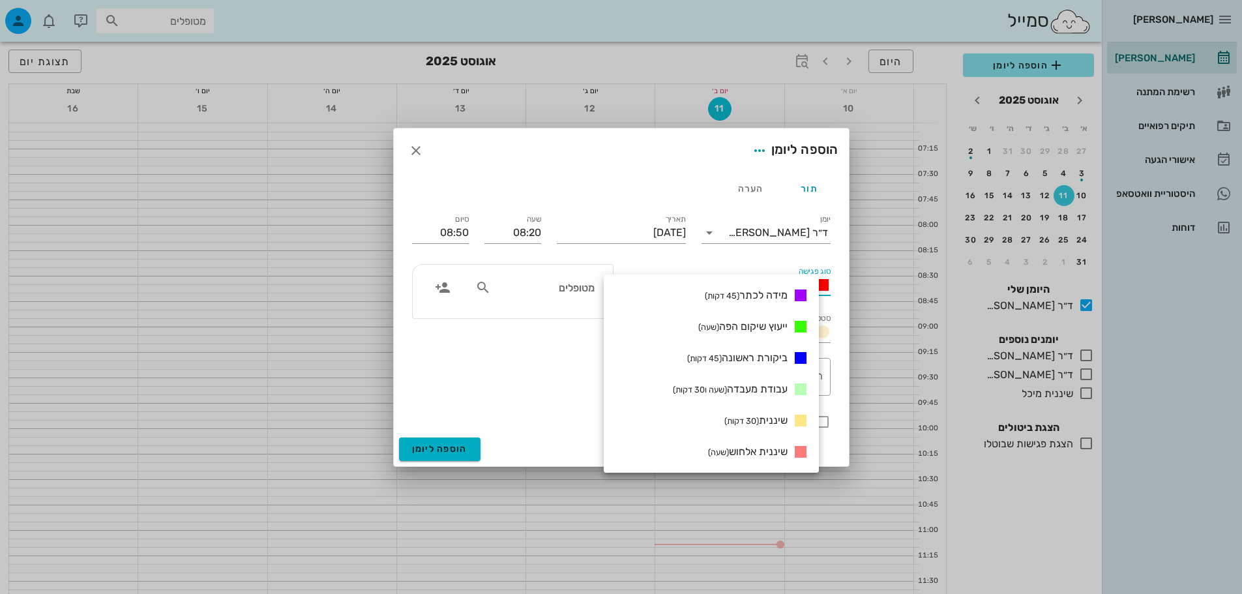
click at [500, 356] on div "מטופלים" at bounding box center [512, 329] width 217 height 147
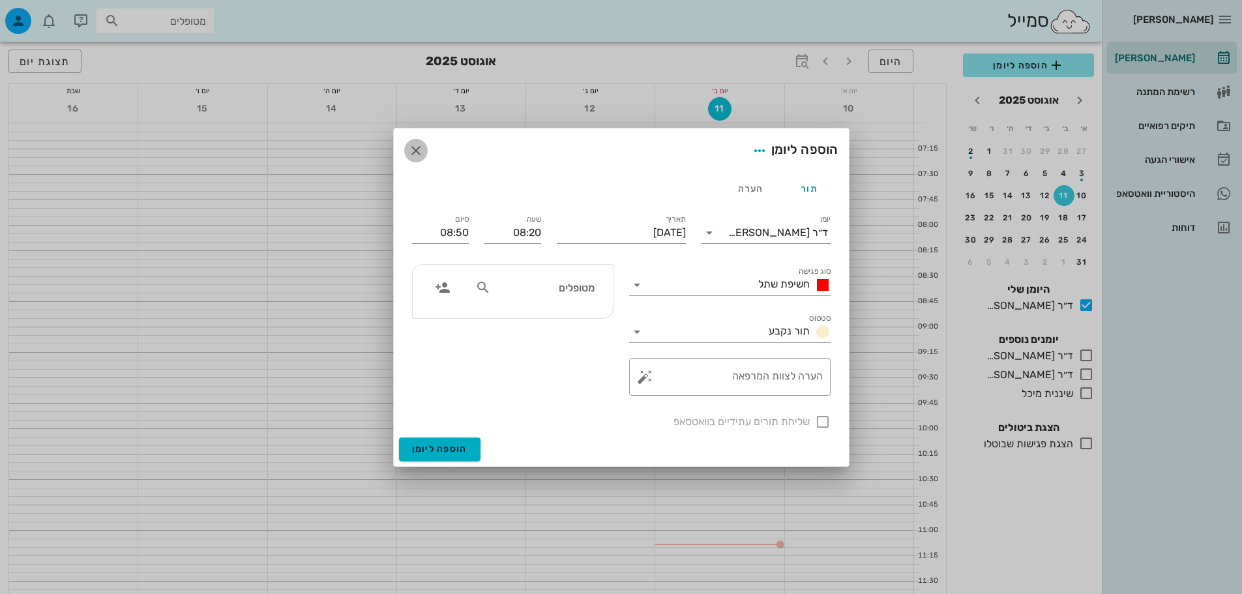
click at [410, 145] on icon "button" at bounding box center [416, 151] width 16 height 16
